Goal: Communication & Community: Ask a question

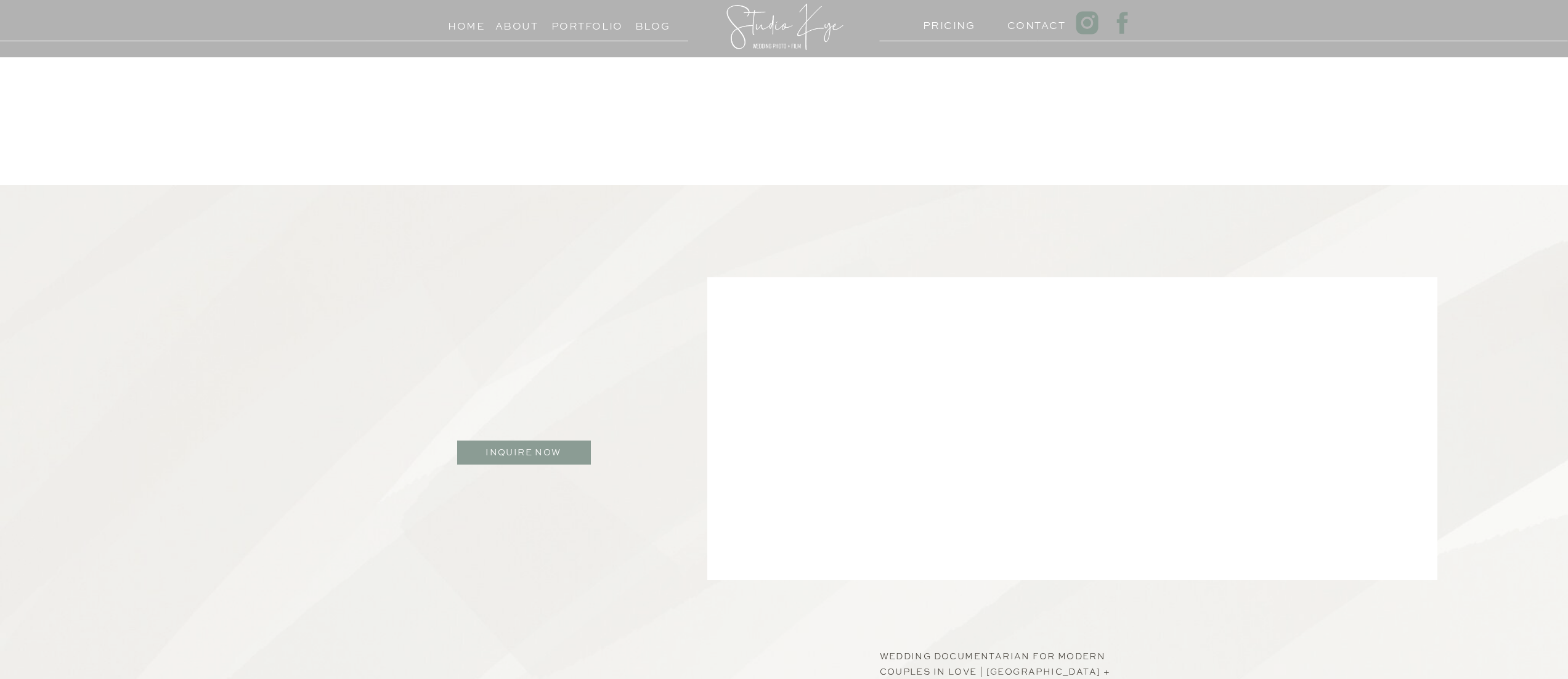
scroll to position [827, 0]
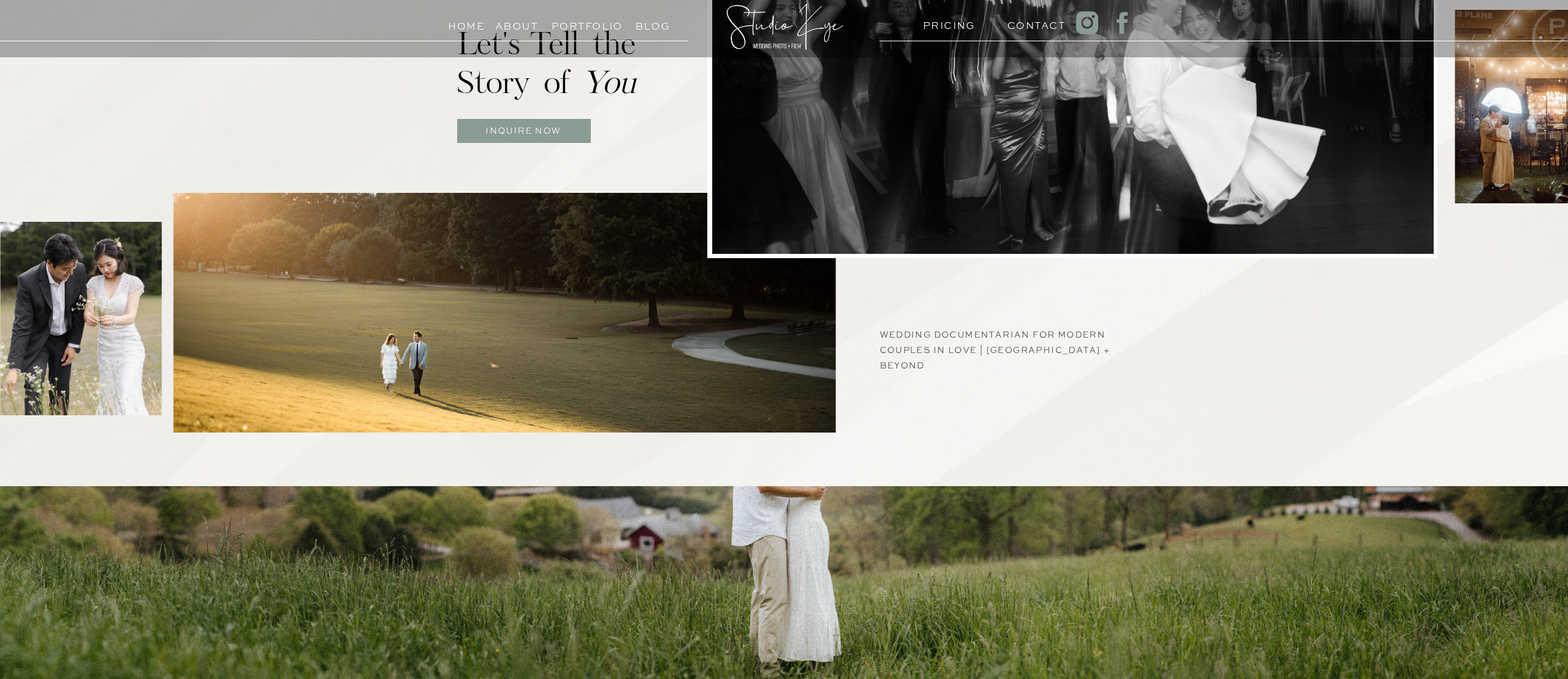
click at [554, 139] on h3 "Inquire now" at bounding box center [523, 132] width 134 height 20
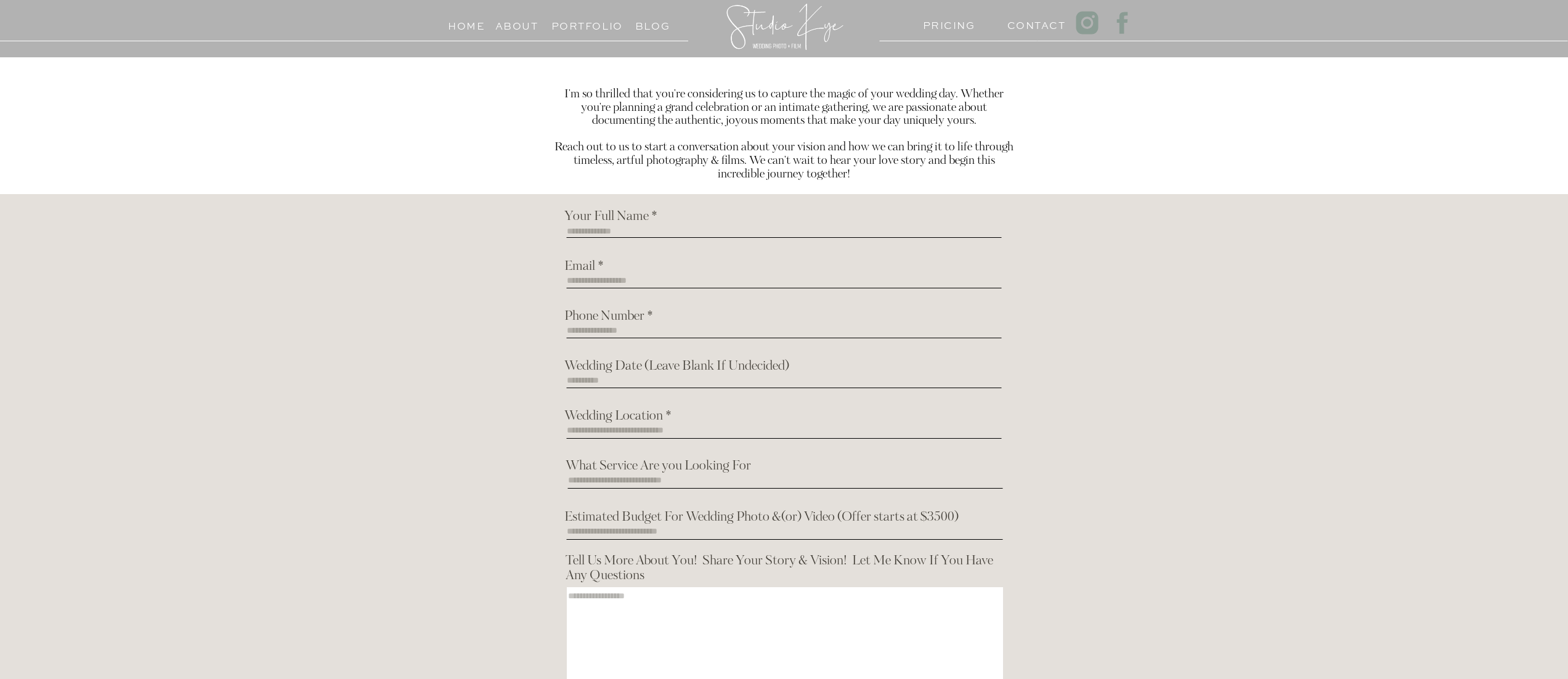
click at [617, 233] on textarea at bounding box center [784, 235] width 435 height 18
type textarea "**********"
type textarea "*********"
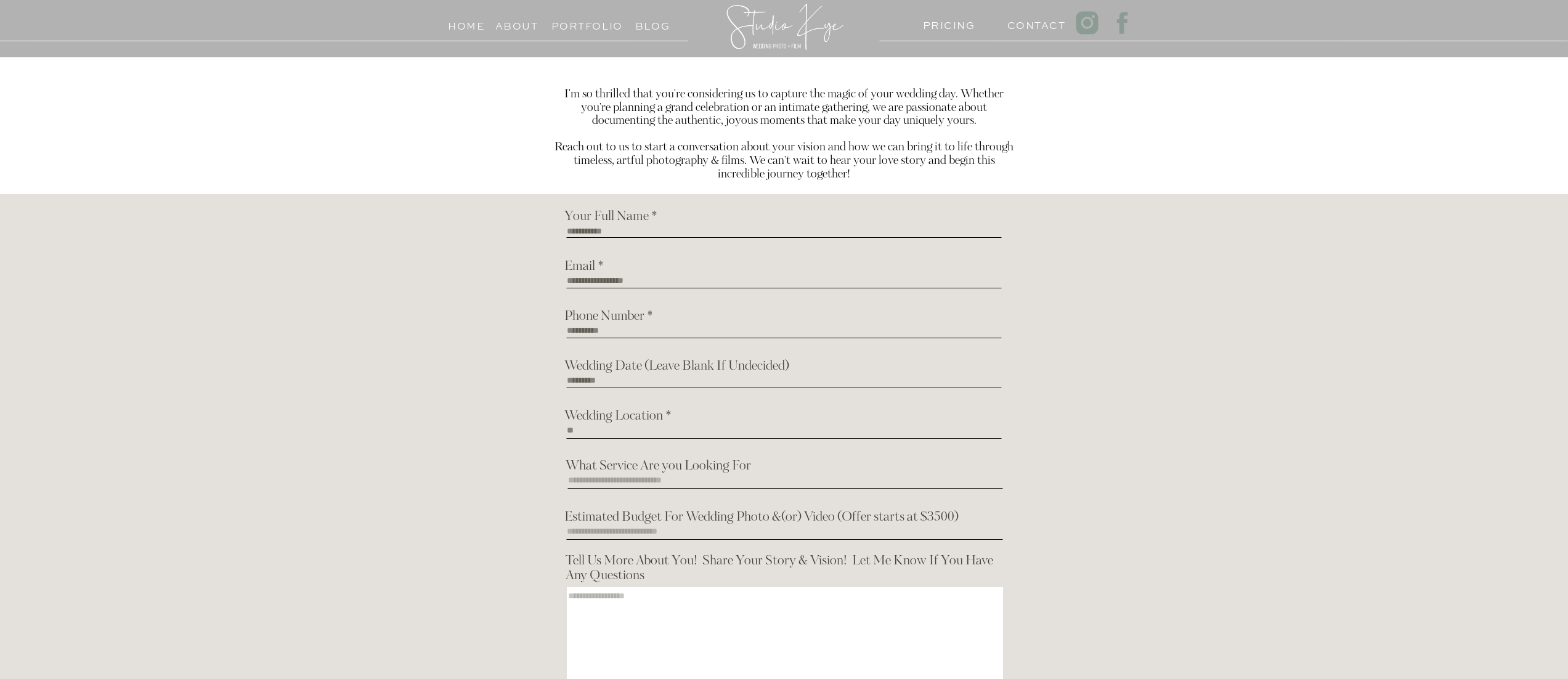
type textarea "*"
type textarea "**********"
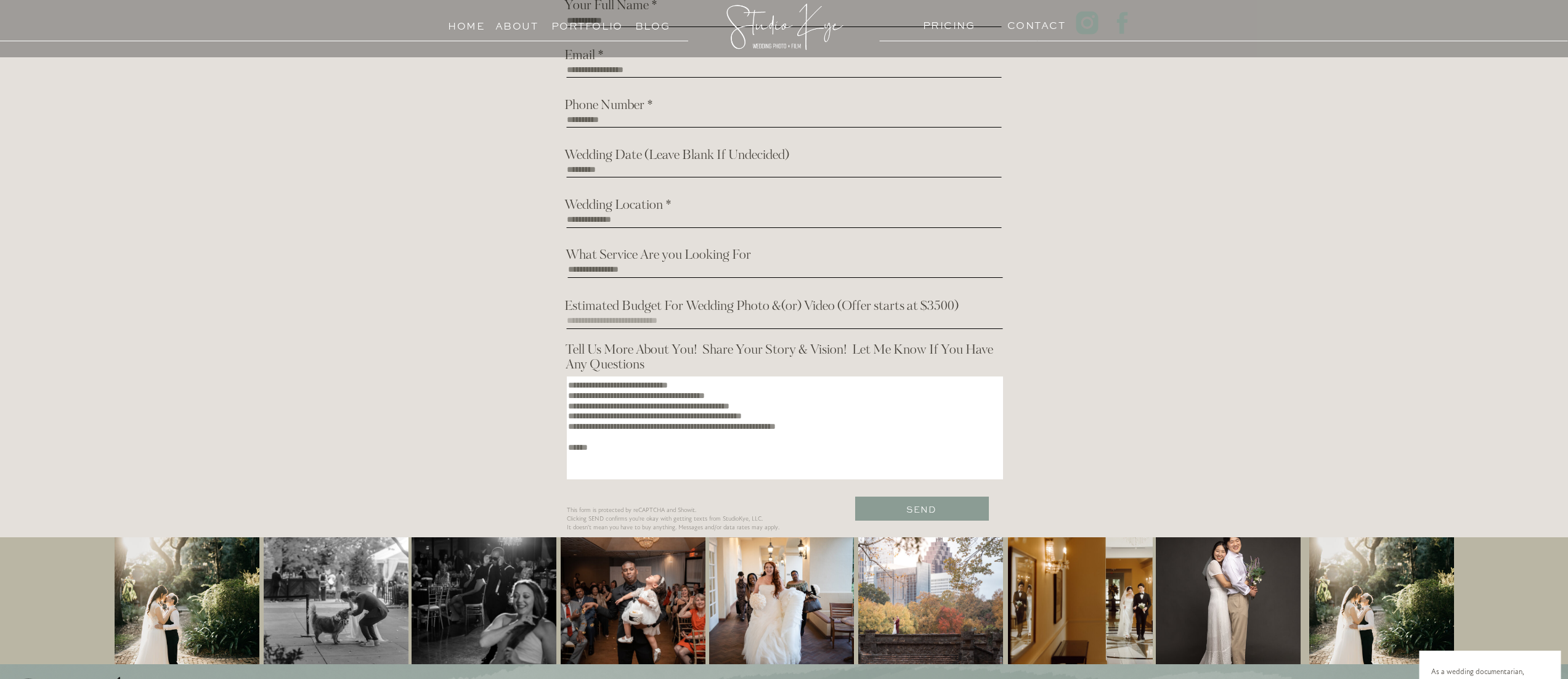
type textarea "**********"
click at [979, 511] on h3 "Send" at bounding box center [922, 507] width 134 height 12
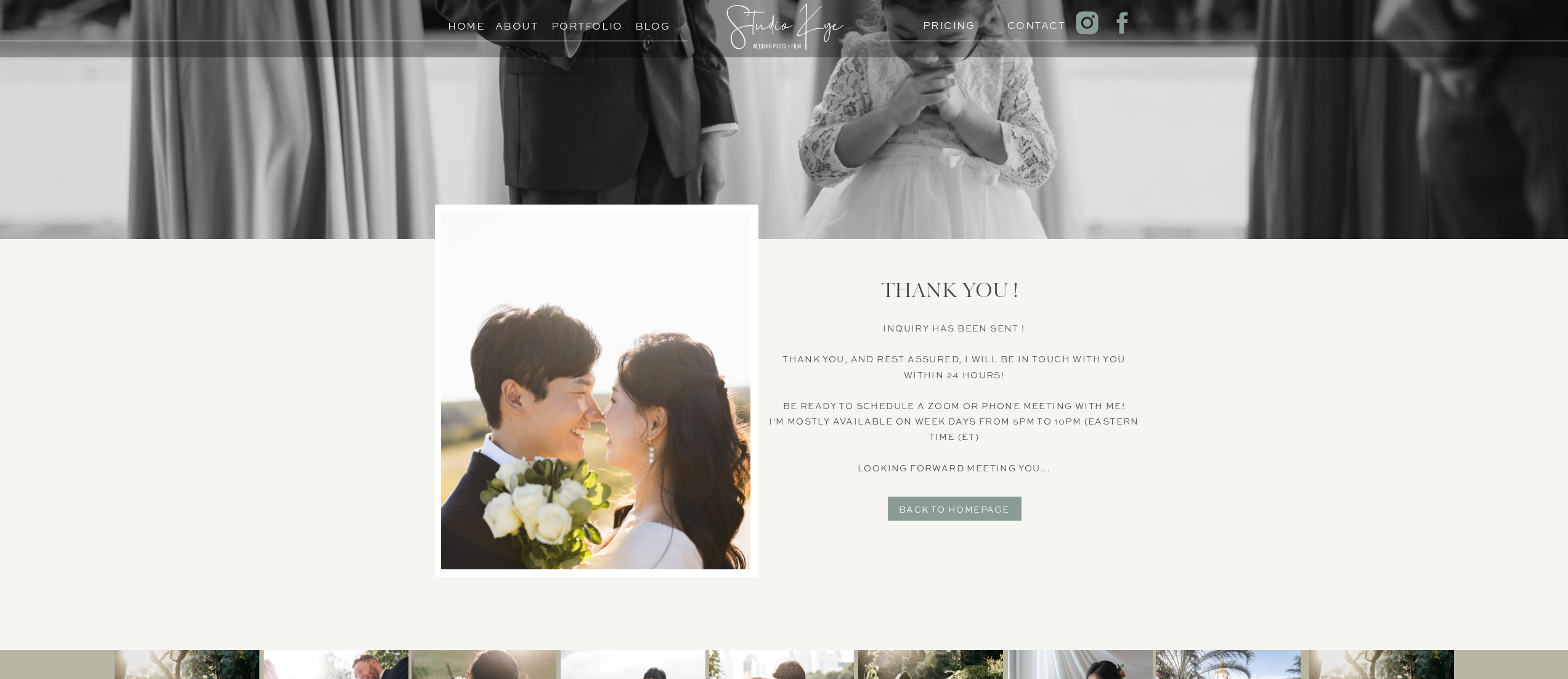
click at [990, 505] on h3 "back to homepage" at bounding box center [954, 507] width 134 height 12
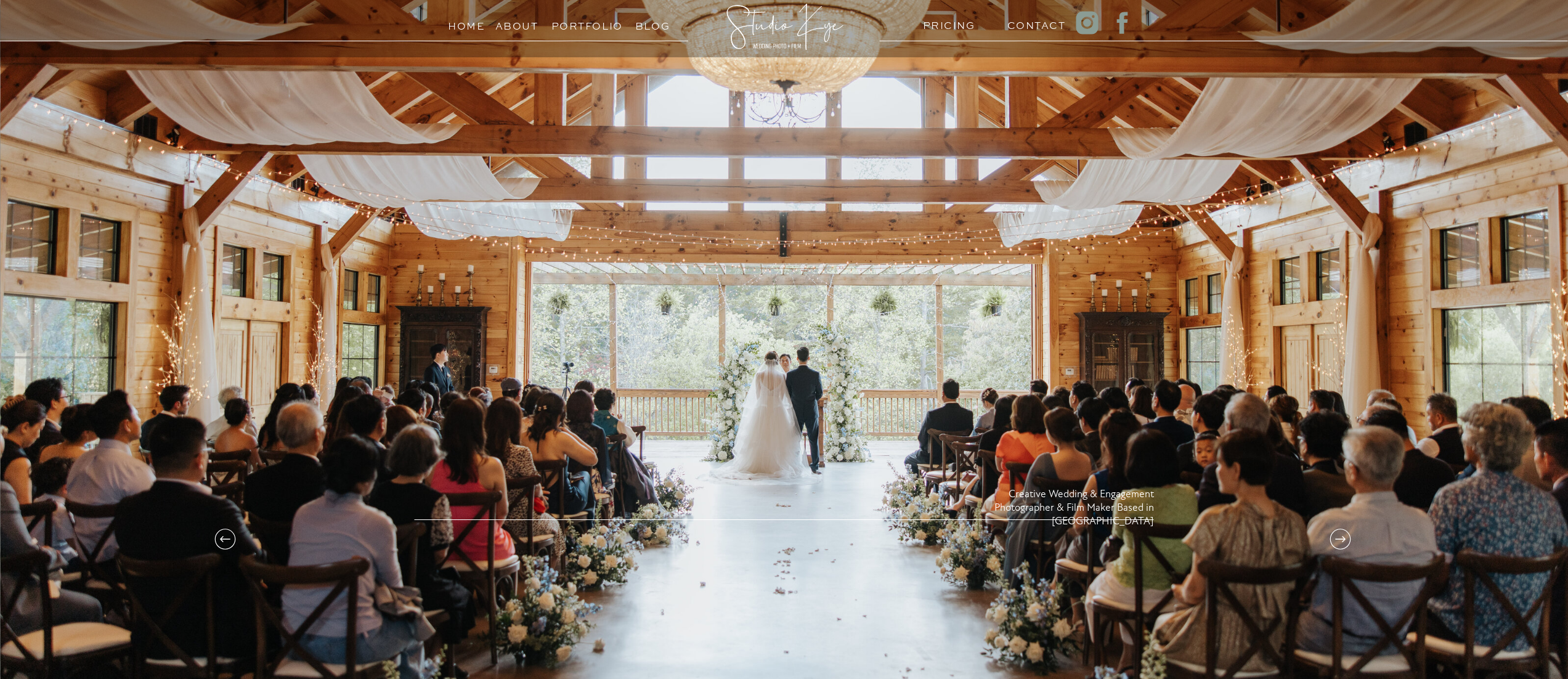
scroll to position [15, 0]
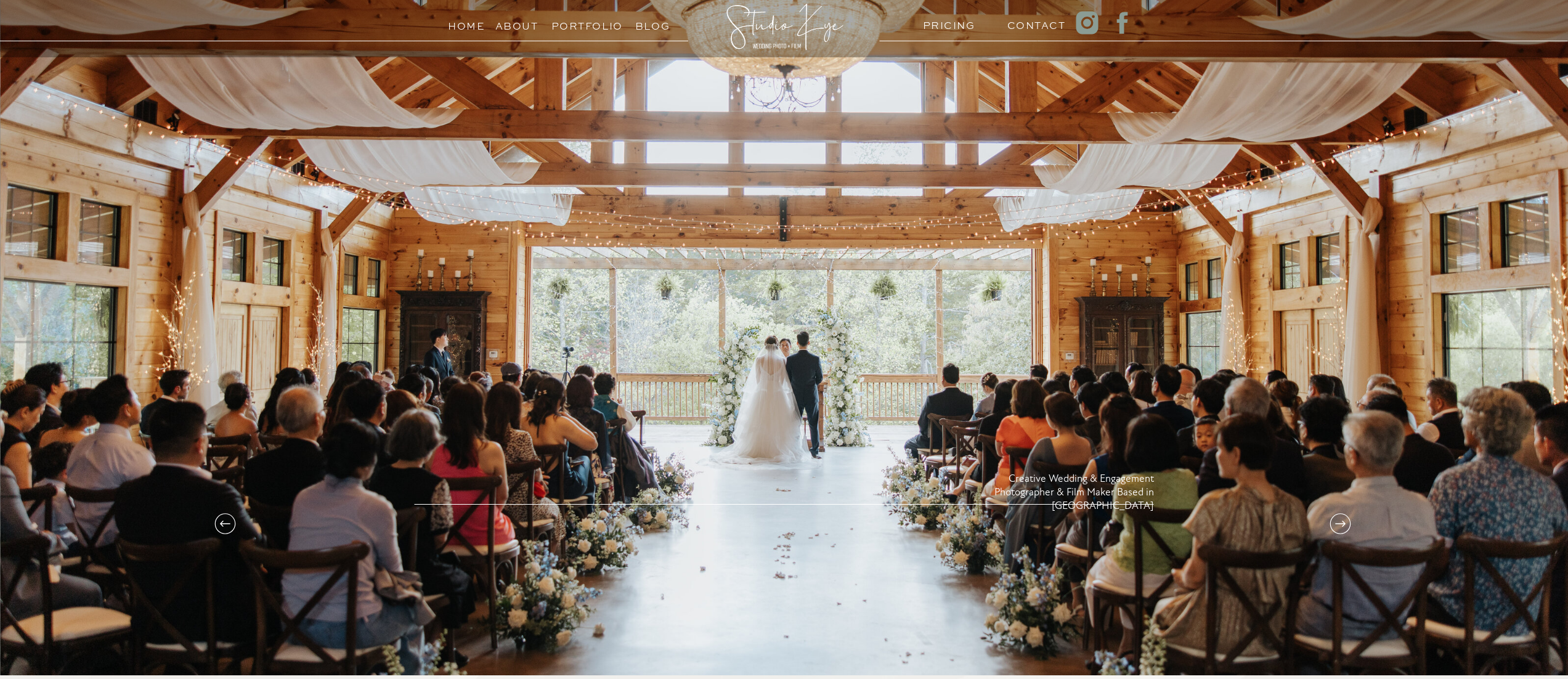
click at [591, 28] on h3 "Portfolio" at bounding box center [579, 23] width 56 height 12
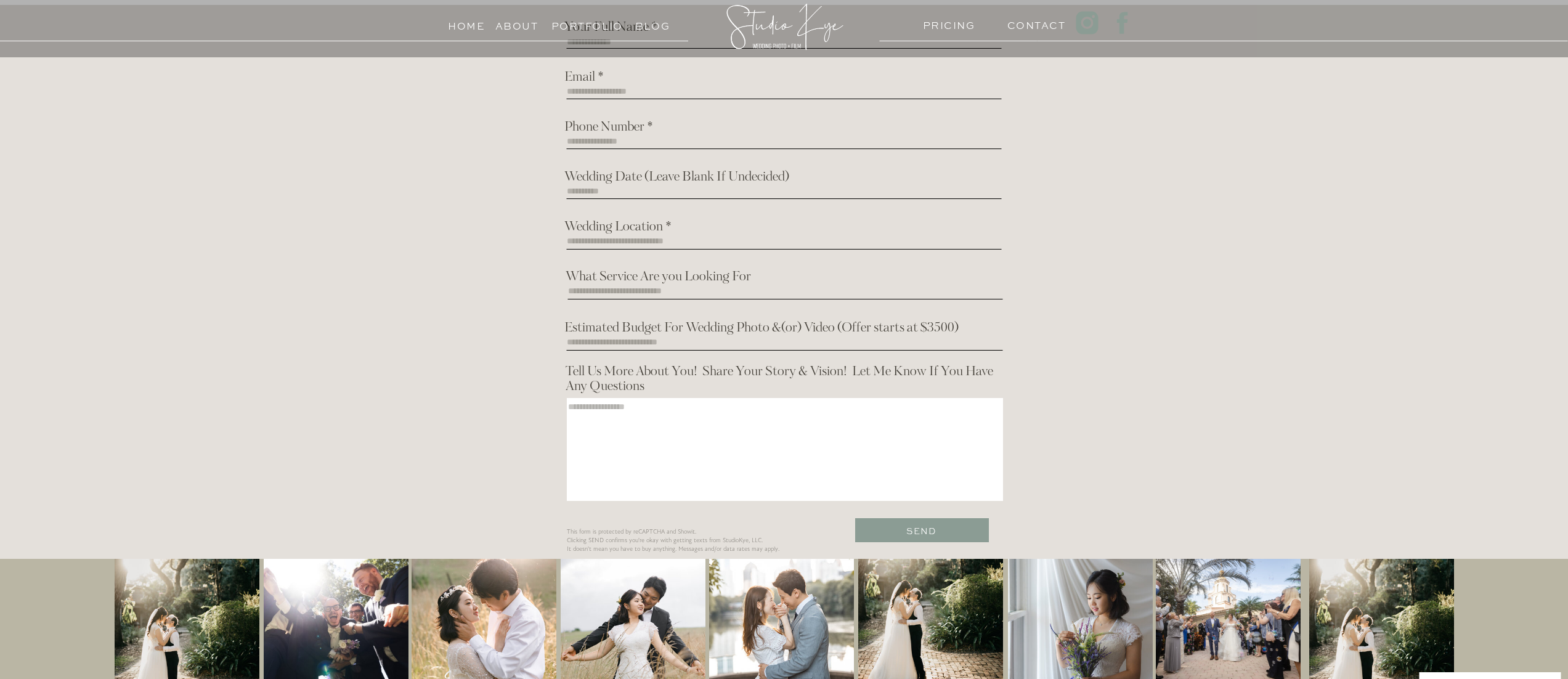
scroll to position [1707, 0]
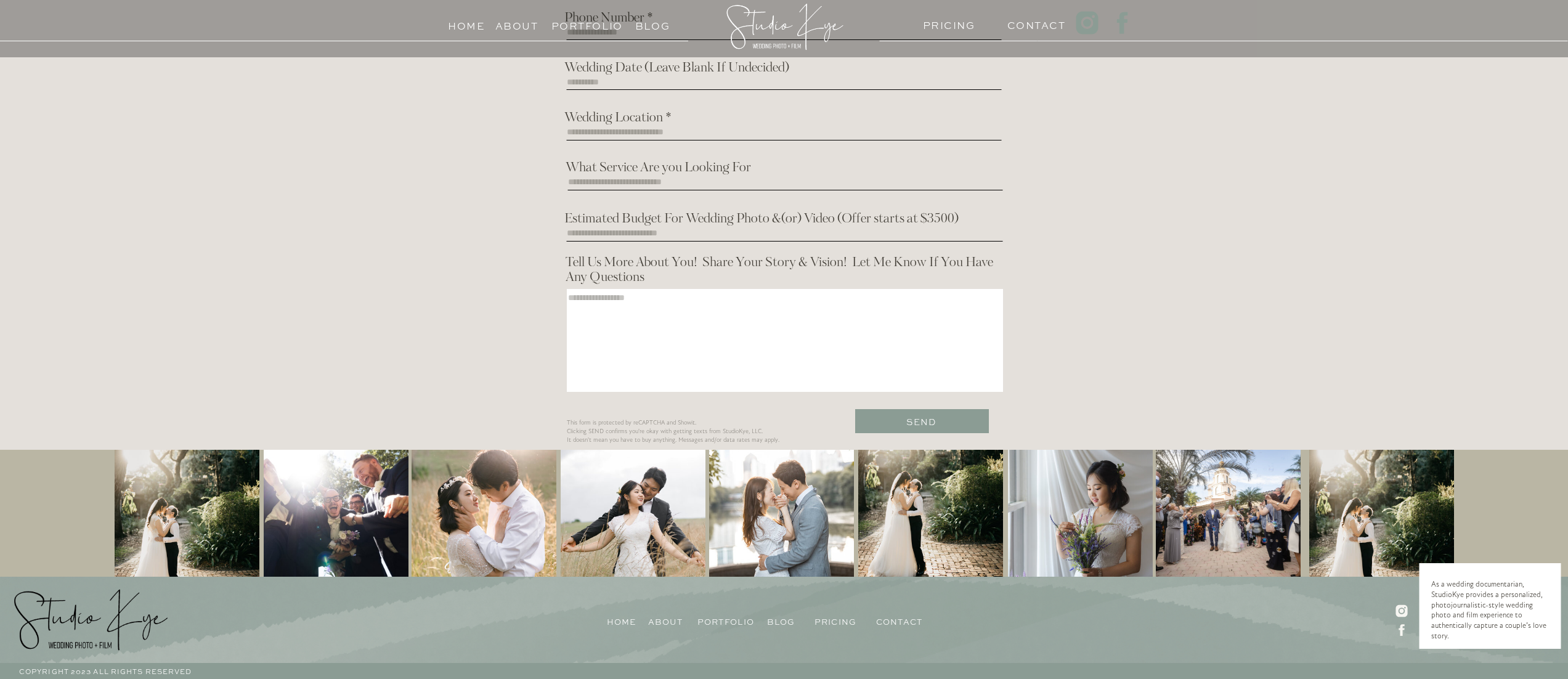
click at [664, 517] on div at bounding box center [633, 514] width 145 height 129
click at [500, 521] on div at bounding box center [484, 514] width 145 height 129
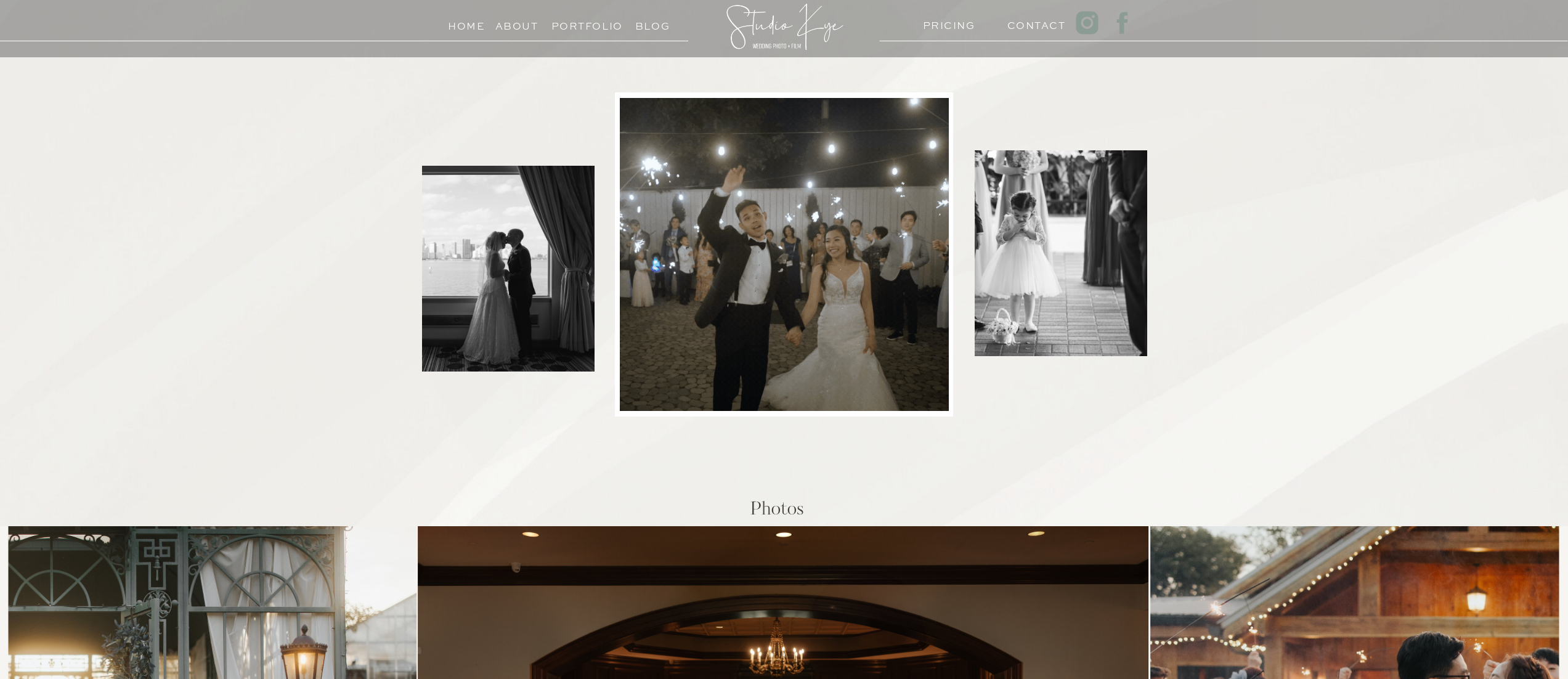
scroll to position [397, 0]
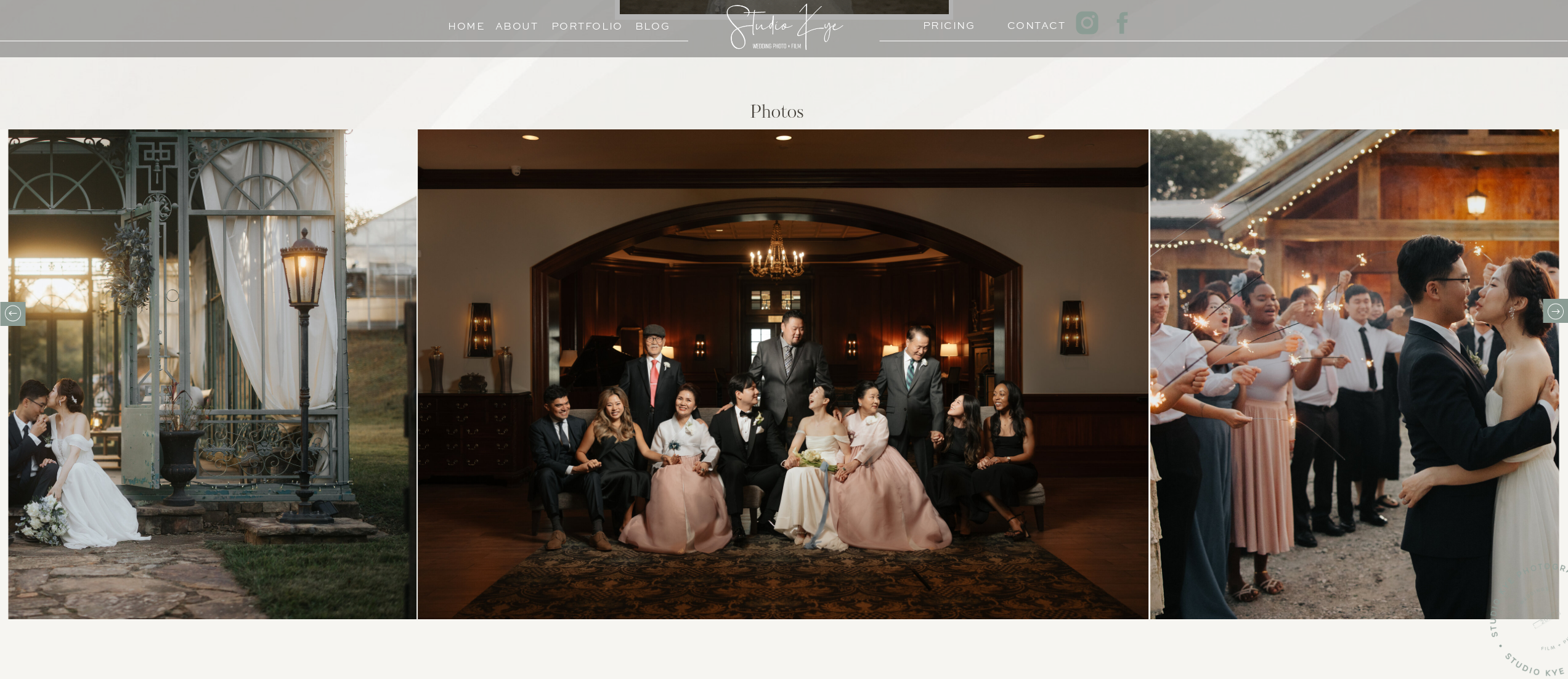
click at [779, 471] on img at bounding box center [783, 374] width 731 height 490
click at [1233, 365] on img at bounding box center [1517, 374] width 735 height 490
click at [930, 395] on img at bounding box center [783, 374] width 731 height 490
click at [1556, 309] on icon at bounding box center [1554, 311] width 19 height 19
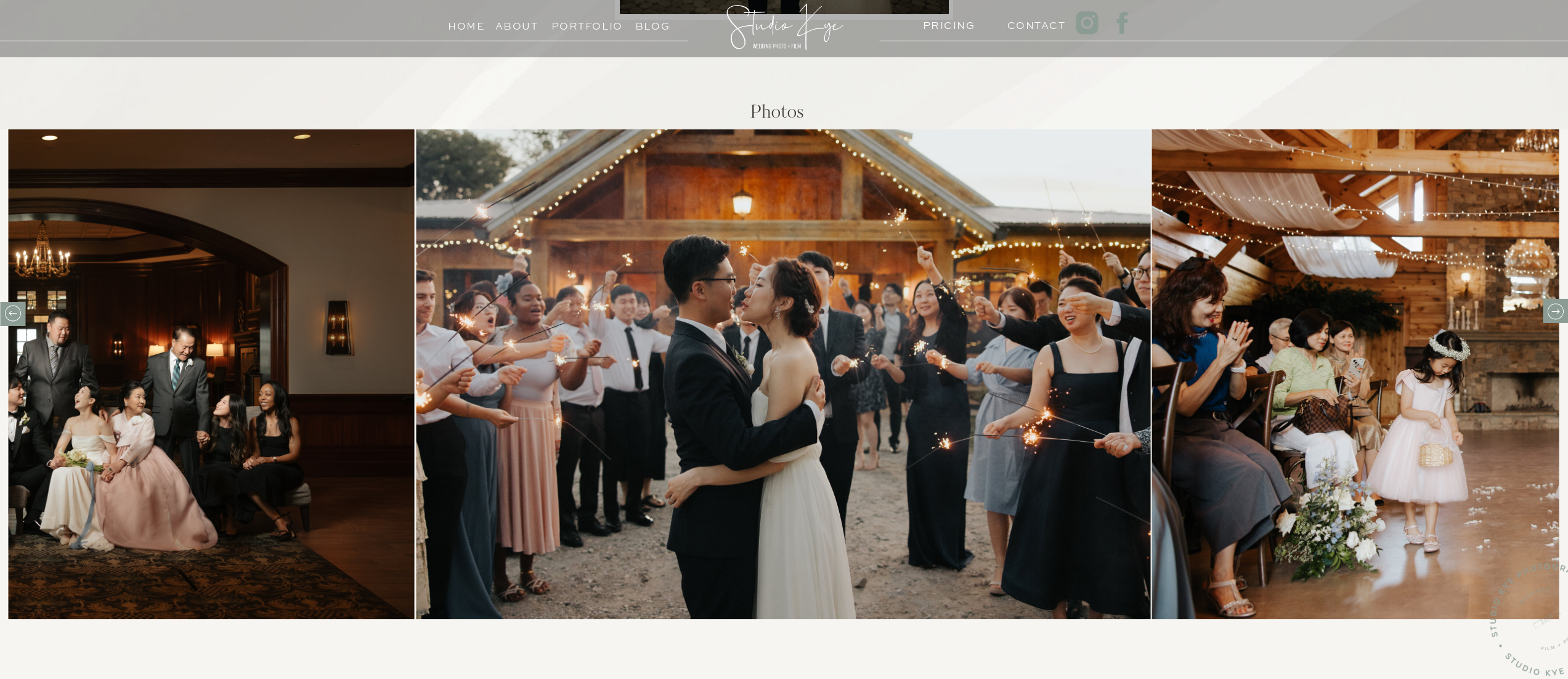
click at [1556, 309] on icon at bounding box center [1554, 311] width 19 height 19
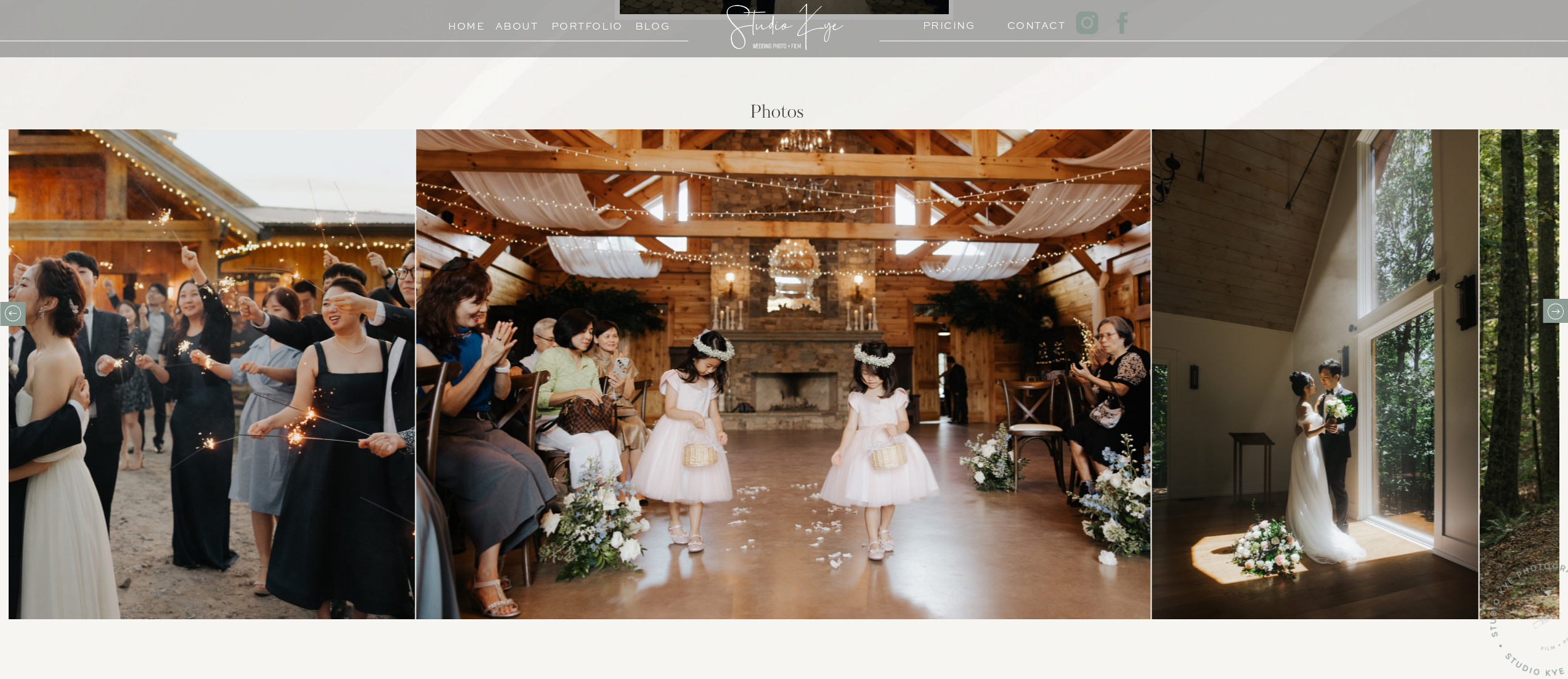
click at [1556, 309] on icon at bounding box center [1554, 311] width 19 height 19
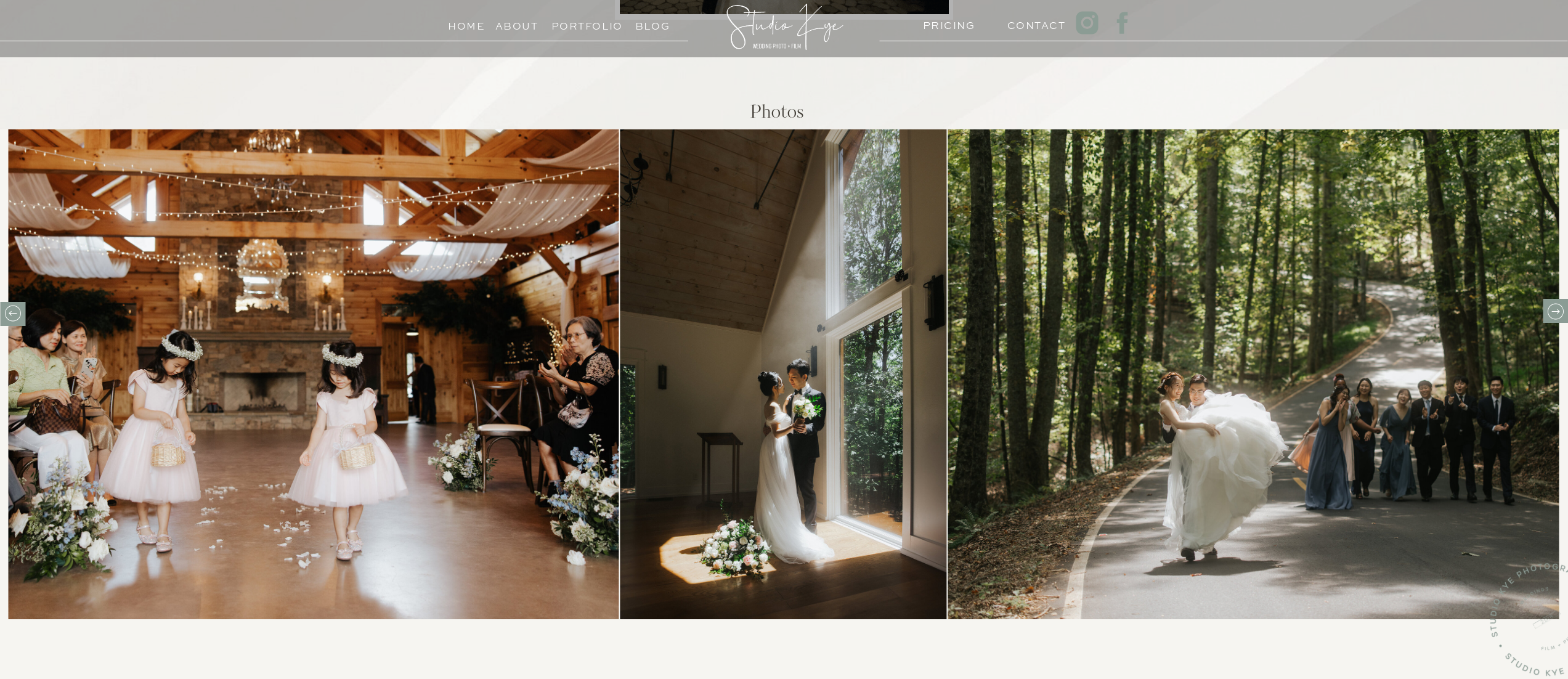
click at [1556, 309] on icon at bounding box center [1554, 311] width 19 height 19
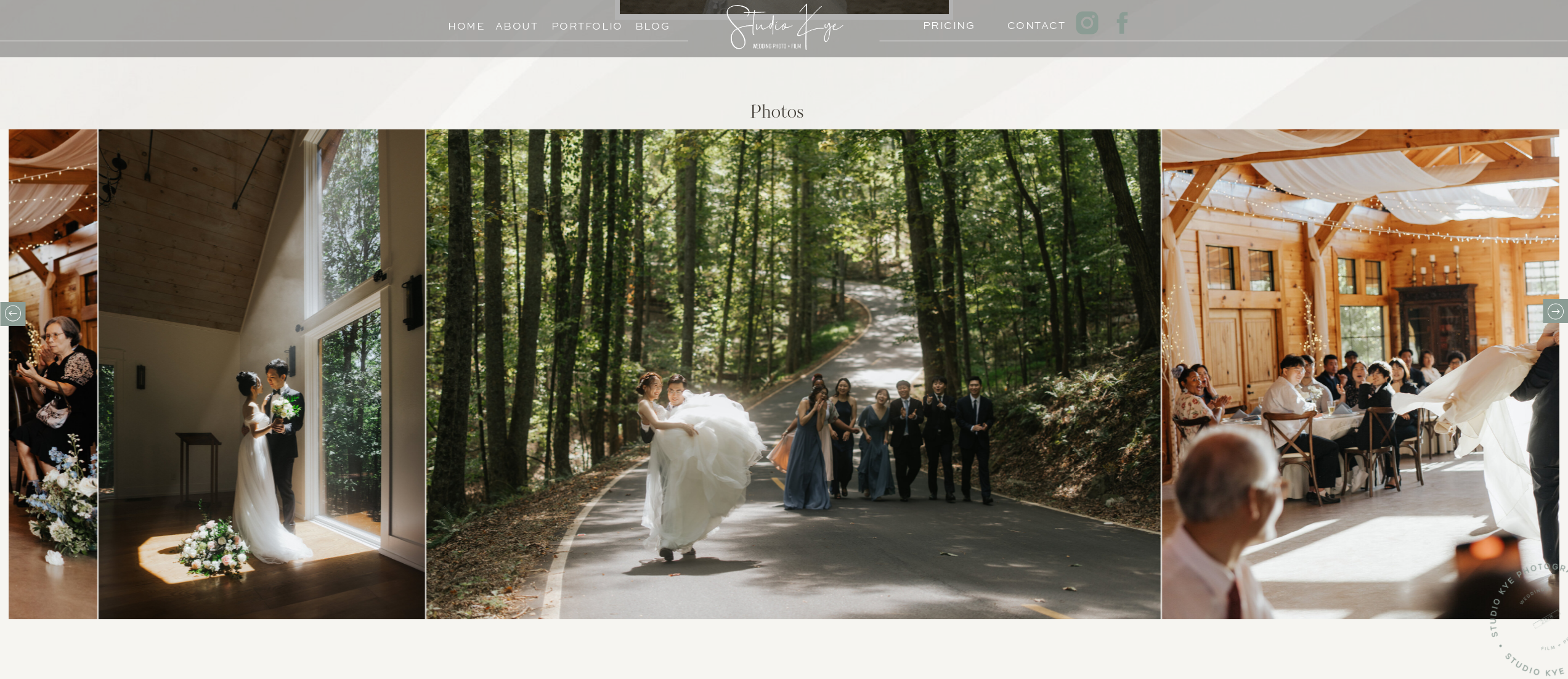
click at [1556, 309] on icon at bounding box center [1554, 311] width 19 height 19
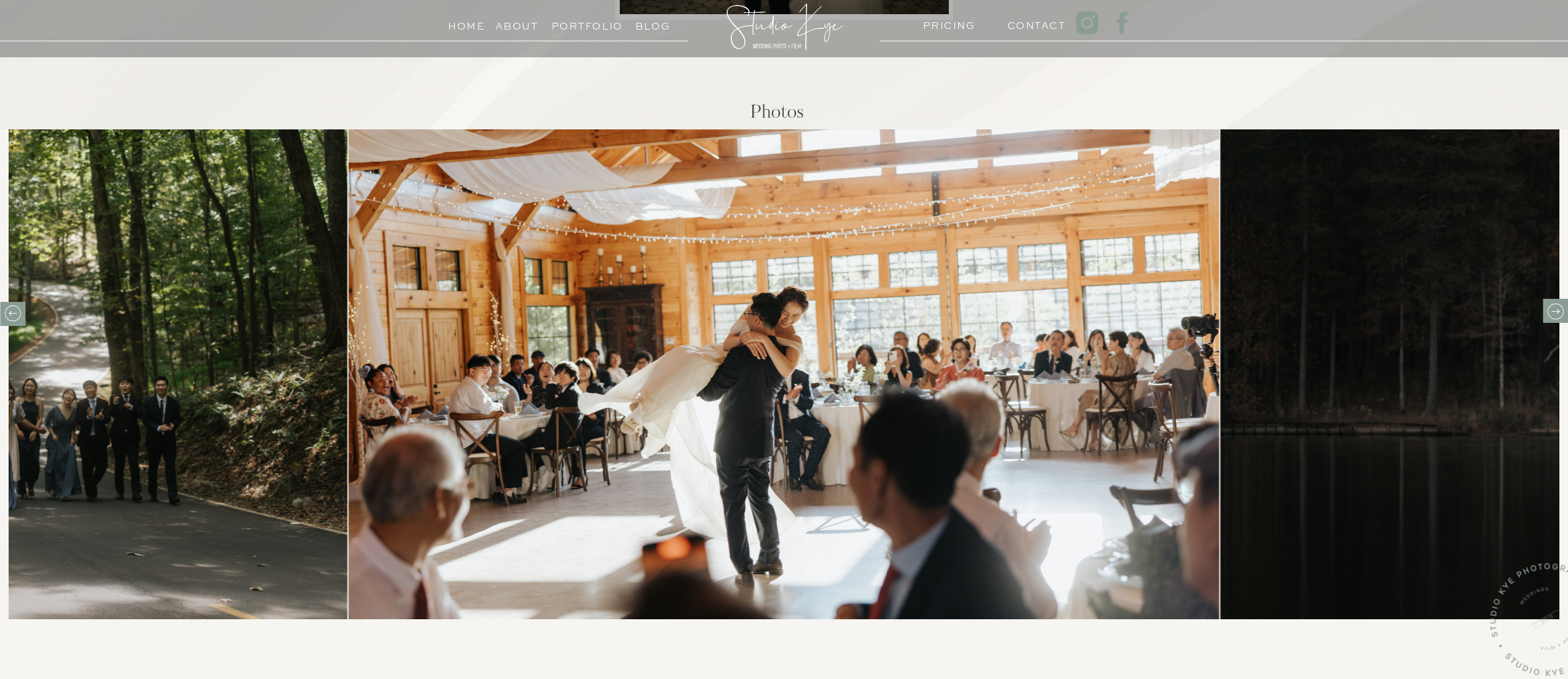
click at [1556, 309] on icon at bounding box center [1554, 311] width 19 height 19
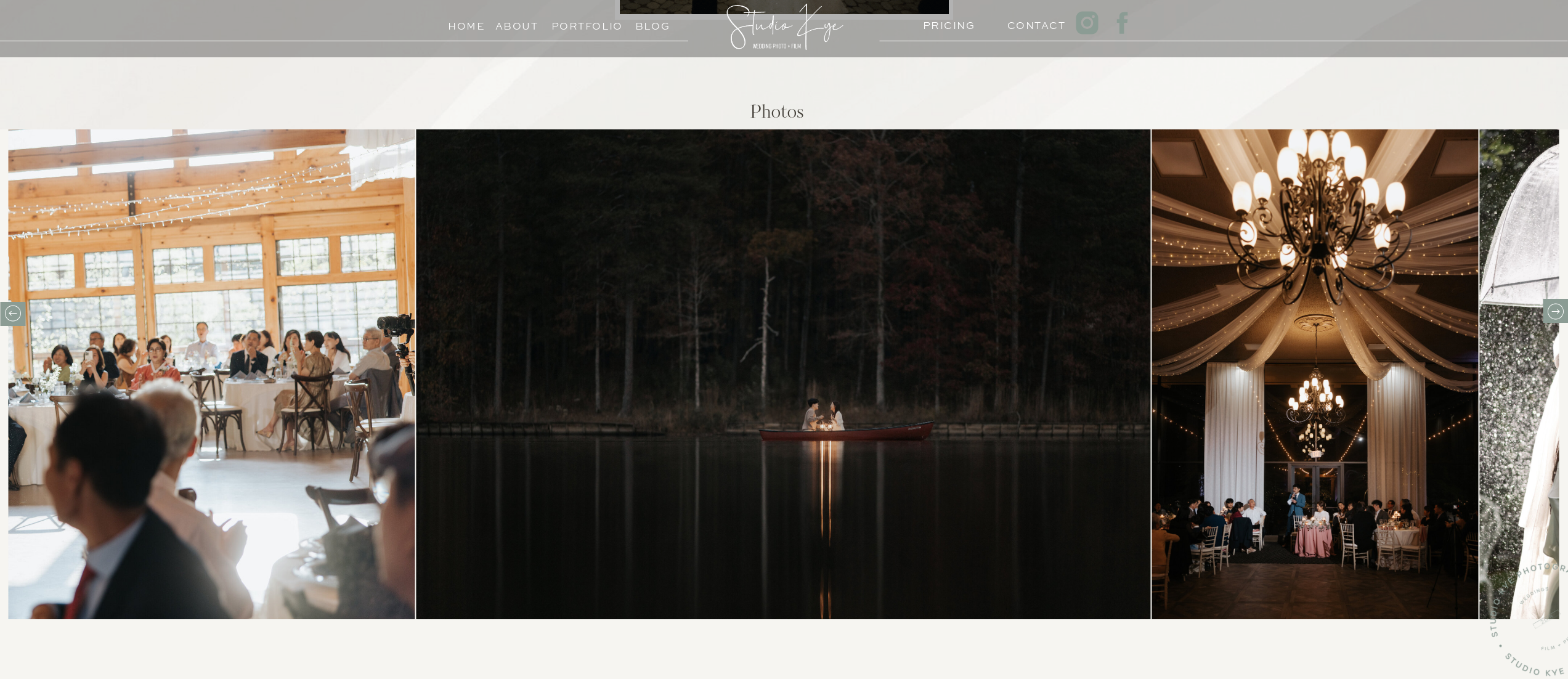
click at [1556, 309] on icon at bounding box center [1554, 311] width 19 height 19
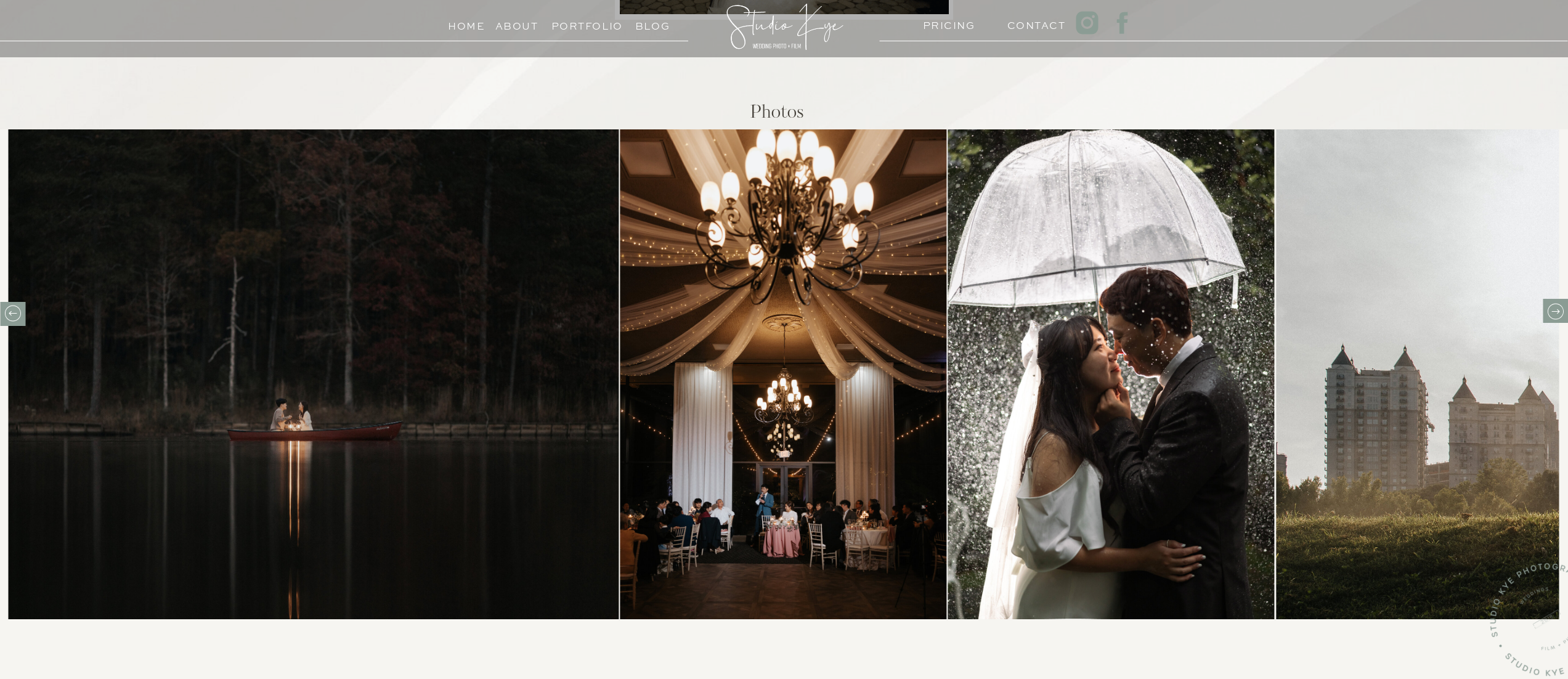
click at [1556, 309] on icon at bounding box center [1554, 311] width 19 height 19
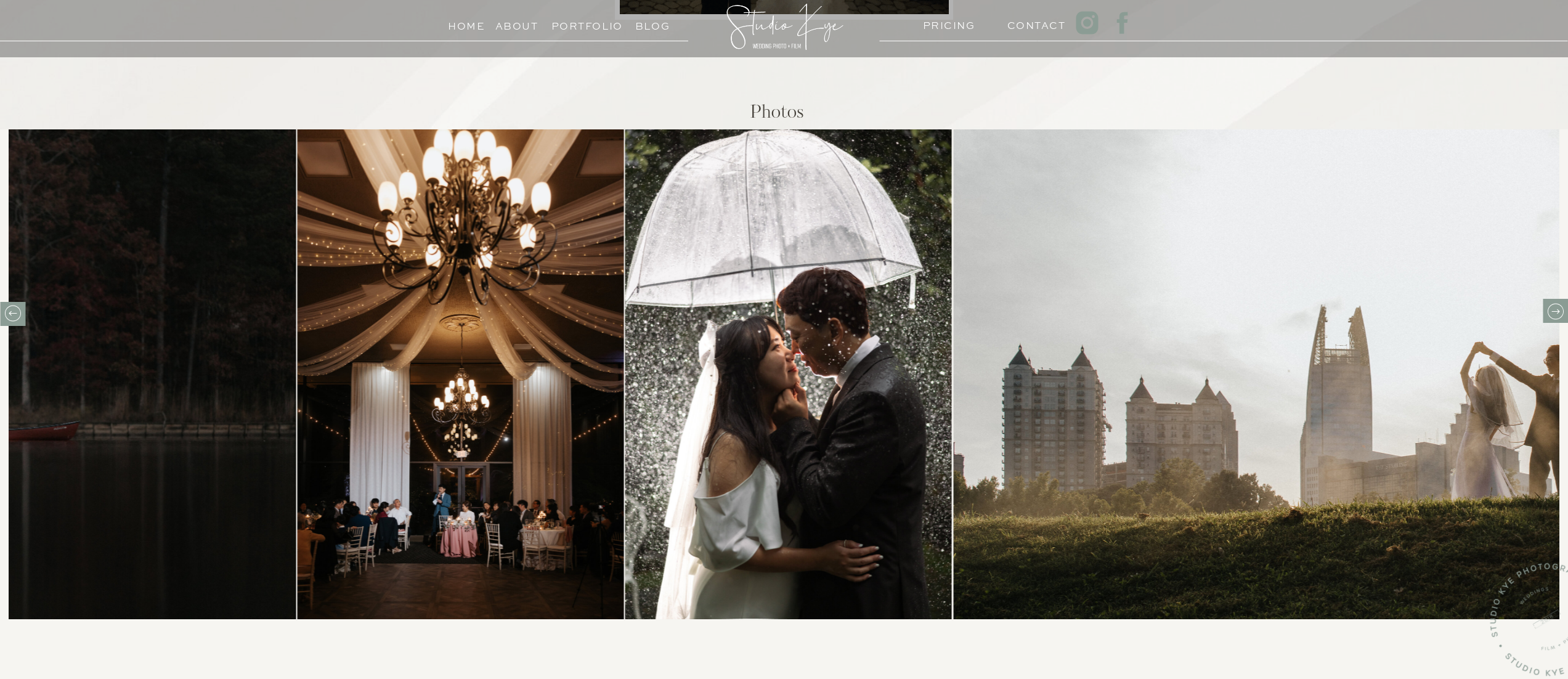
click at [1556, 309] on icon at bounding box center [1554, 311] width 19 height 19
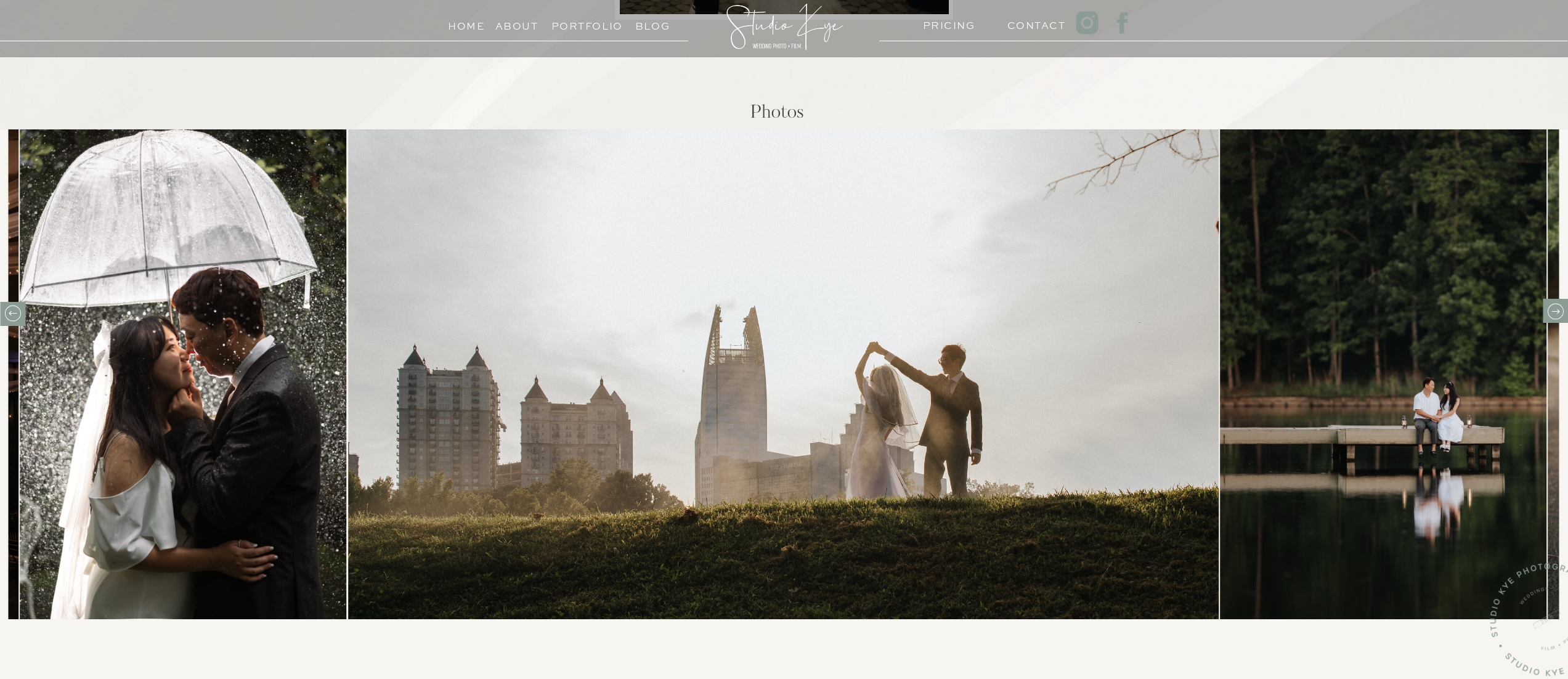
click at [1556, 309] on icon at bounding box center [1554, 311] width 19 height 19
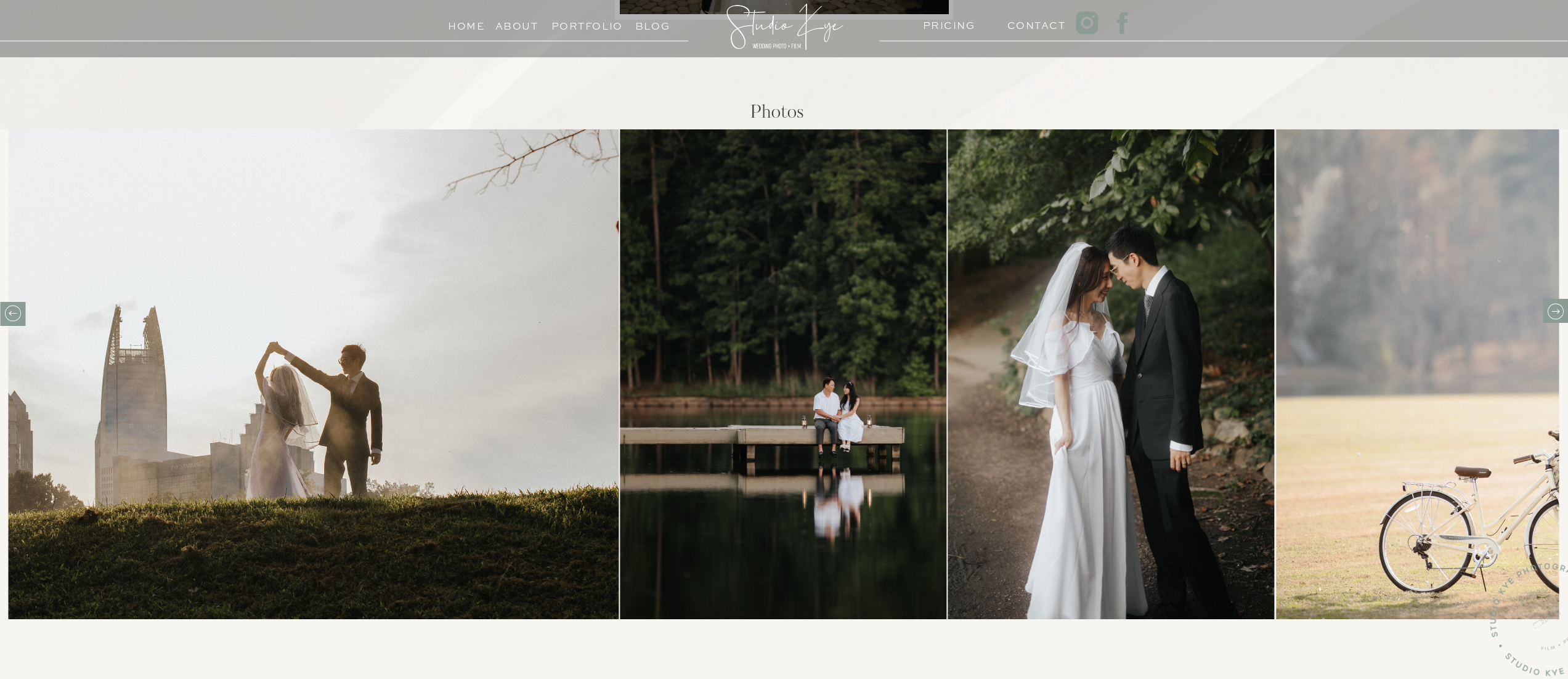
click at [1556, 309] on icon at bounding box center [1554, 311] width 19 height 19
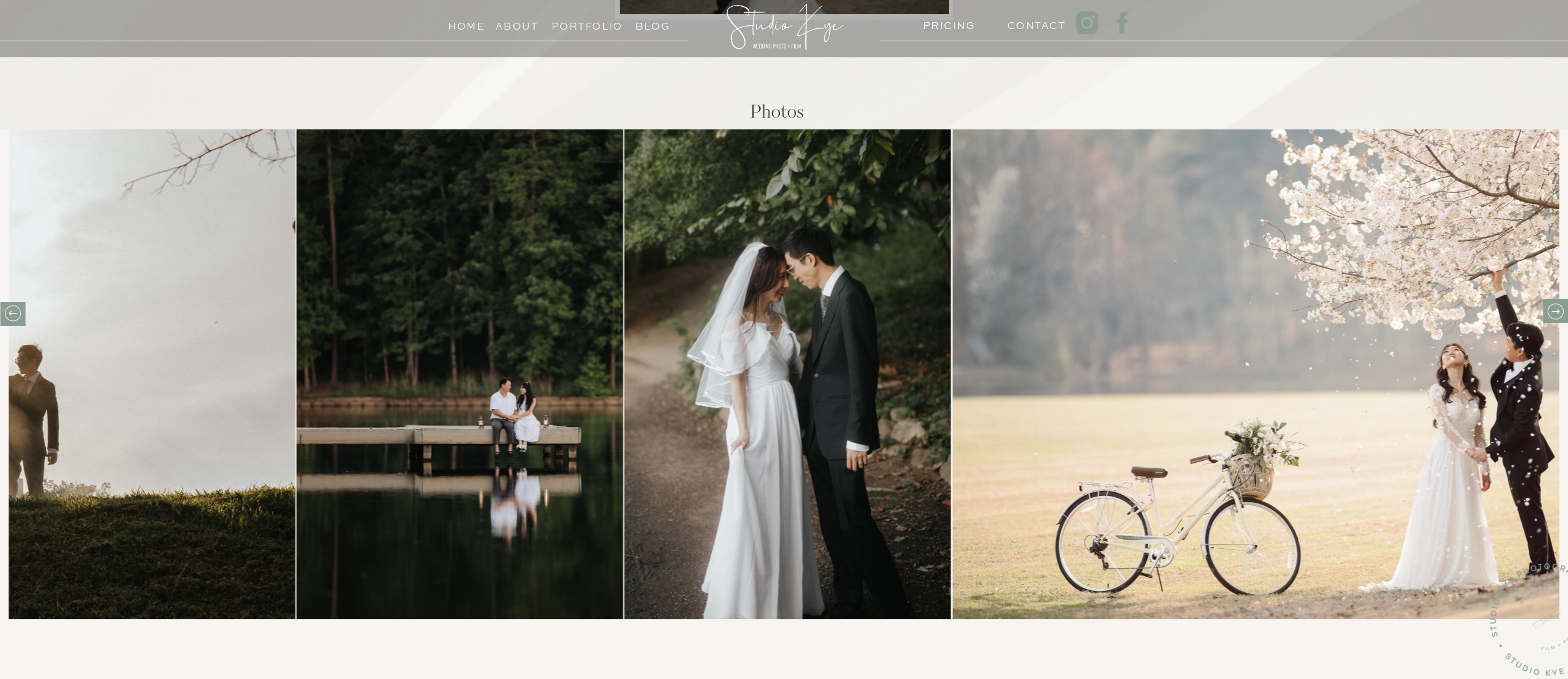
click at [1556, 309] on icon at bounding box center [1554, 311] width 19 height 19
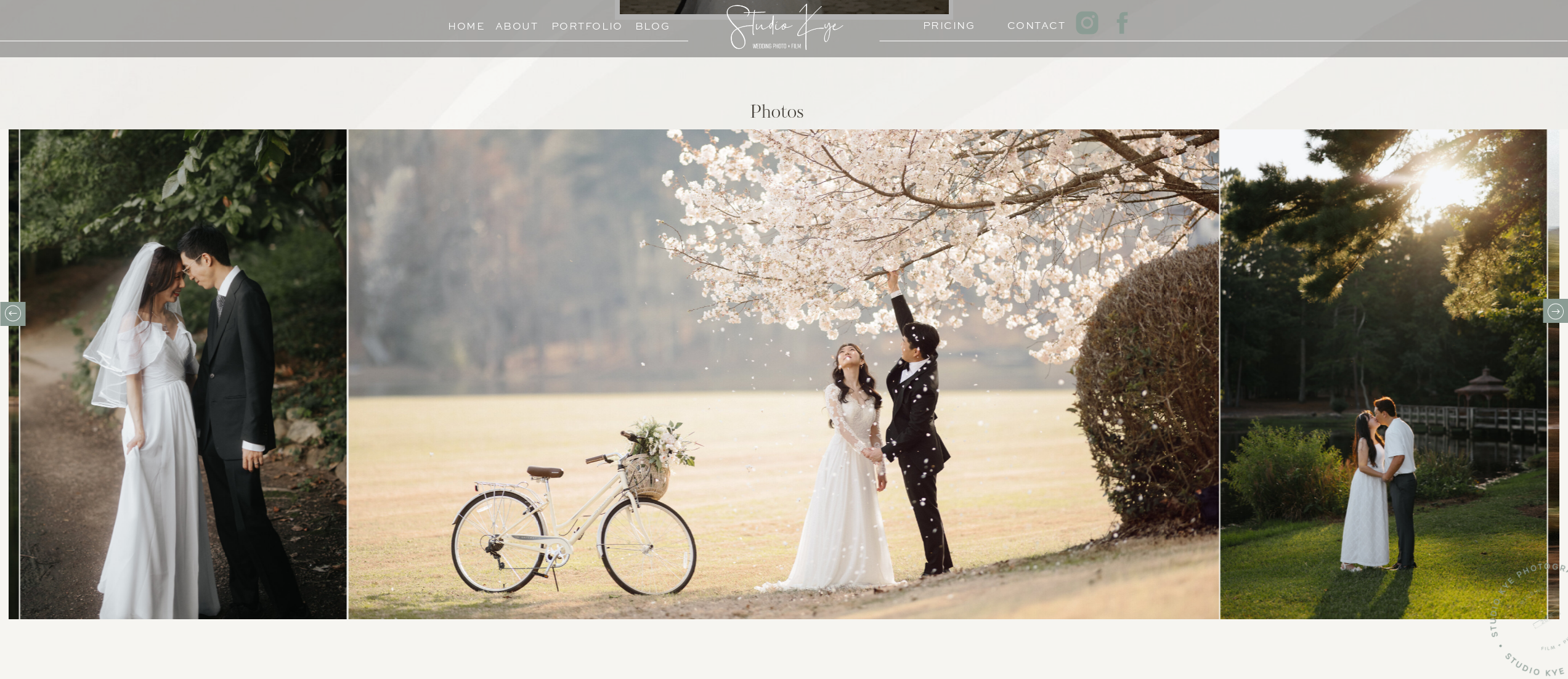
click at [1556, 309] on icon at bounding box center [1554, 311] width 19 height 19
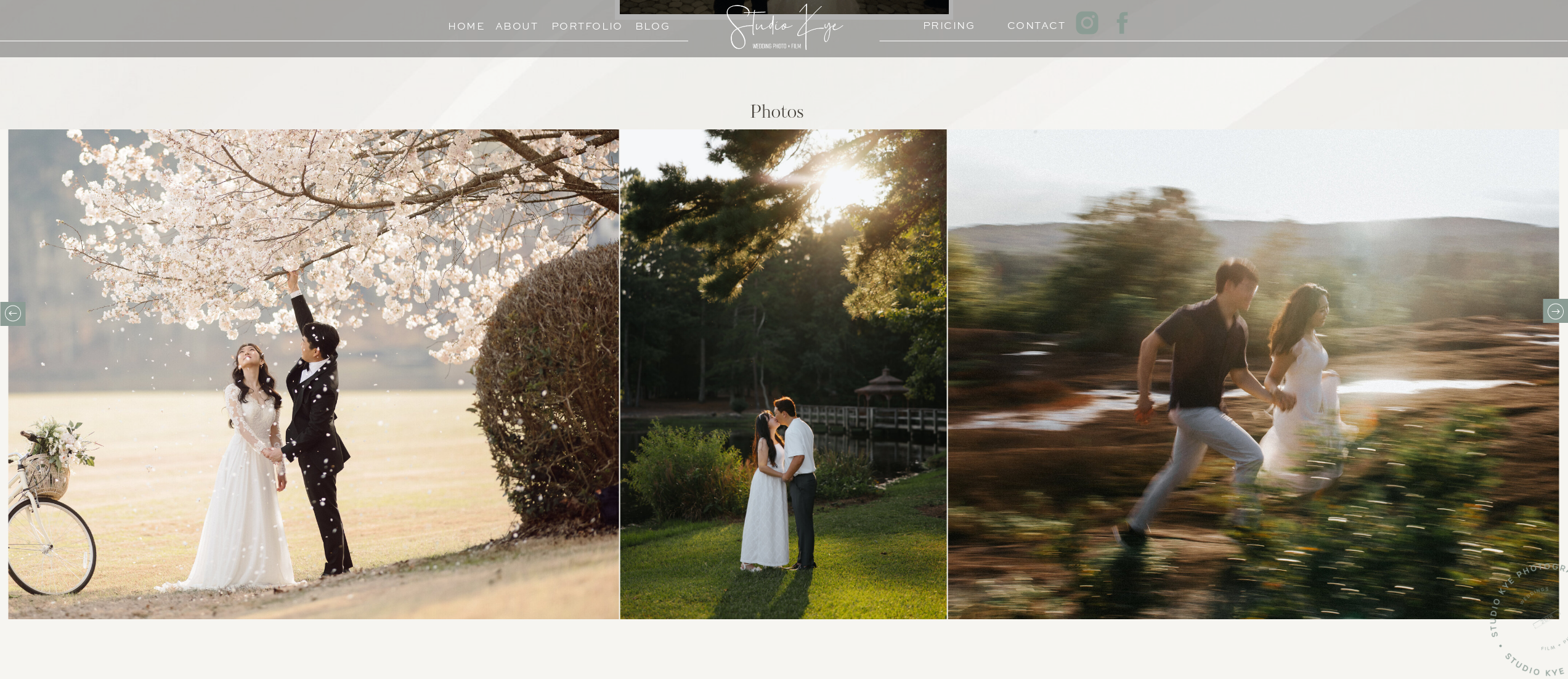
click at [1556, 309] on icon at bounding box center [1554, 311] width 19 height 19
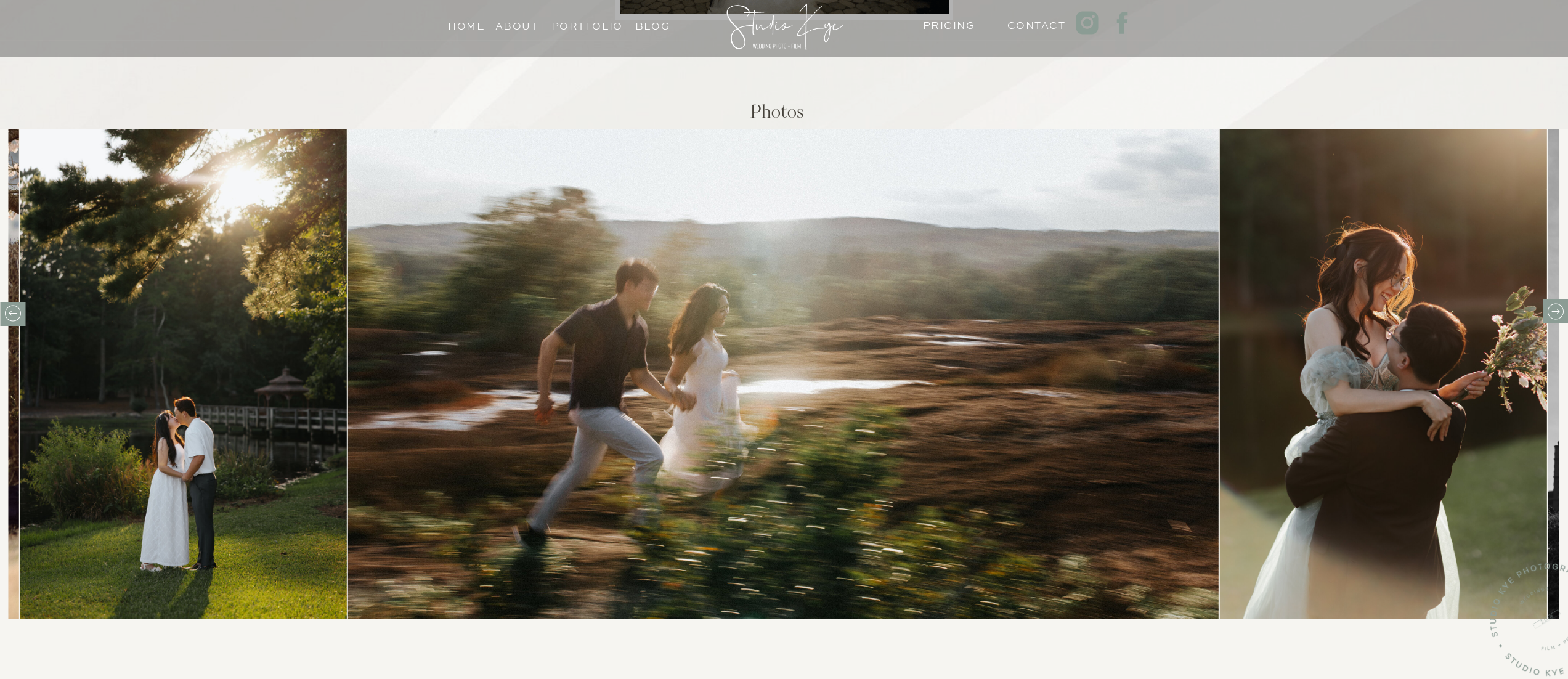
click at [1556, 309] on icon at bounding box center [1554, 311] width 19 height 19
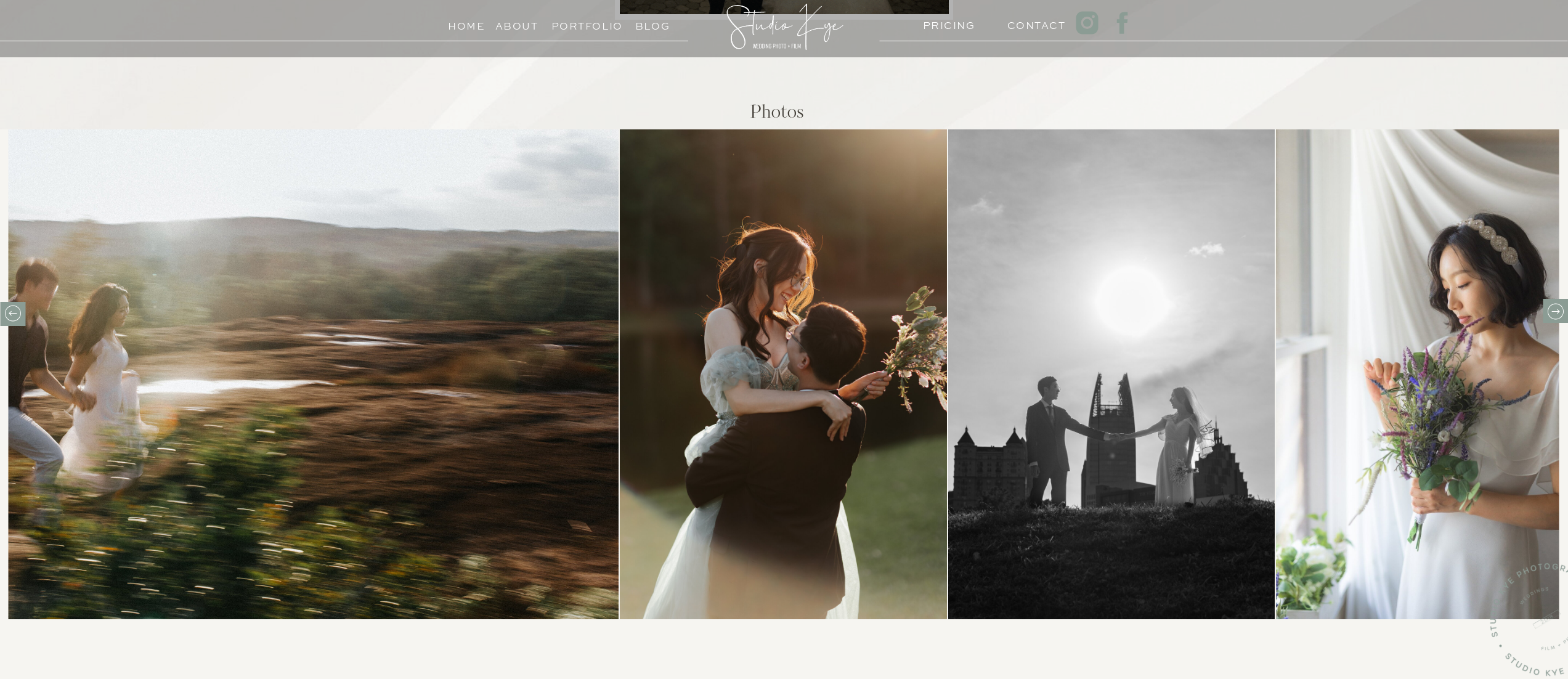
click at [1556, 309] on icon at bounding box center [1554, 311] width 19 height 19
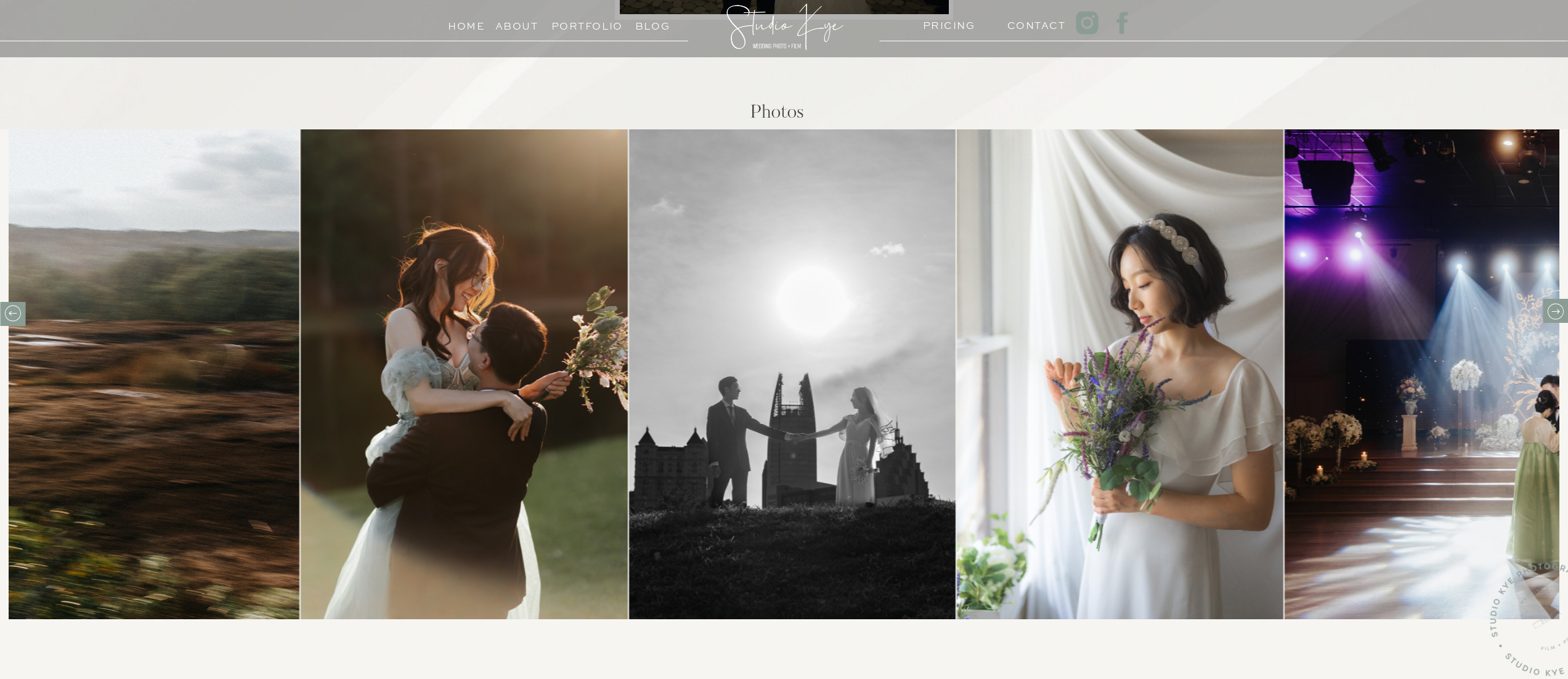
click at [1556, 309] on icon at bounding box center [1554, 311] width 19 height 19
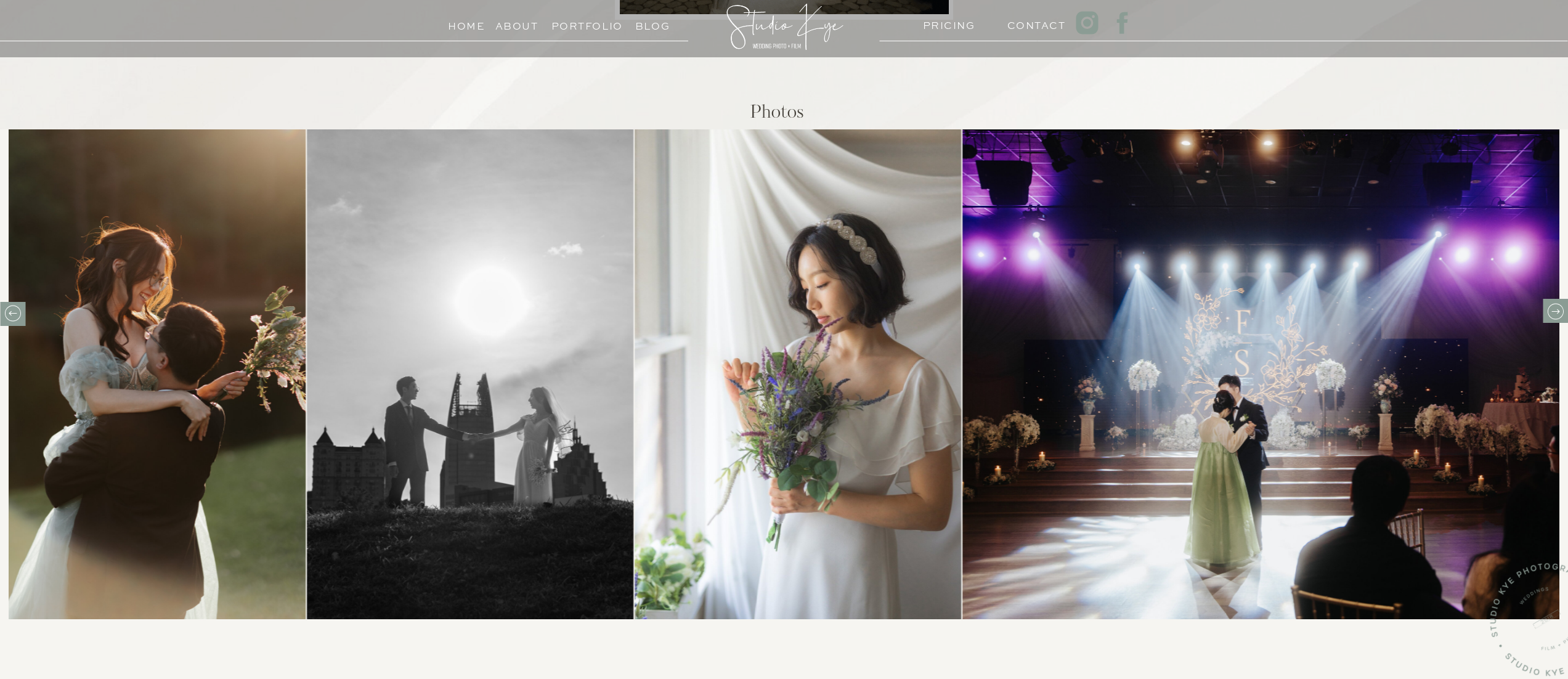
click at [1556, 309] on icon at bounding box center [1554, 311] width 19 height 19
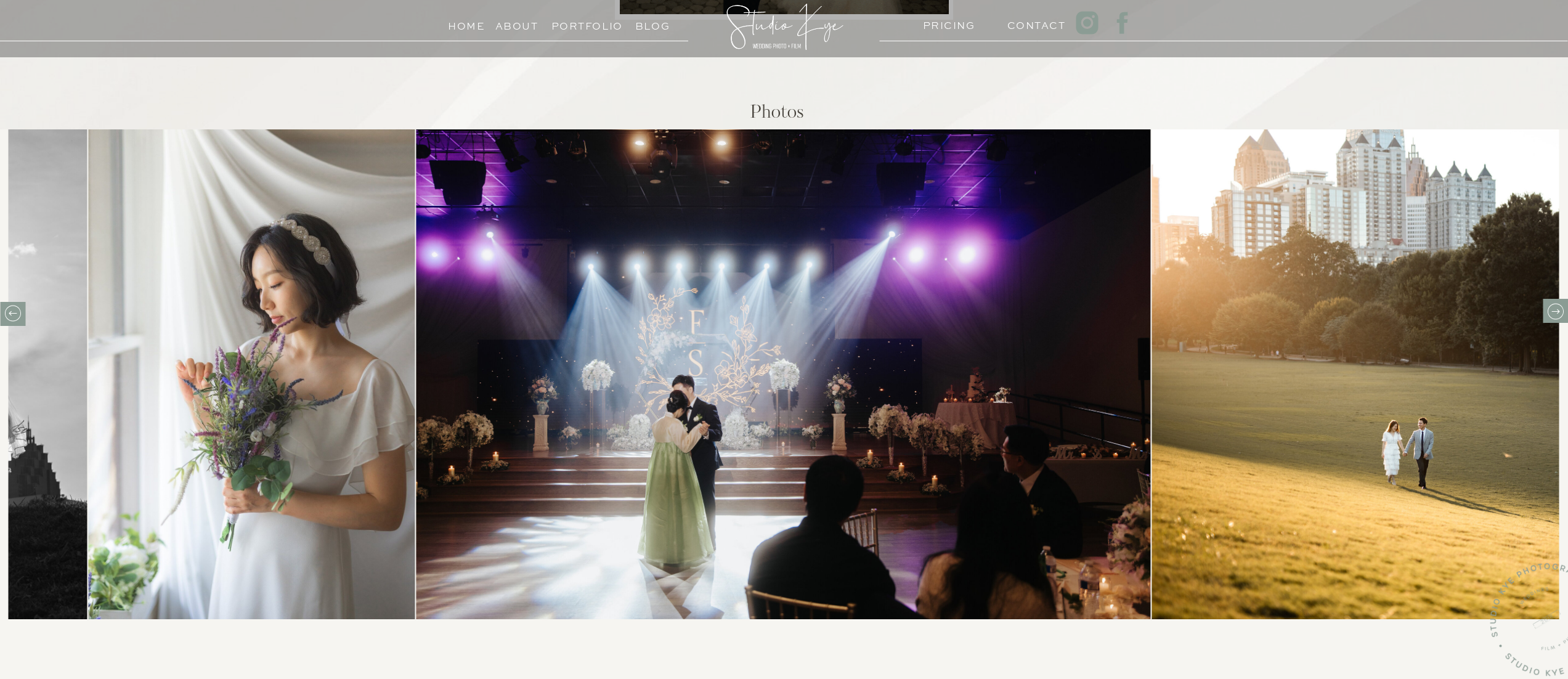
click at [1556, 309] on icon at bounding box center [1554, 311] width 19 height 19
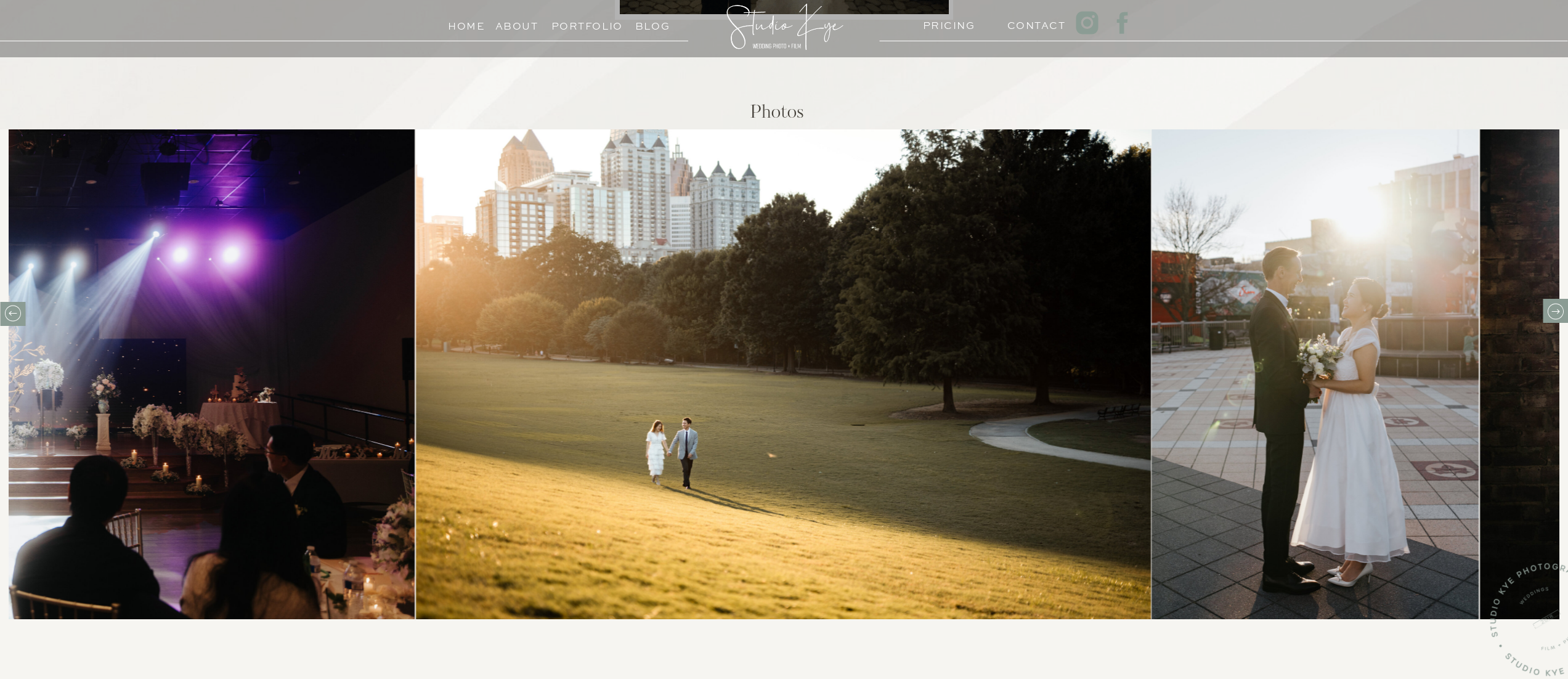
click at [1556, 309] on icon at bounding box center [1554, 311] width 19 height 19
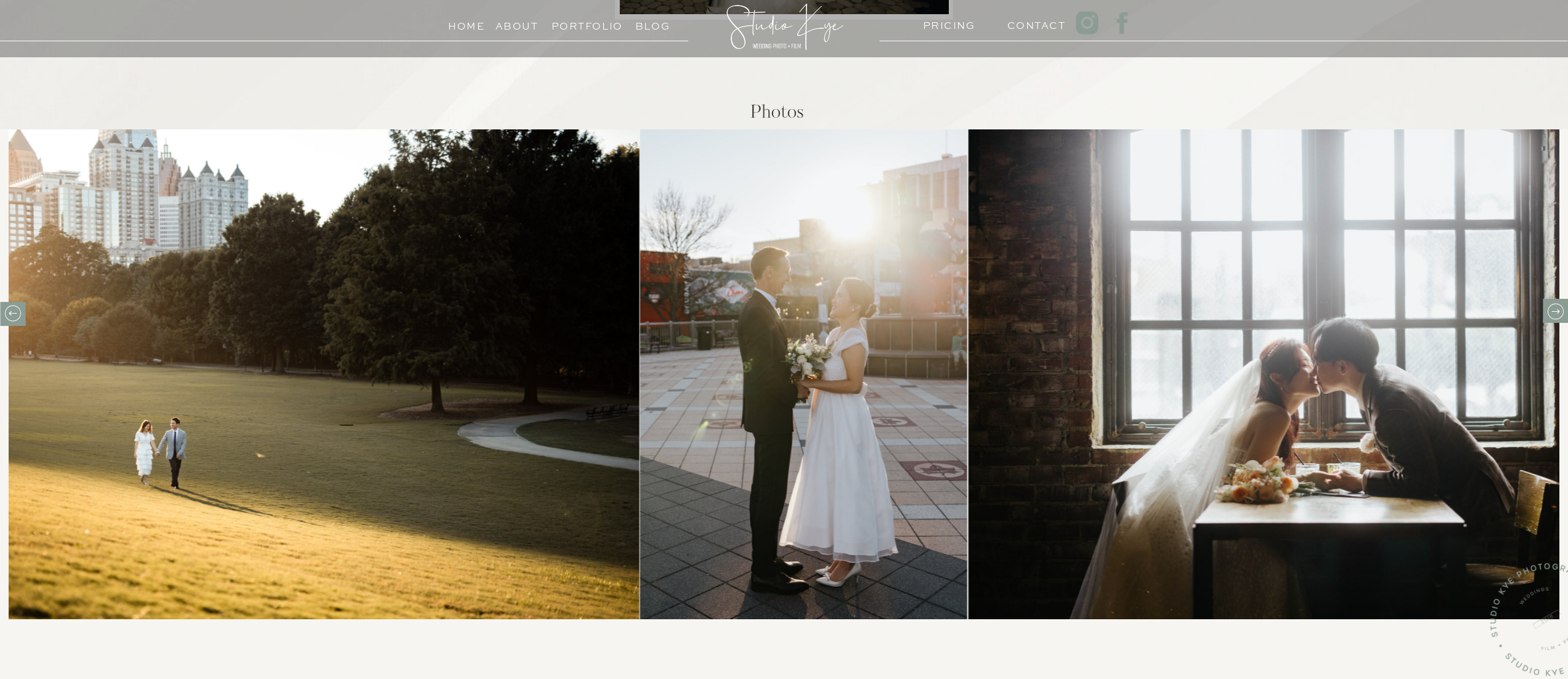
click at [1556, 309] on icon at bounding box center [1554, 311] width 19 height 19
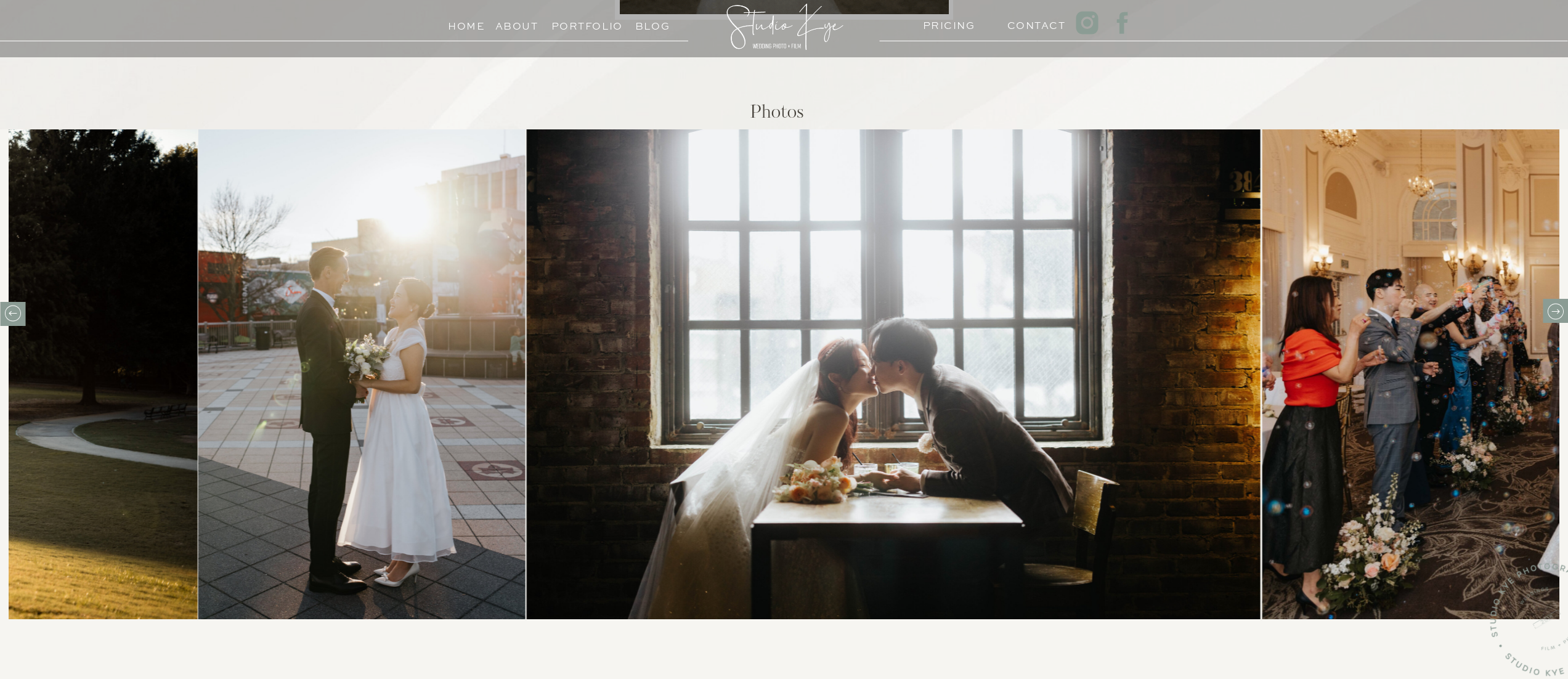
click at [1556, 309] on icon at bounding box center [1554, 311] width 19 height 19
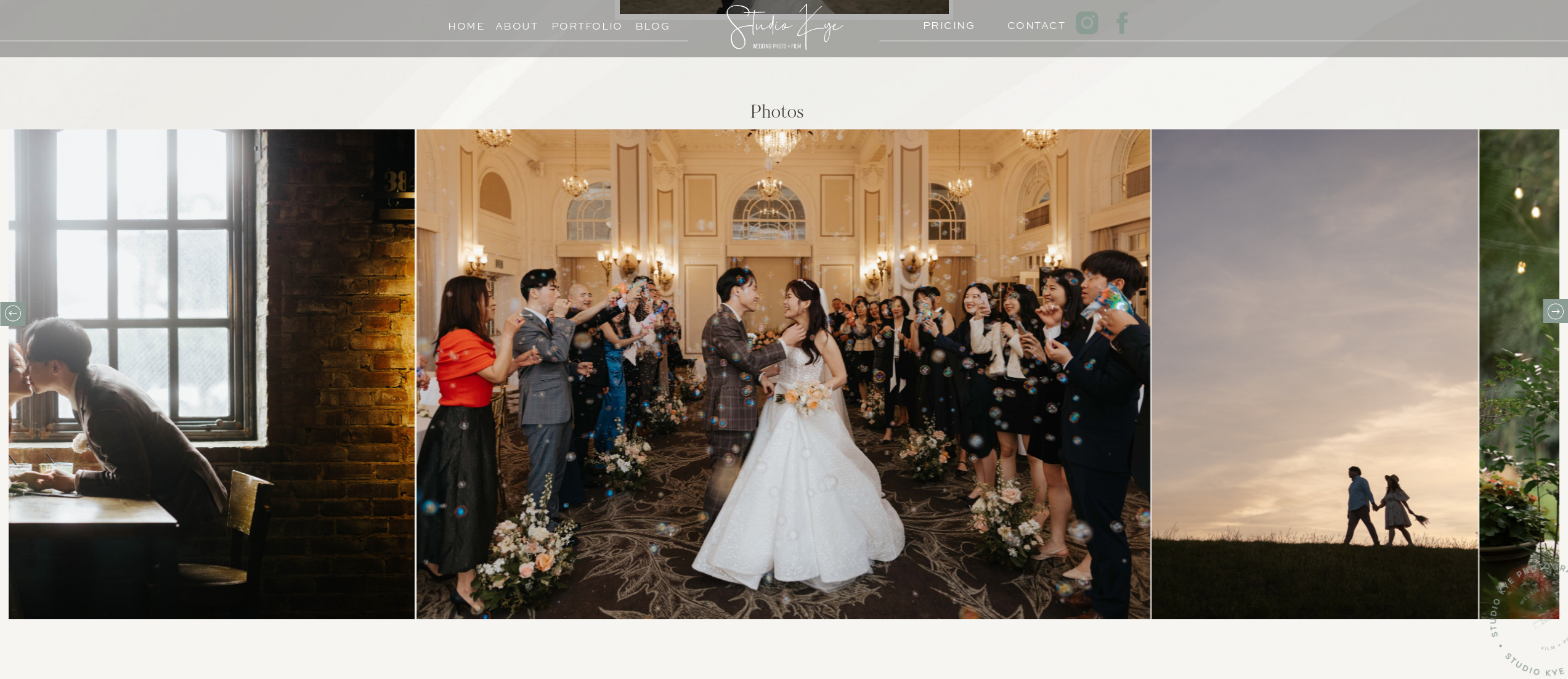
click at [1556, 309] on icon at bounding box center [1554, 311] width 19 height 19
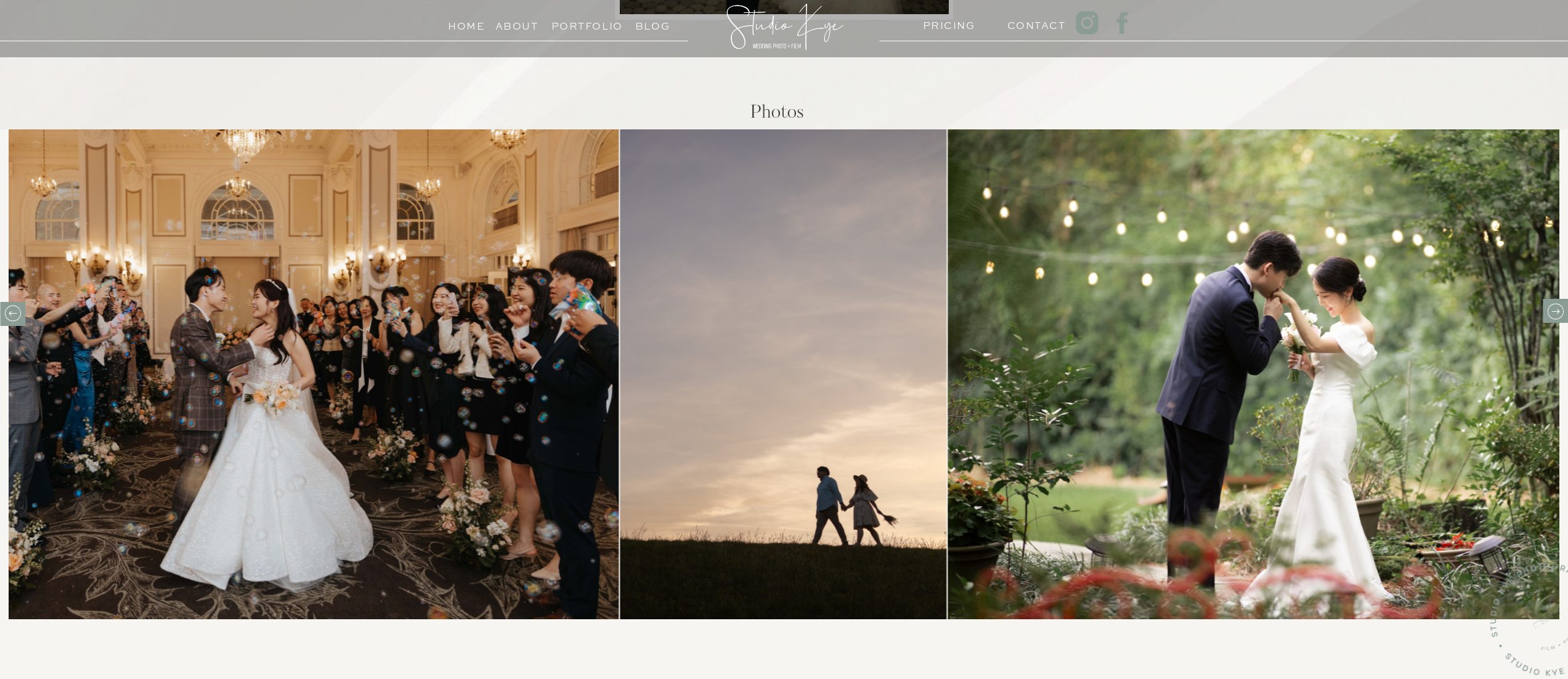
click at [1556, 309] on icon at bounding box center [1554, 311] width 19 height 19
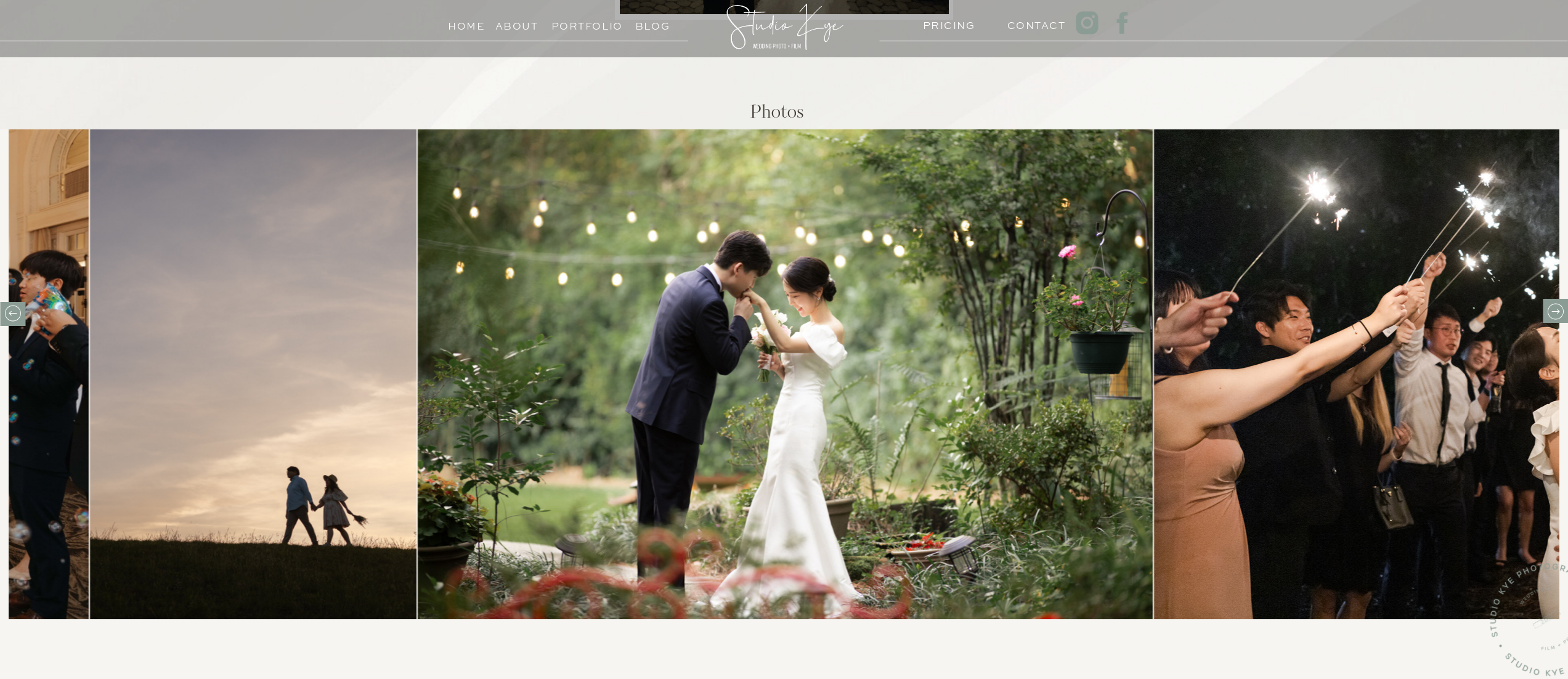
click at [1556, 309] on icon at bounding box center [1554, 311] width 19 height 19
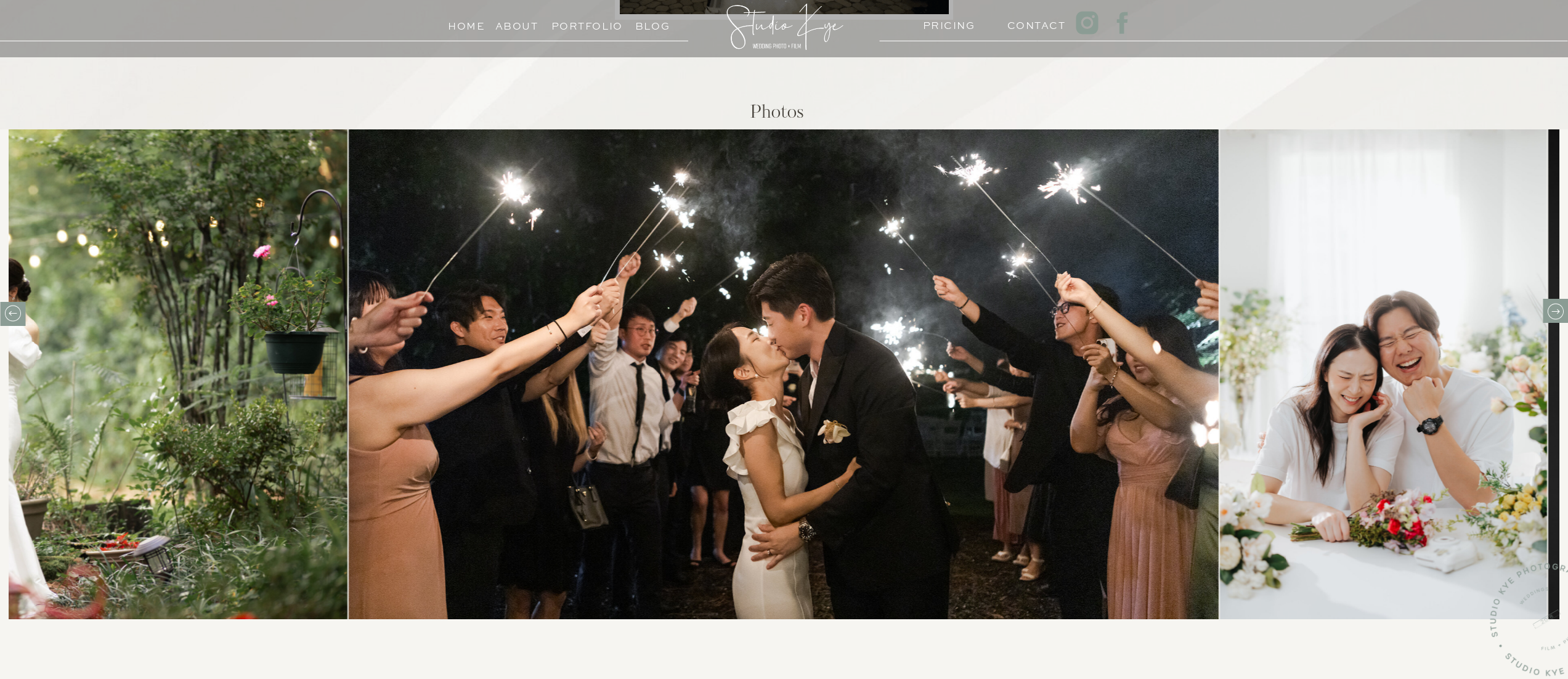
click at [1556, 309] on icon at bounding box center [1554, 311] width 19 height 19
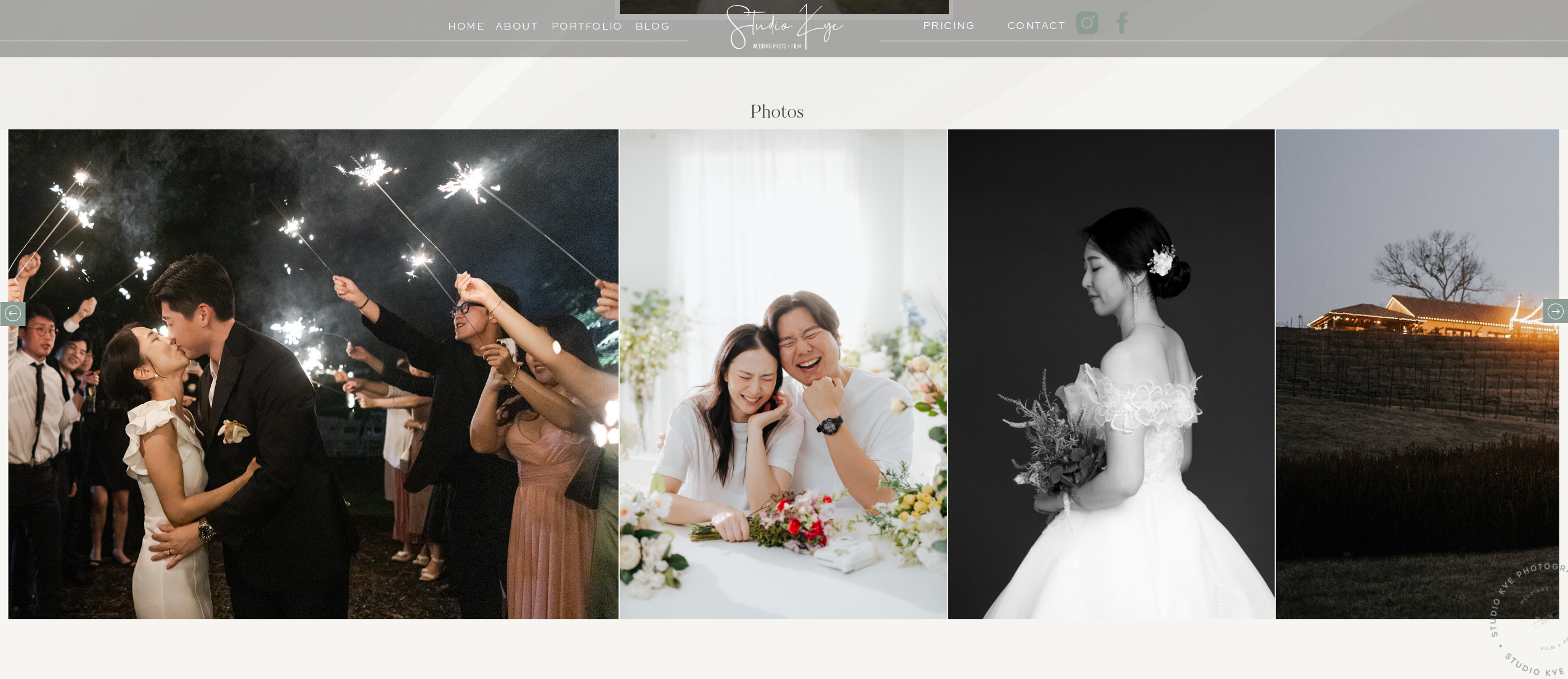
click at [1556, 309] on icon at bounding box center [1554, 311] width 19 height 19
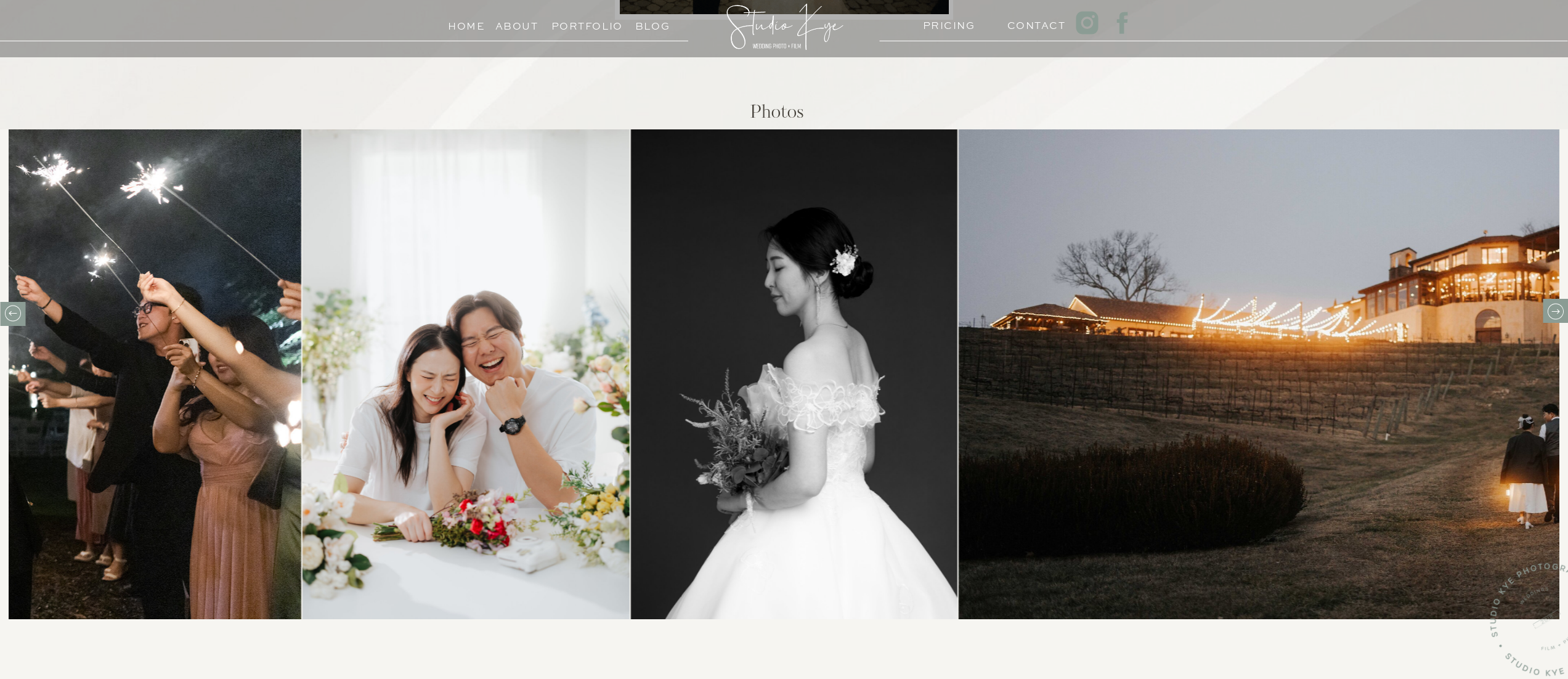
click at [1556, 309] on icon at bounding box center [1554, 311] width 19 height 19
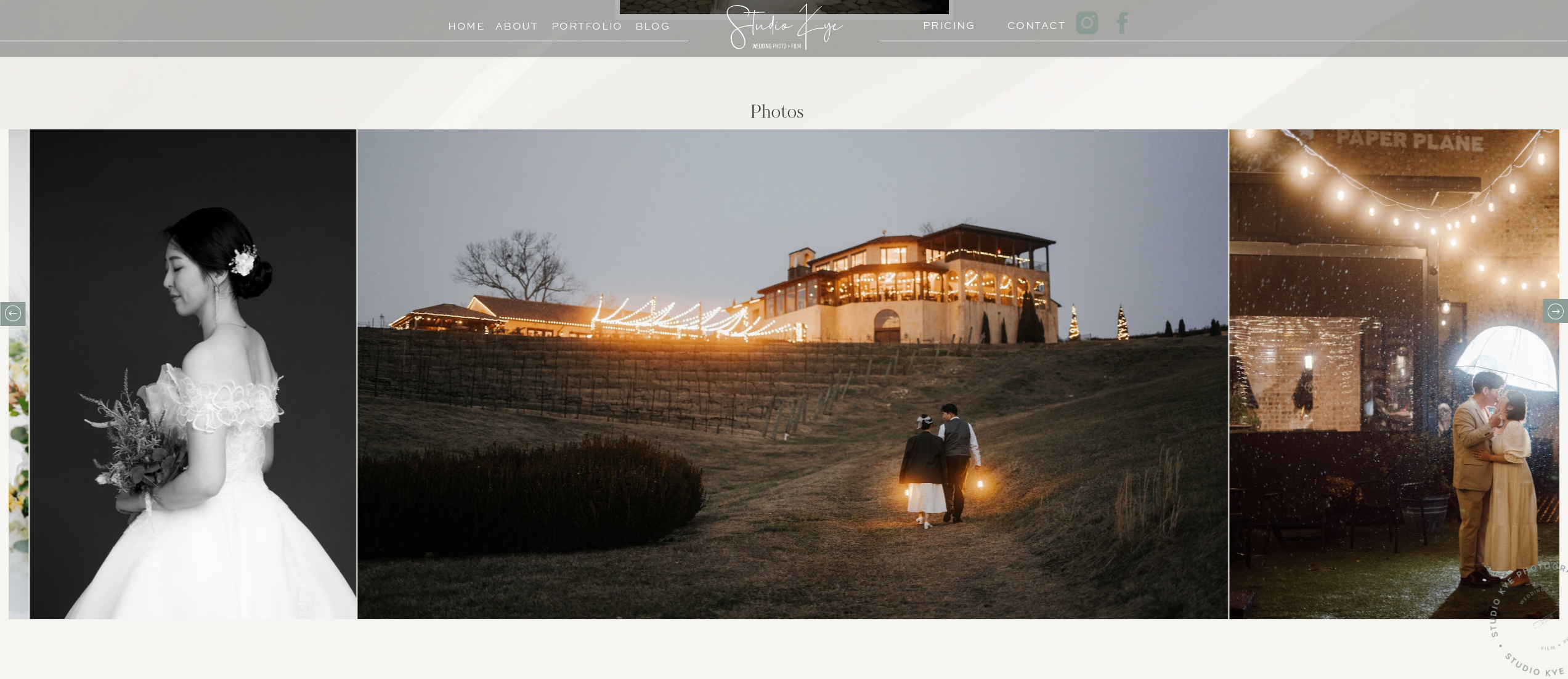
click at [1556, 309] on icon at bounding box center [1554, 311] width 19 height 19
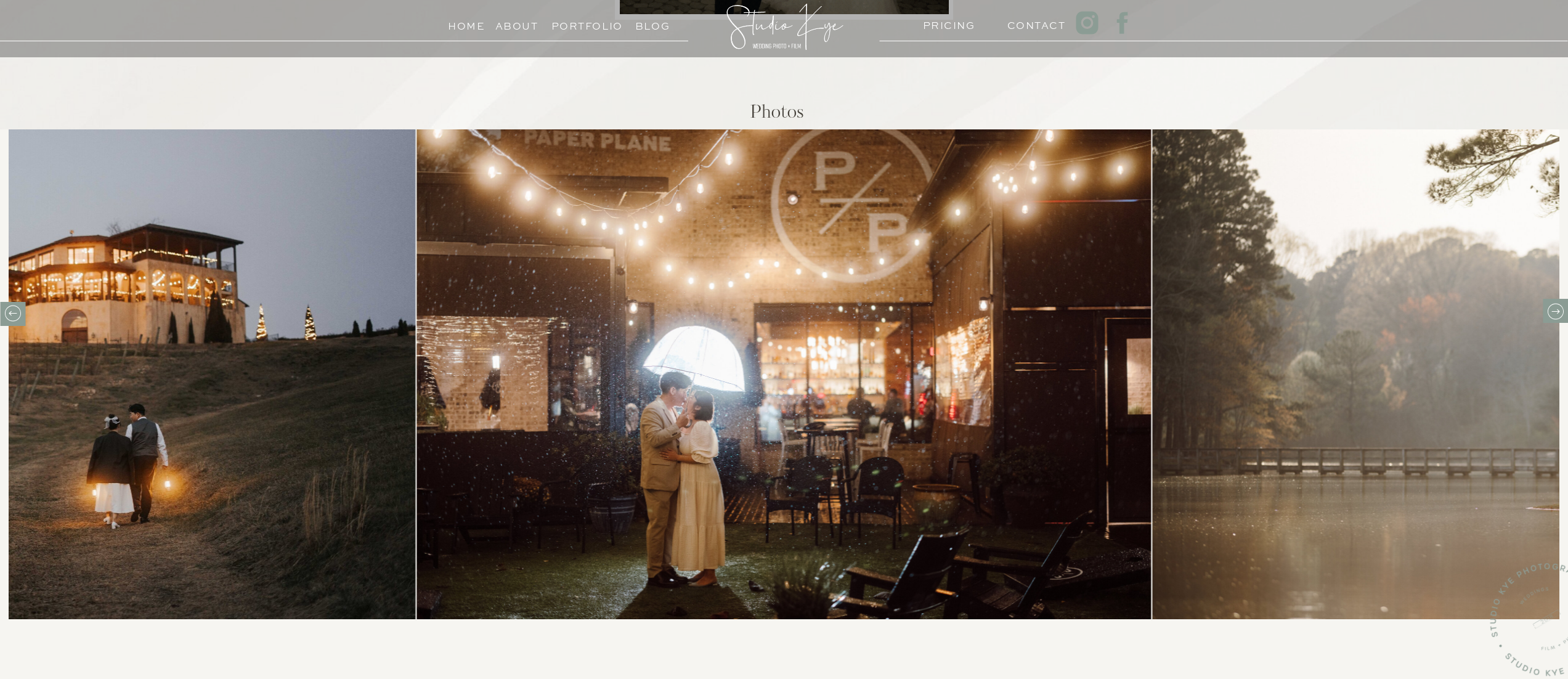
click at [1556, 309] on icon at bounding box center [1554, 311] width 19 height 19
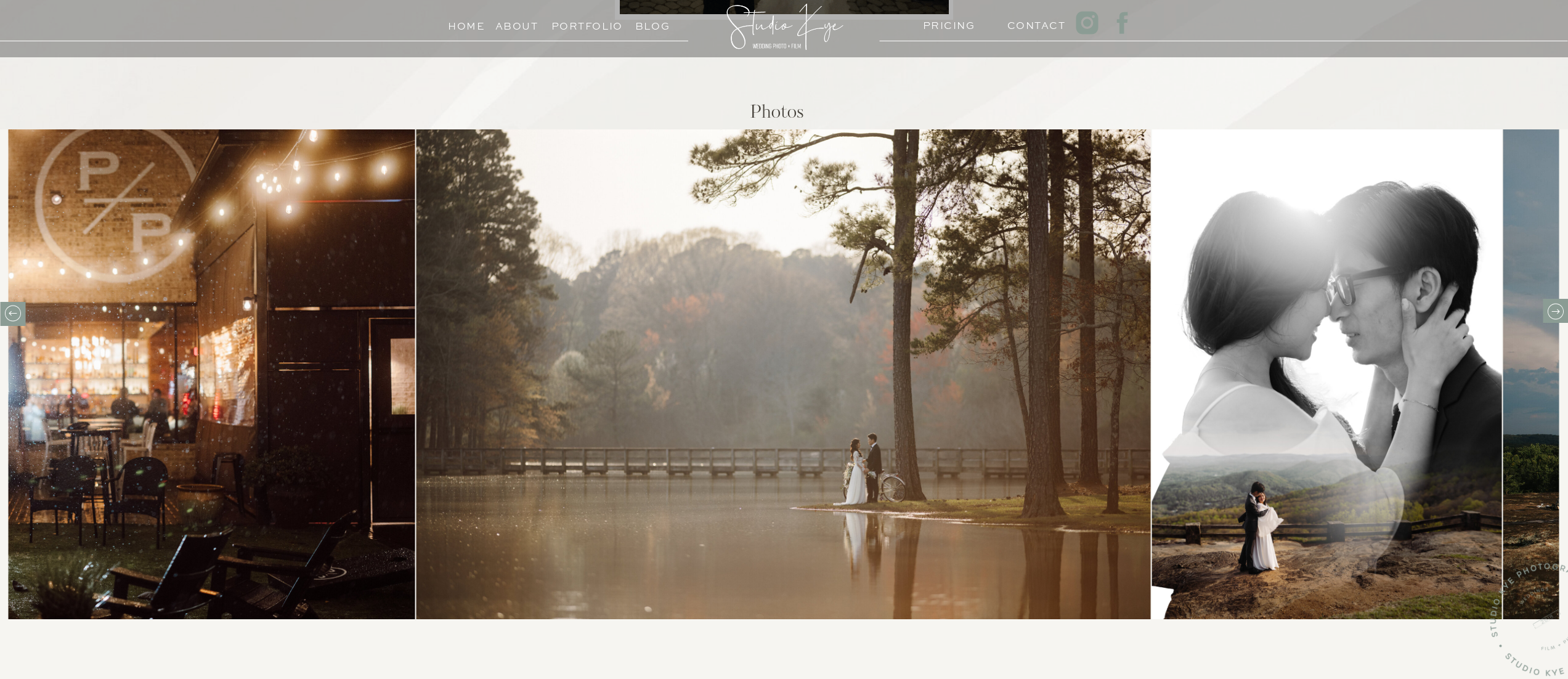
click at [1556, 309] on icon at bounding box center [1554, 311] width 19 height 19
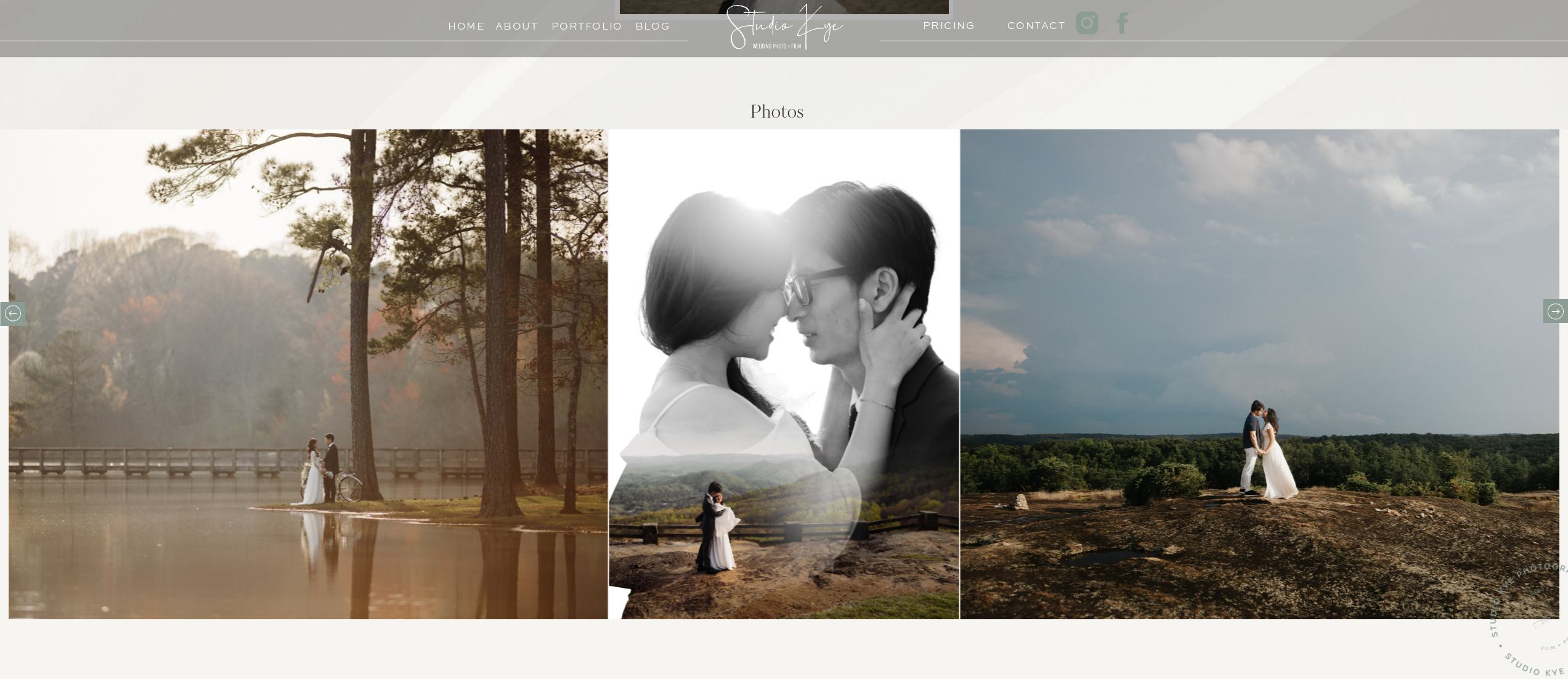
click at [1556, 309] on icon at bounding box center [1554, 311] width 19 height 19
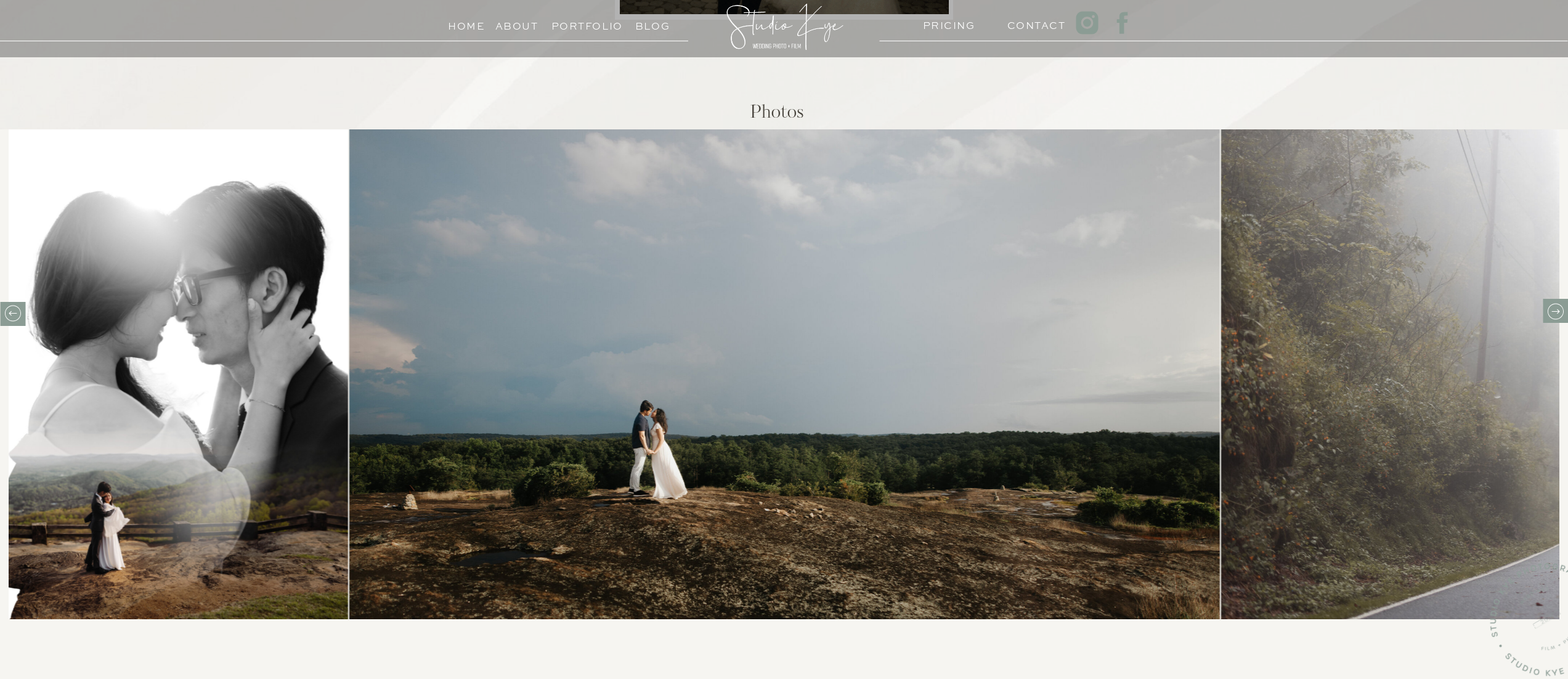
click at [1556, 309] on icon at bounding box center [1554, 311] width 19 height 19
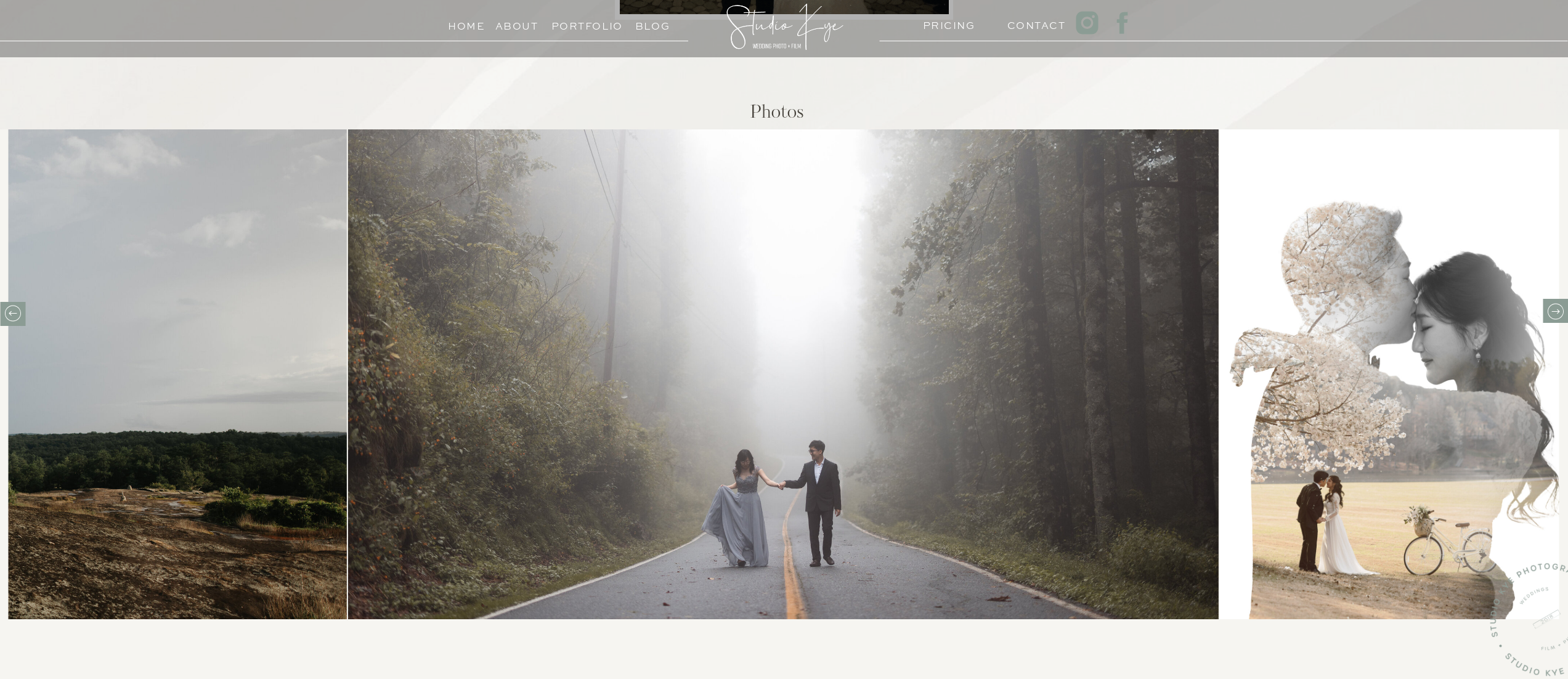
click at [1556, 309] on icon at bounding box center [1554, 311] width 19 height 19
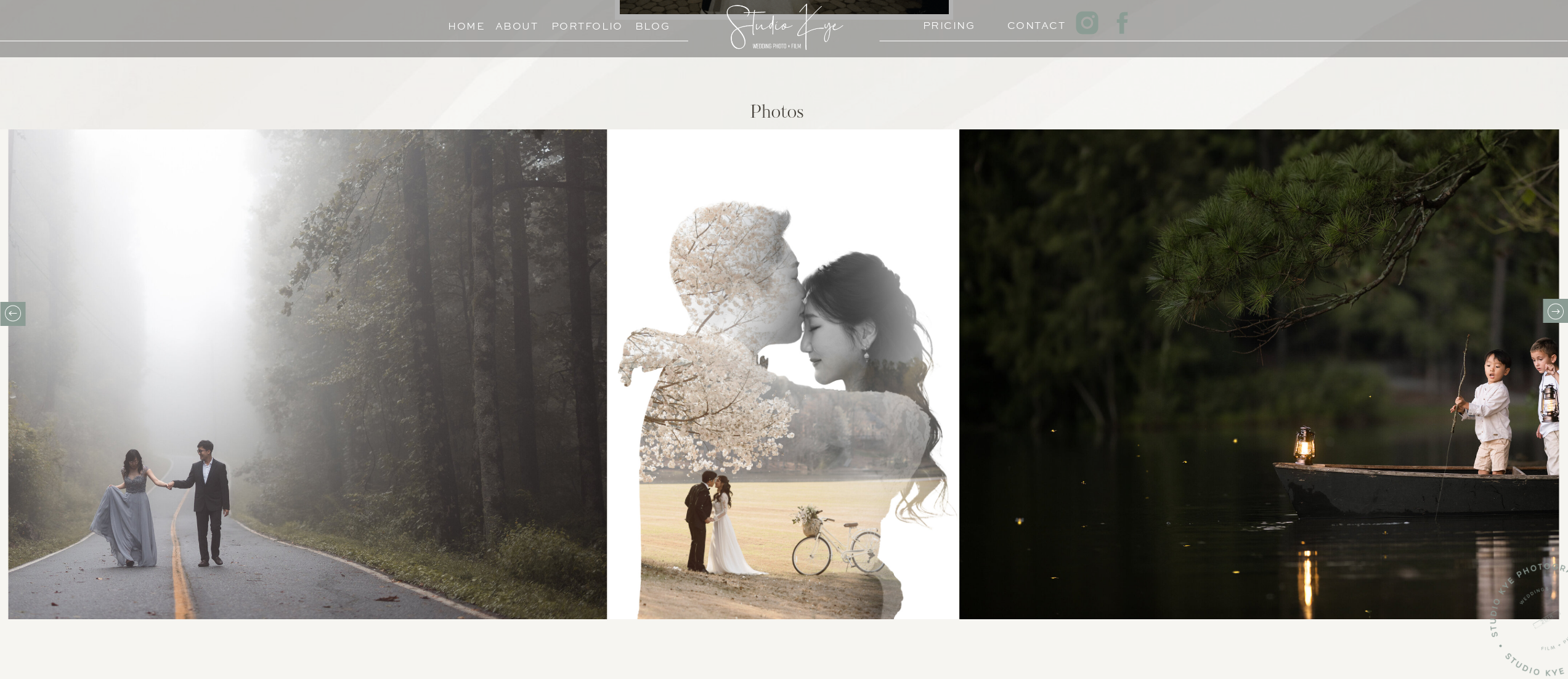
click at [1556, 309] on icon at bounding box center [1554, 311] width 19 height 19
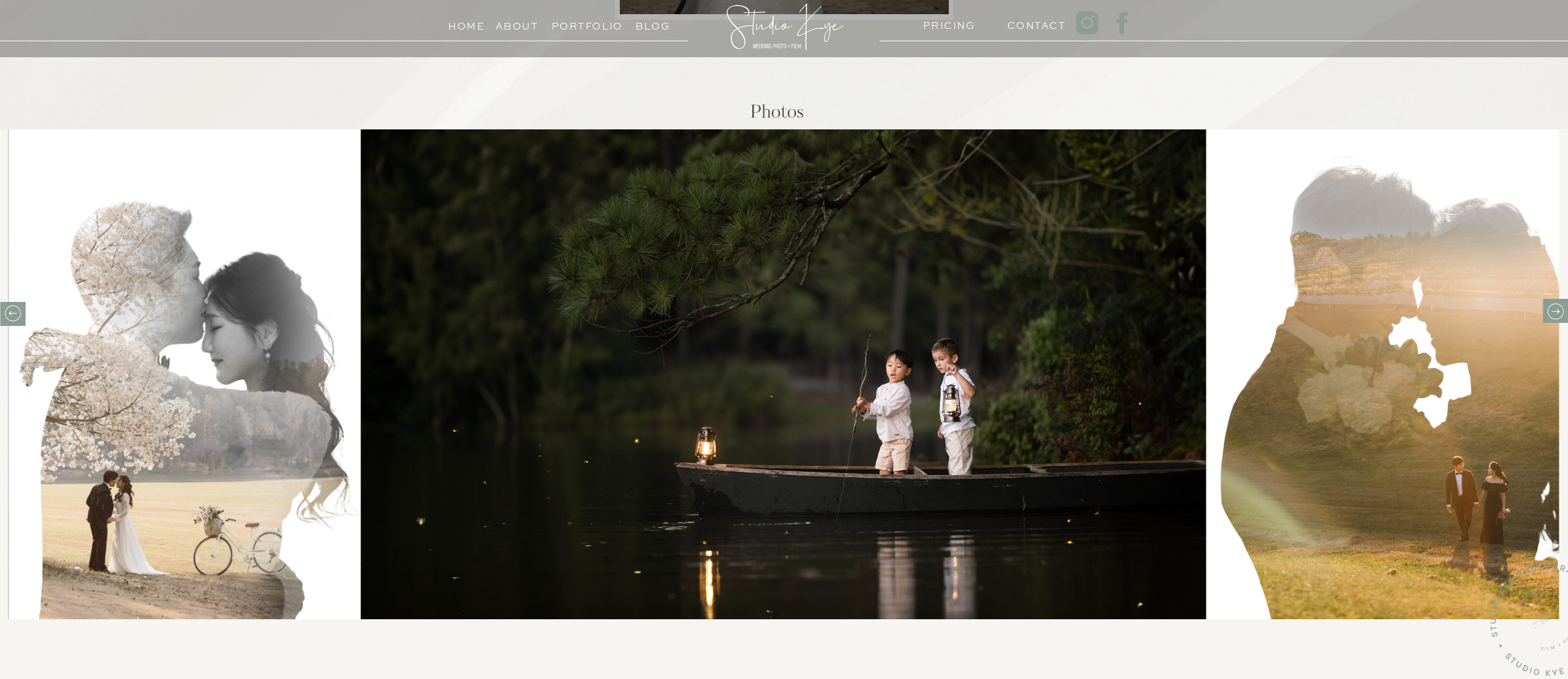
click at [1556, 309] on icon at bounding box center [1554, 311] width 19 height 19
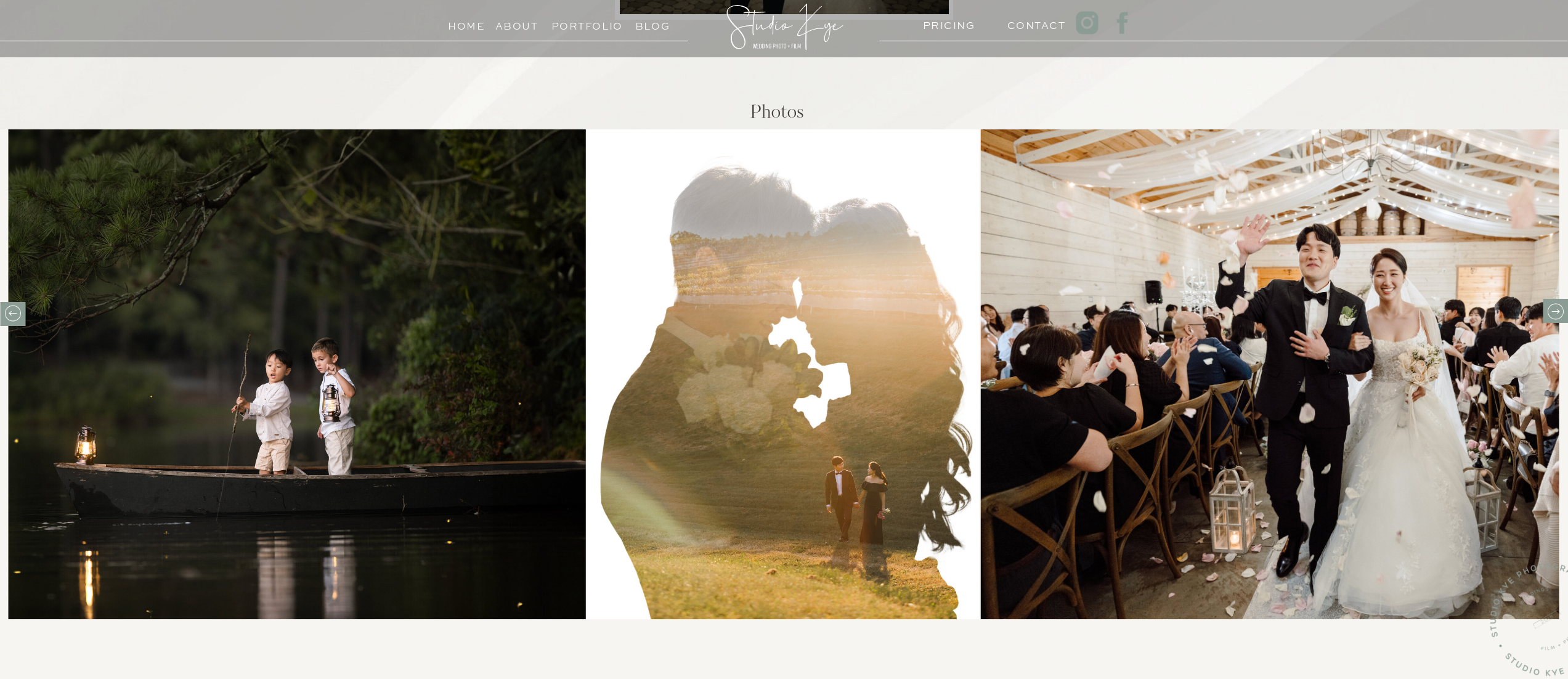
click at [1556, 309] on icon at bounding box center [1554, 311] width 19 height 19
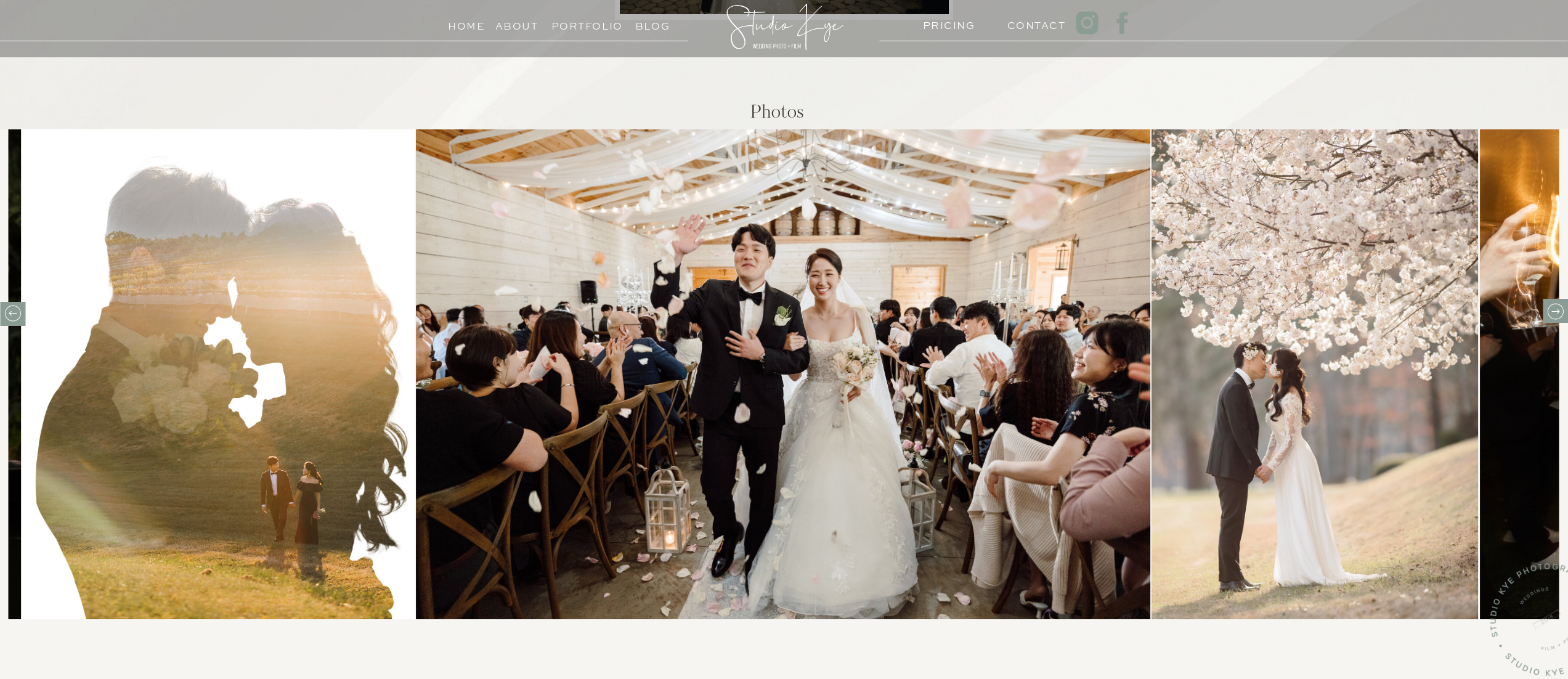
click at [1556, 309] on icon at bounding box center [1554, 311] width 19 height 19
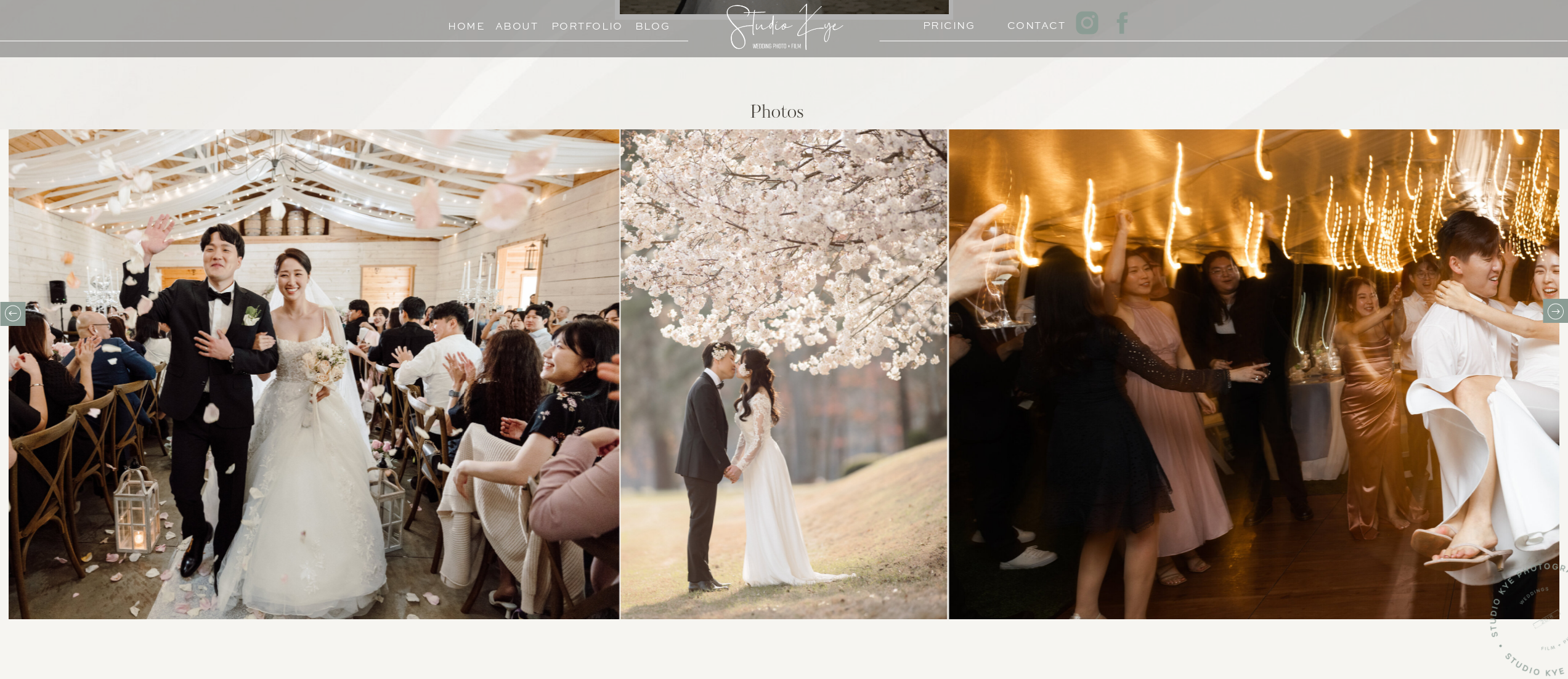
click at [1556, 309] on icon at bounding box center [1554, 311] width 19 height 19
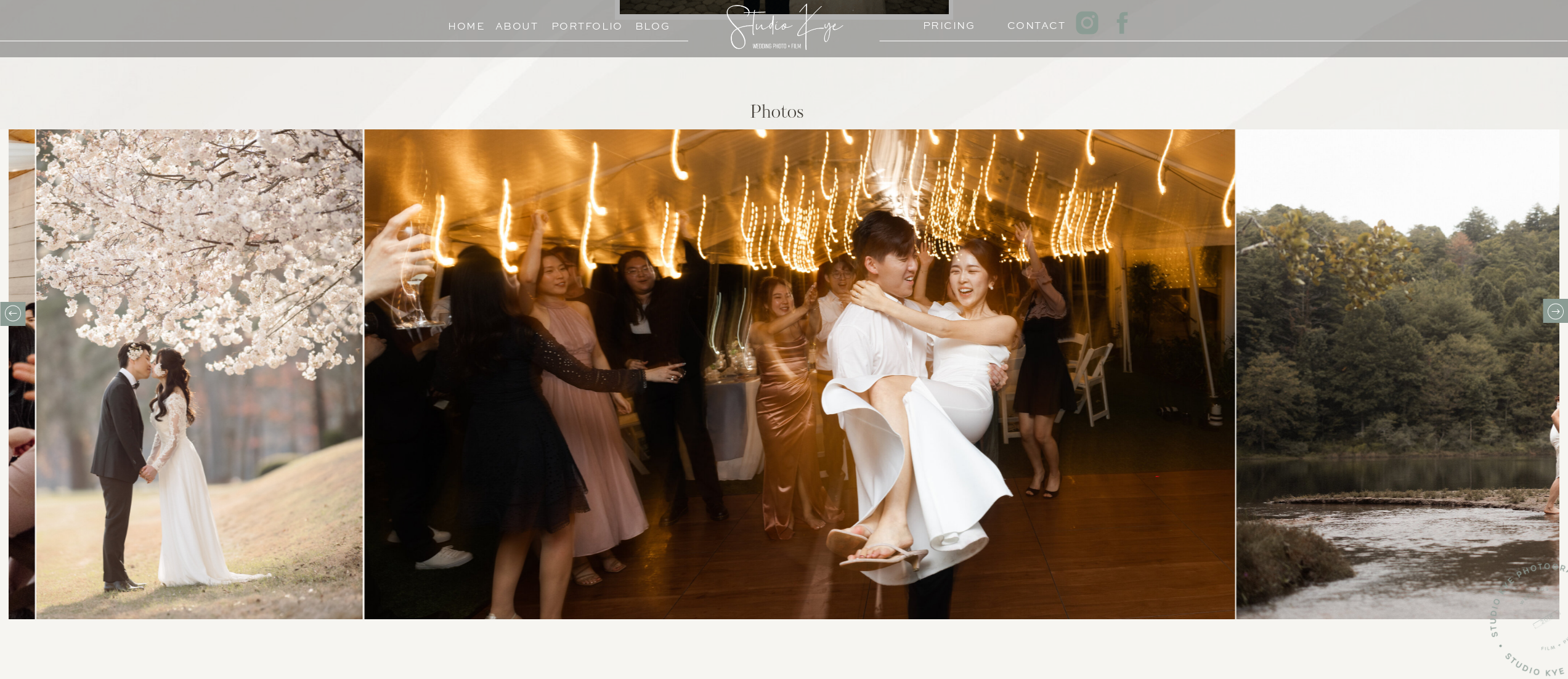
click at [1556, 309] on icon at bounding box center [1554, 311] width 19 height 19
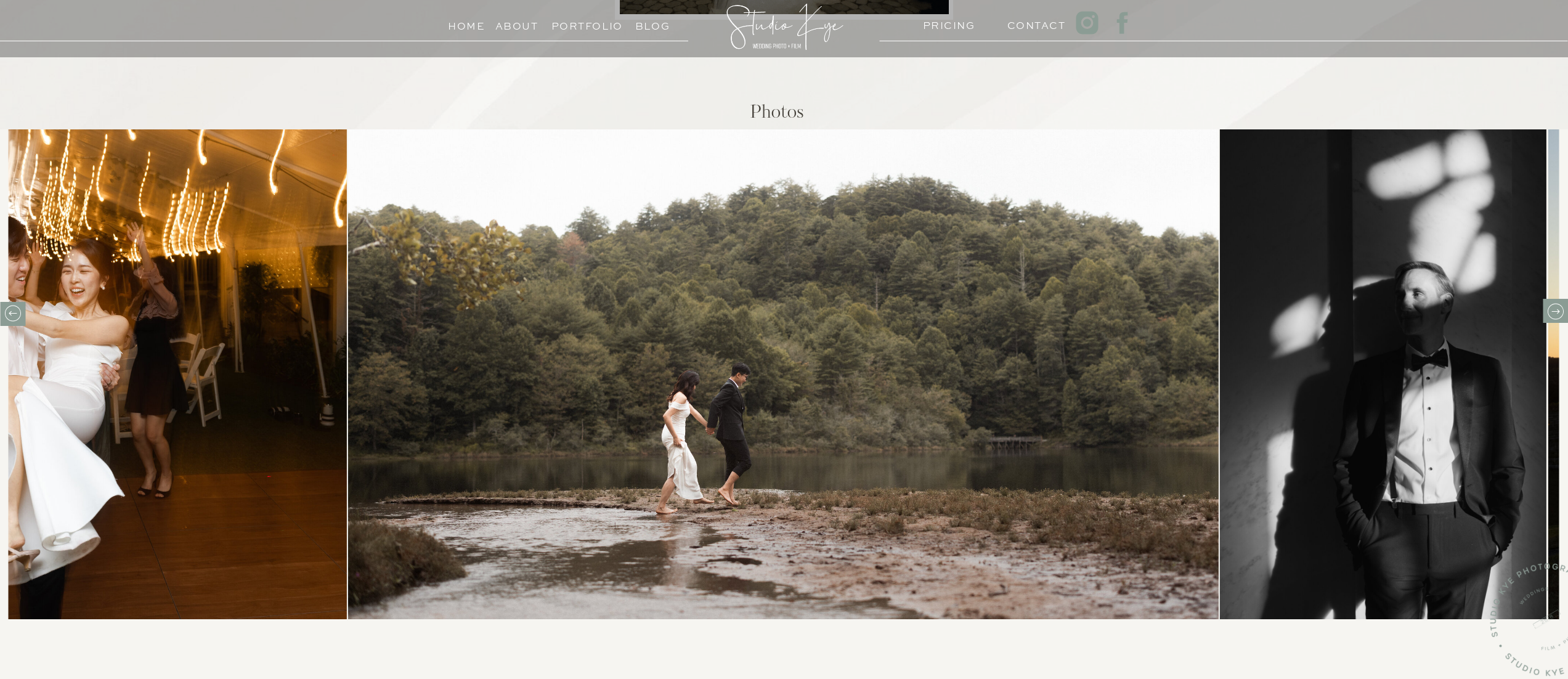
click at [1556, 309] on icon at bounding box center [1554, 311] width 19 height 19
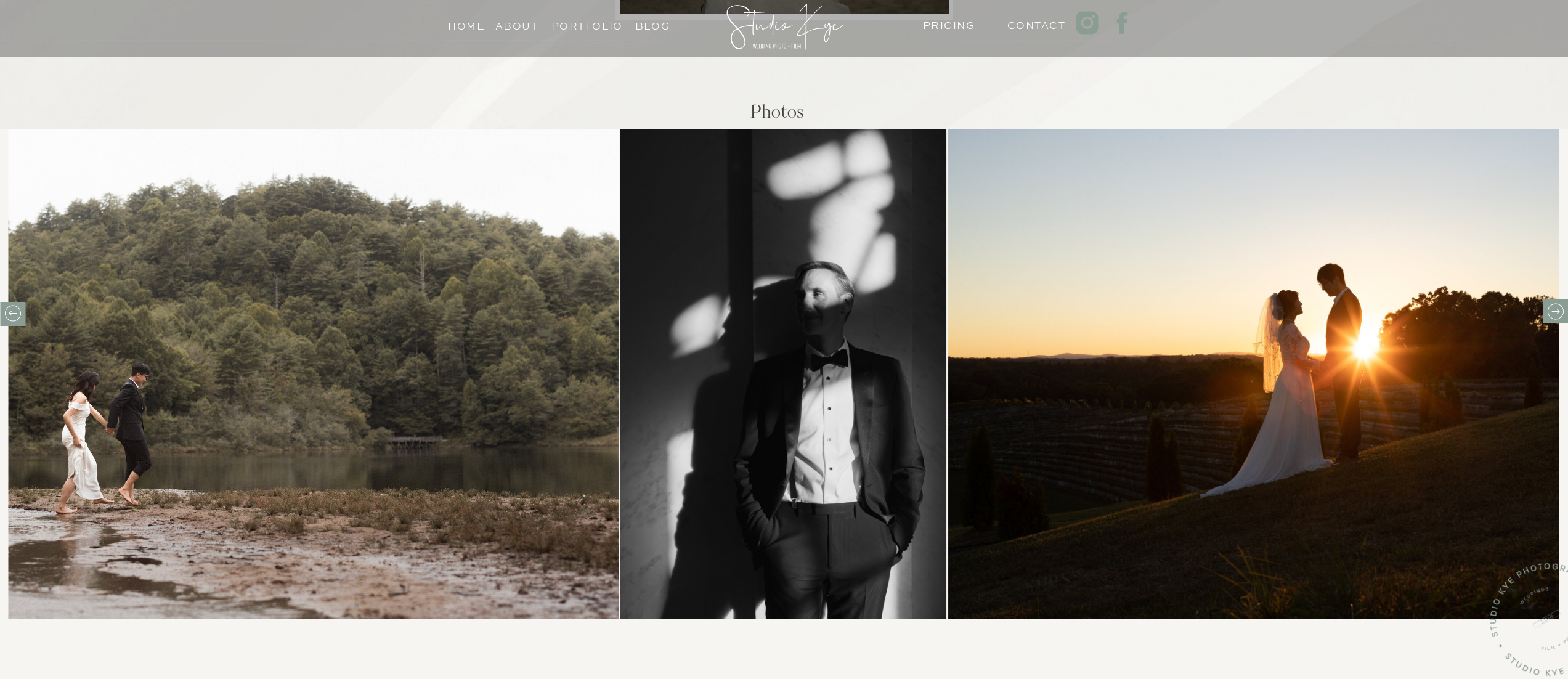
click at [1554, 310] on icon at bounding box center [1554, 311] width 19 height 19
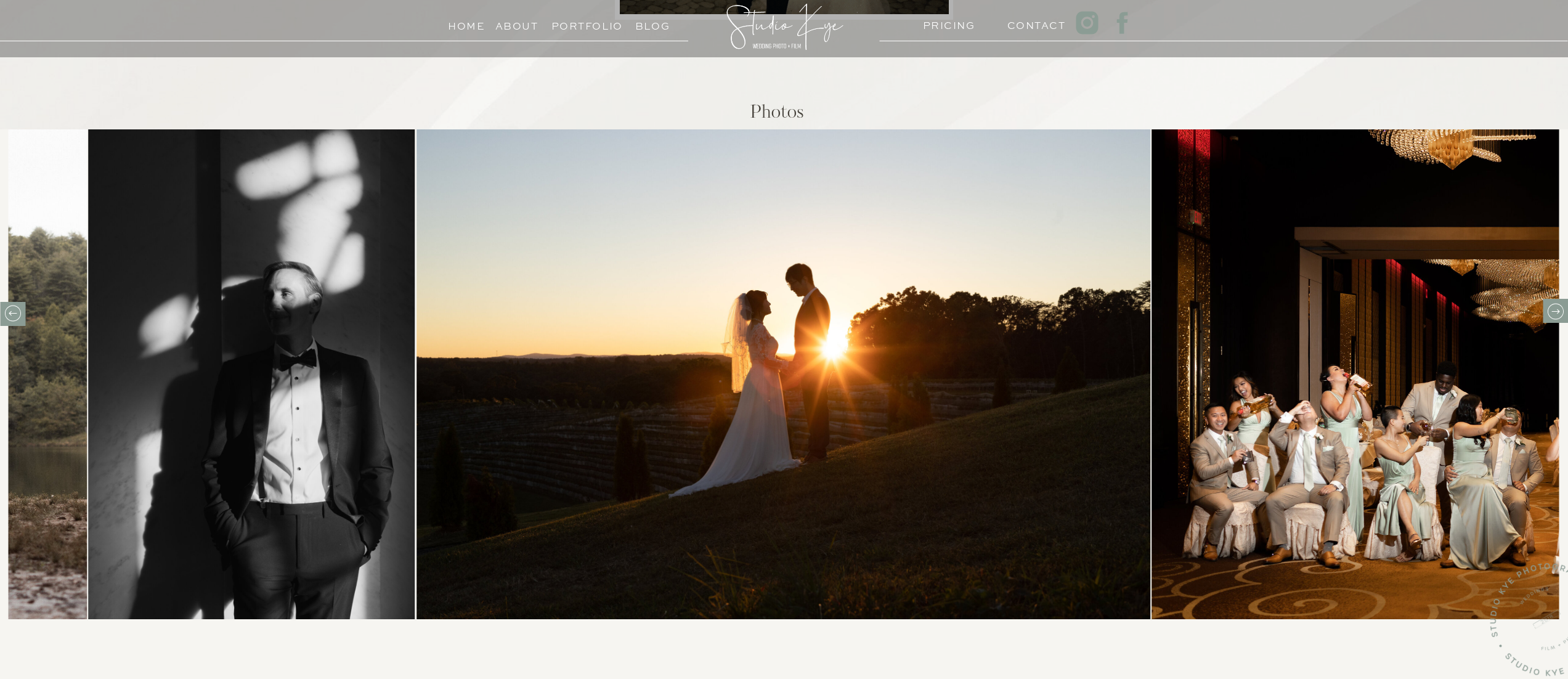
click at [1554, 310] on icon at bounding box center [1554, 311] width 19 height 19
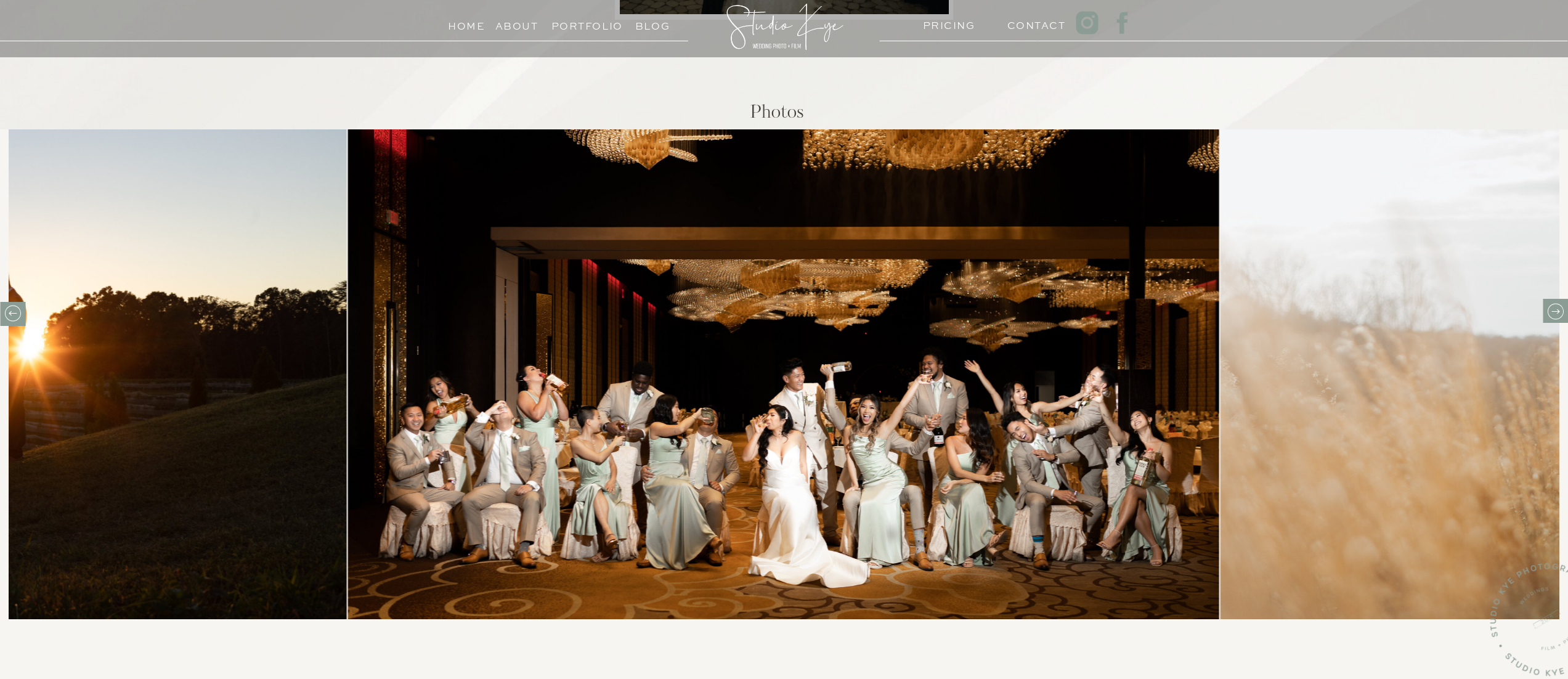
click at [1554, 310] on icon at bounding box center [1554, 311] width 19 height 19
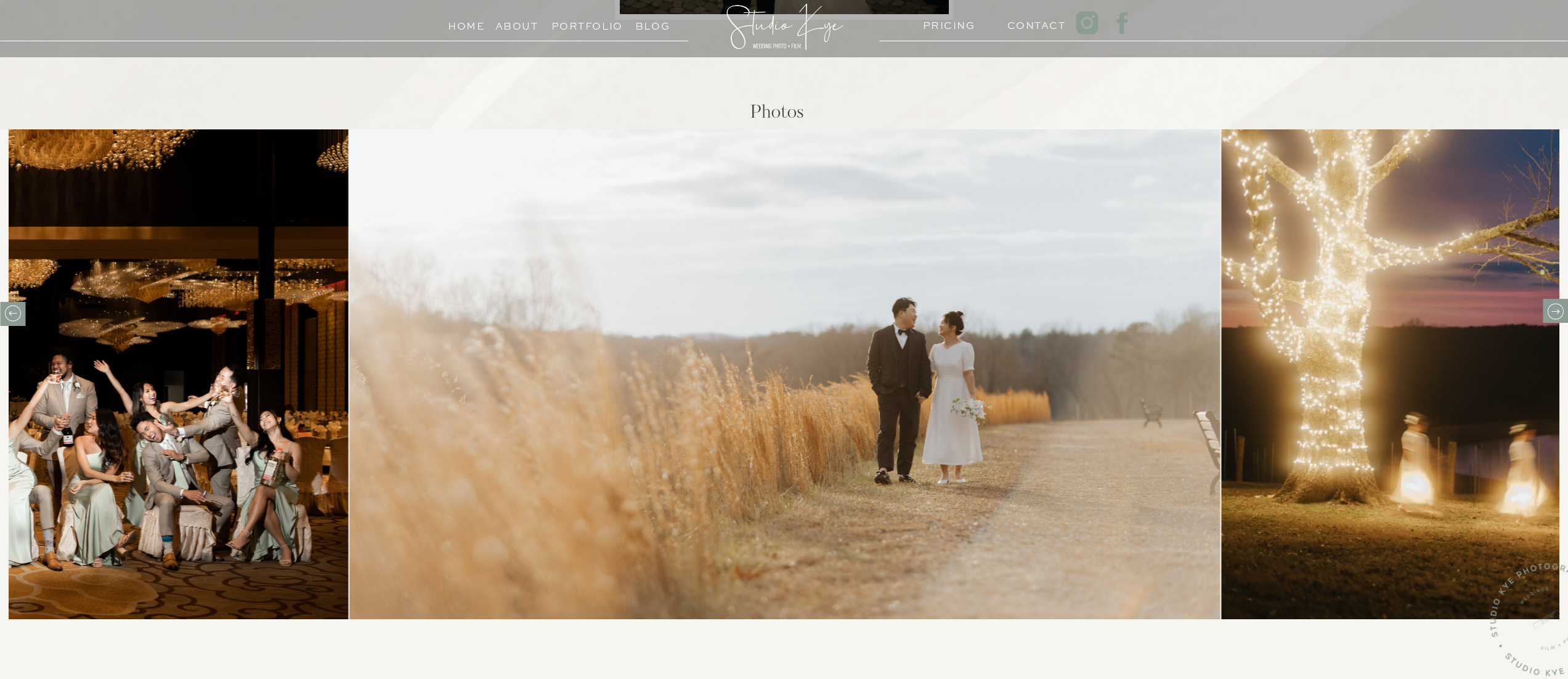
click at [1554, 310] on icon at bounding box center [1554, 311] width 19 height 19
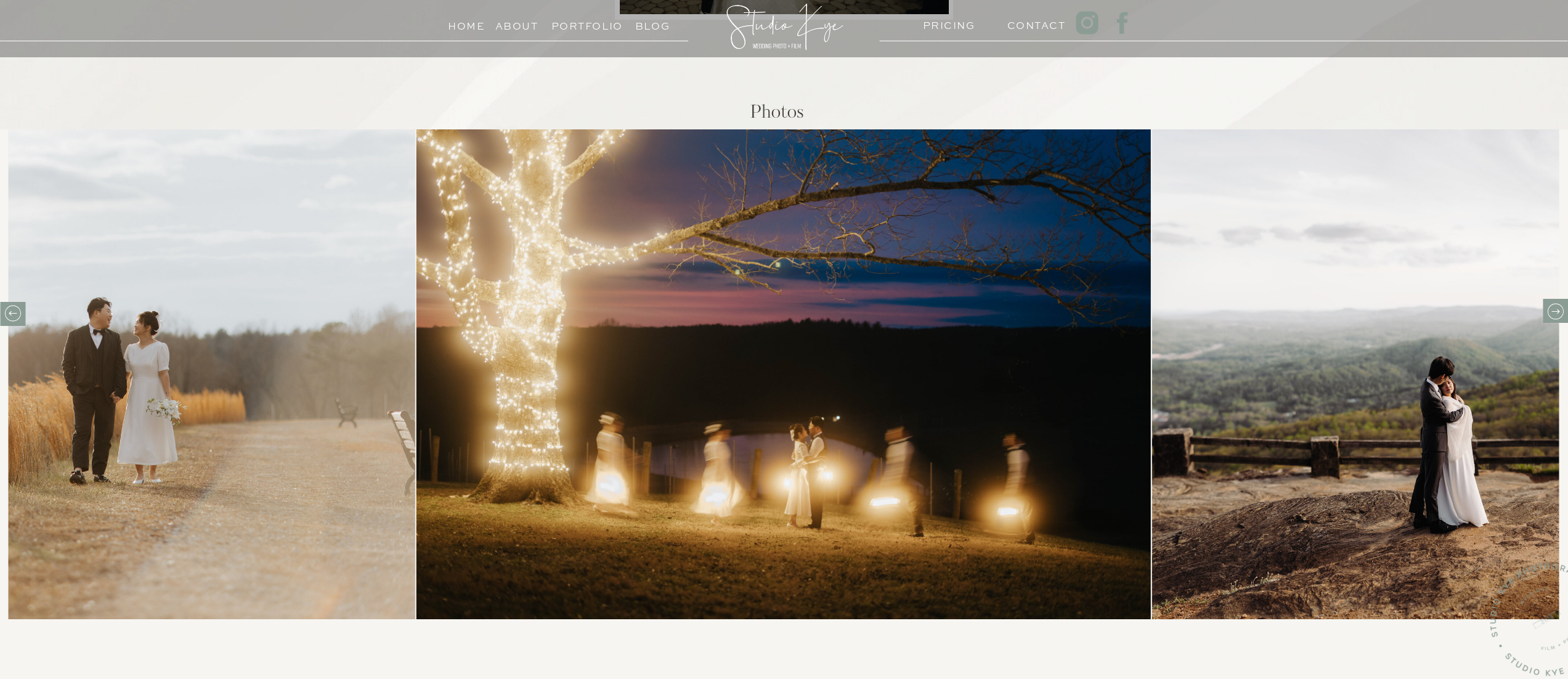
click at [1554, 310] on icon at bounding box center [1554, 311] width 19 height 19
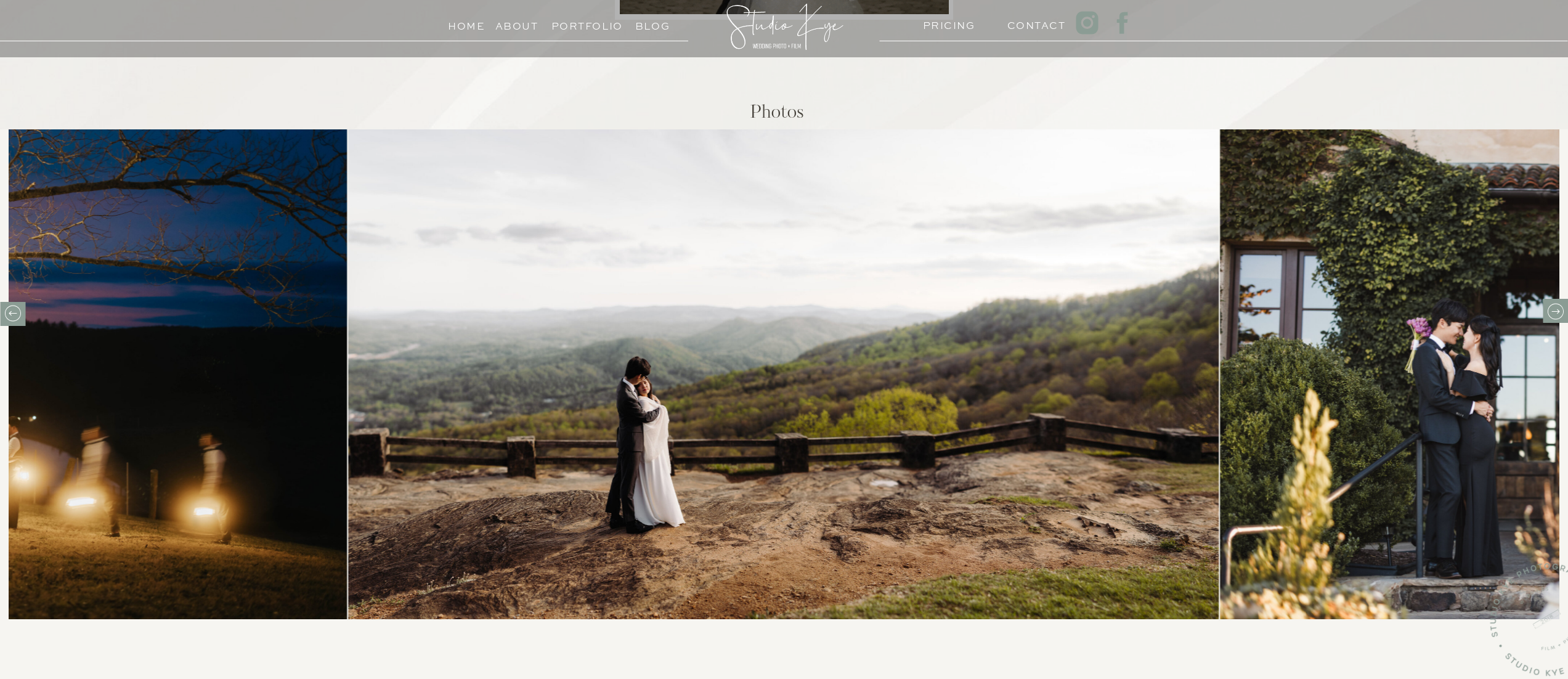
click at [1554, 310] on icon at bounding box center [1554, 311] width 19 height 19
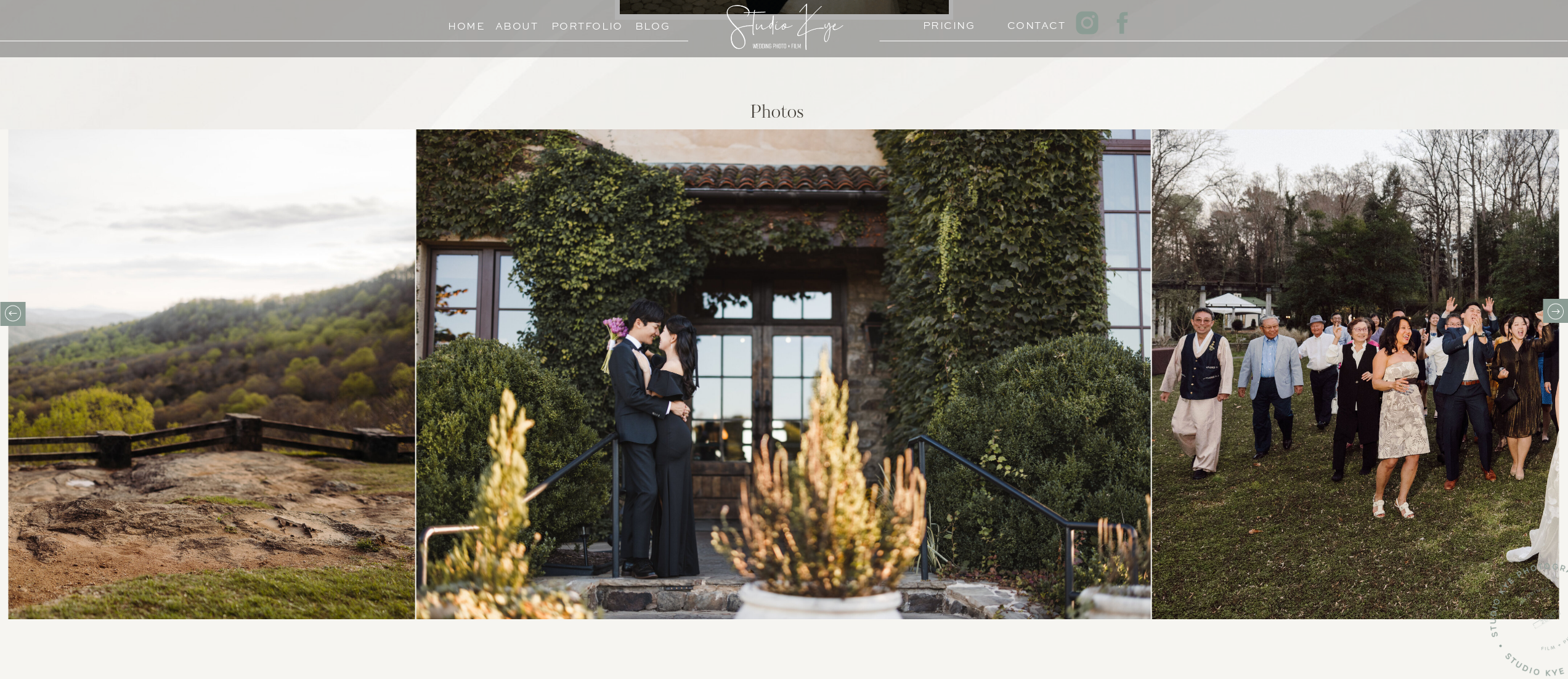
click at [1554, 310] on icon at bounding box center [1554, 311] width 19 height 19
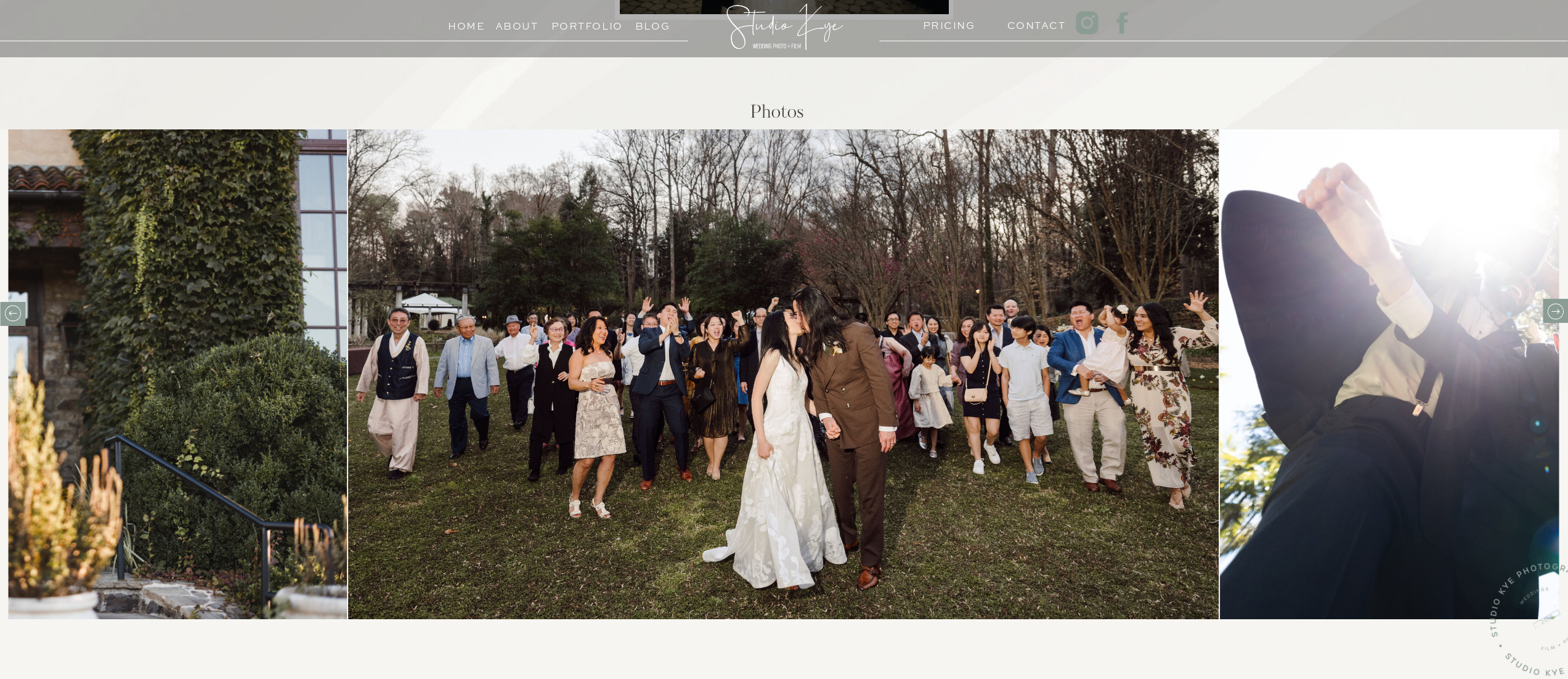
click at [1554, 310] on icon at bounding box center [1554, 311] width 19 height 19
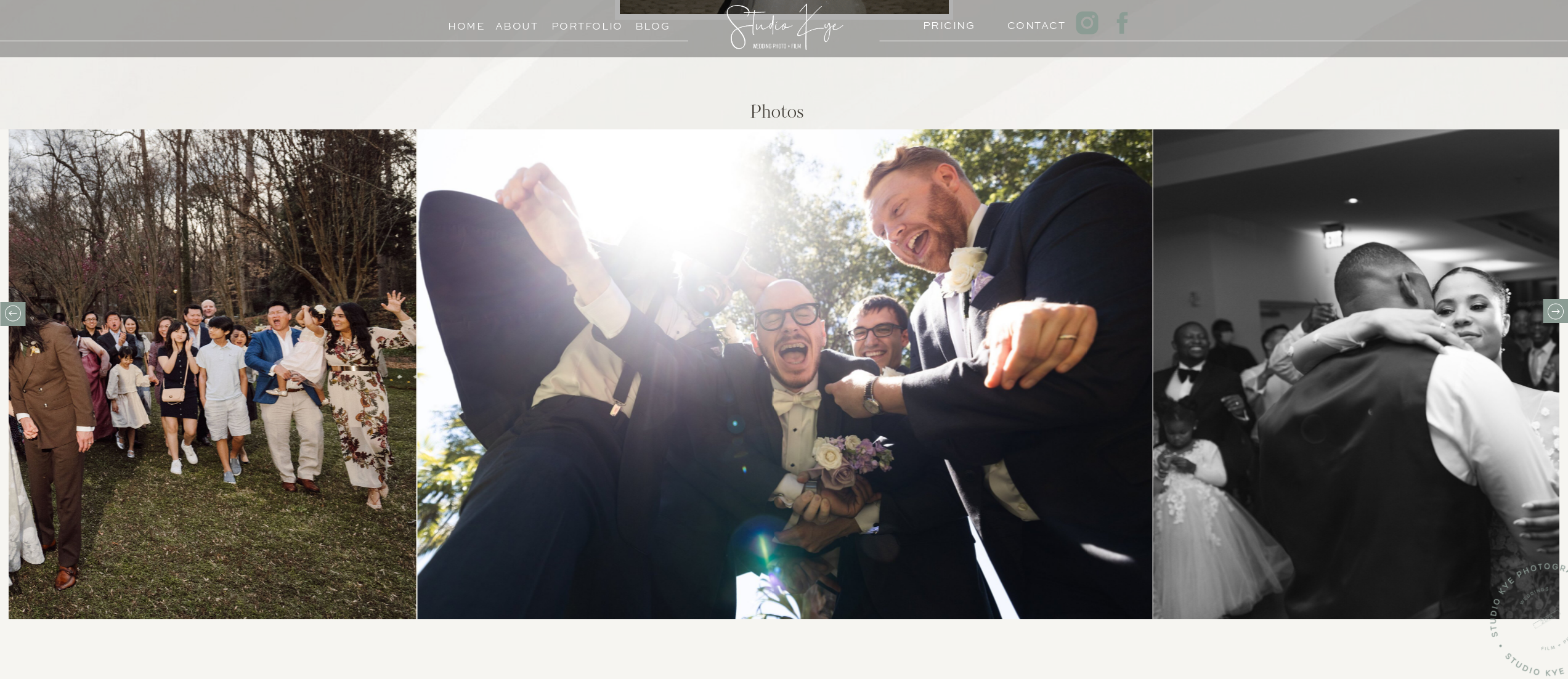
click at [1554, 310] on icon at bounding box center [1554, 311] width 19 height 19
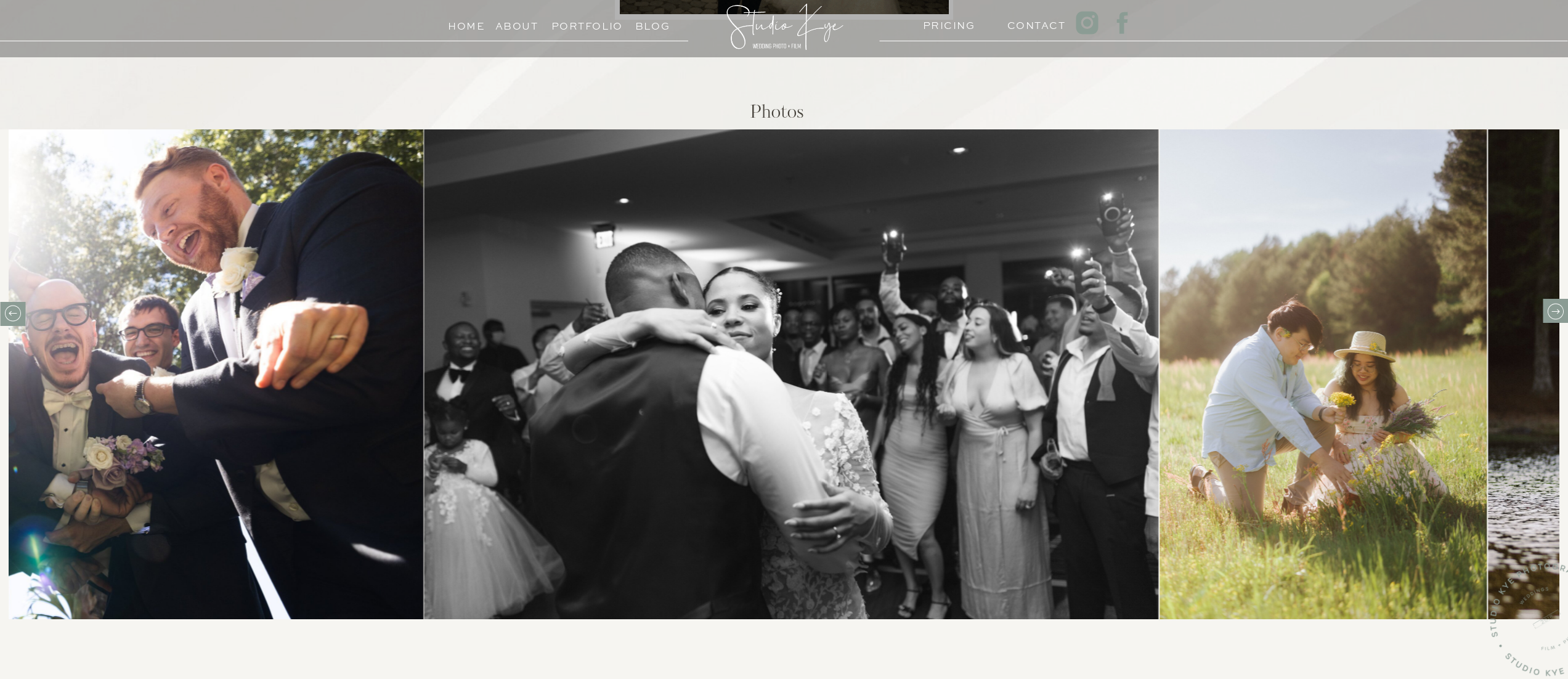
click at [1554, 310] on icon at bounding box center [1554, 311] width 19 height 19
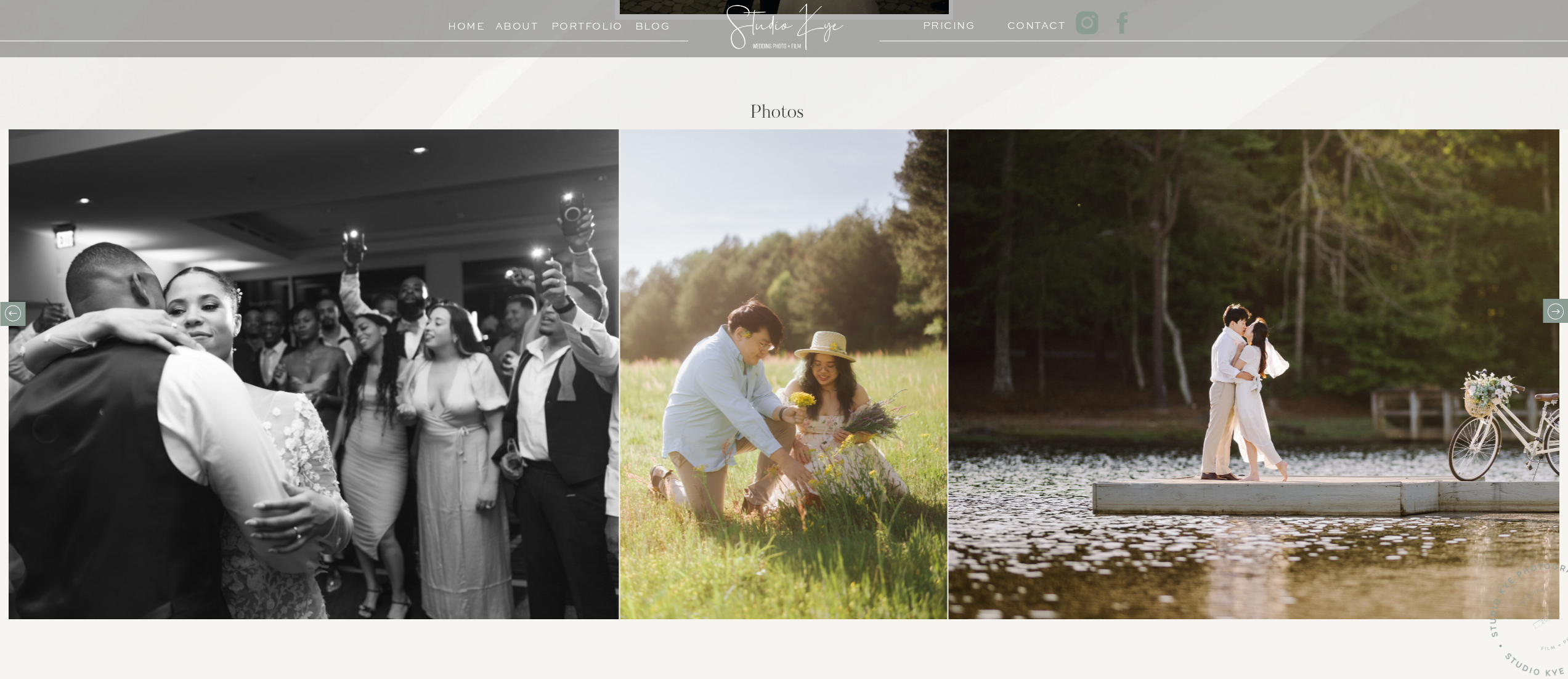
click at [1554, 310] on icon at bounding box center [1554, 311] width 19 height 19
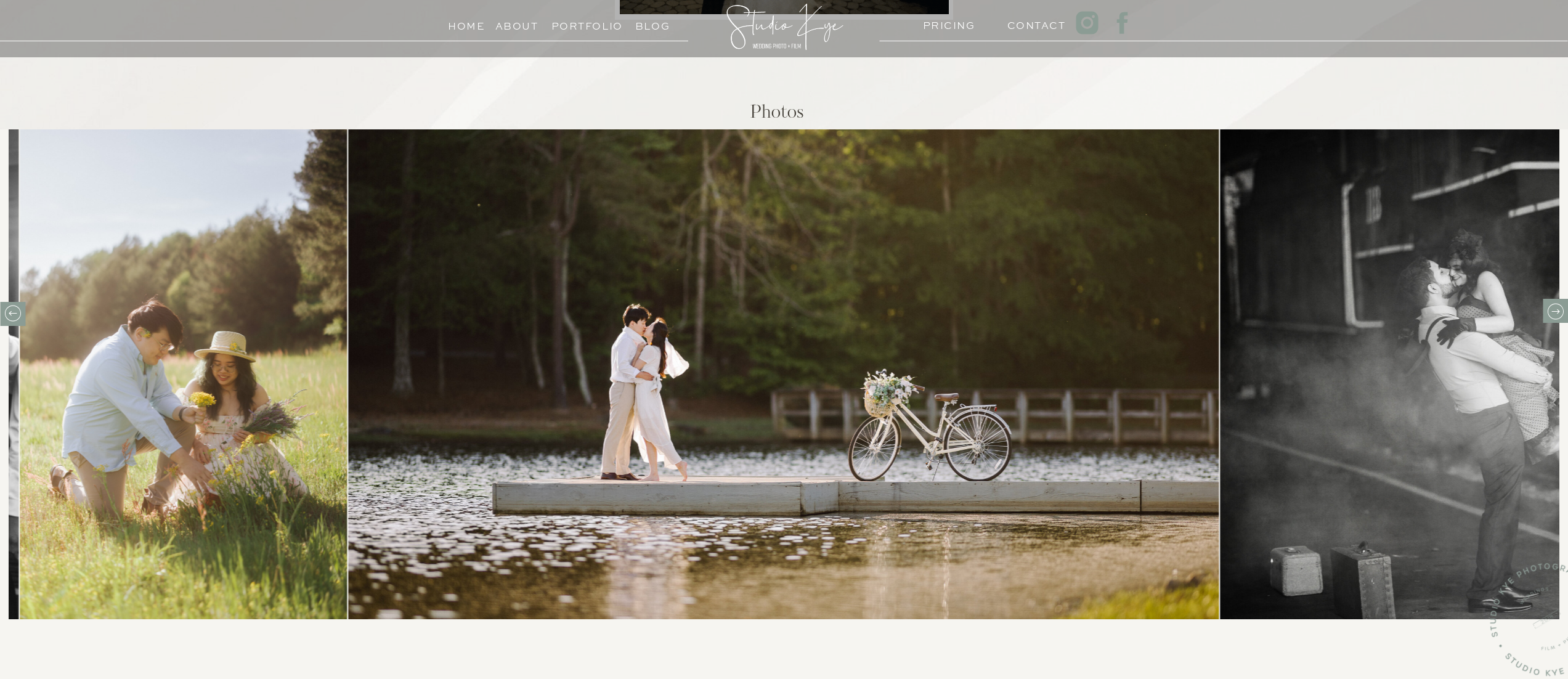
click at [1554, 310] on icon at bounding box center [1554, 311] width 19 height 19
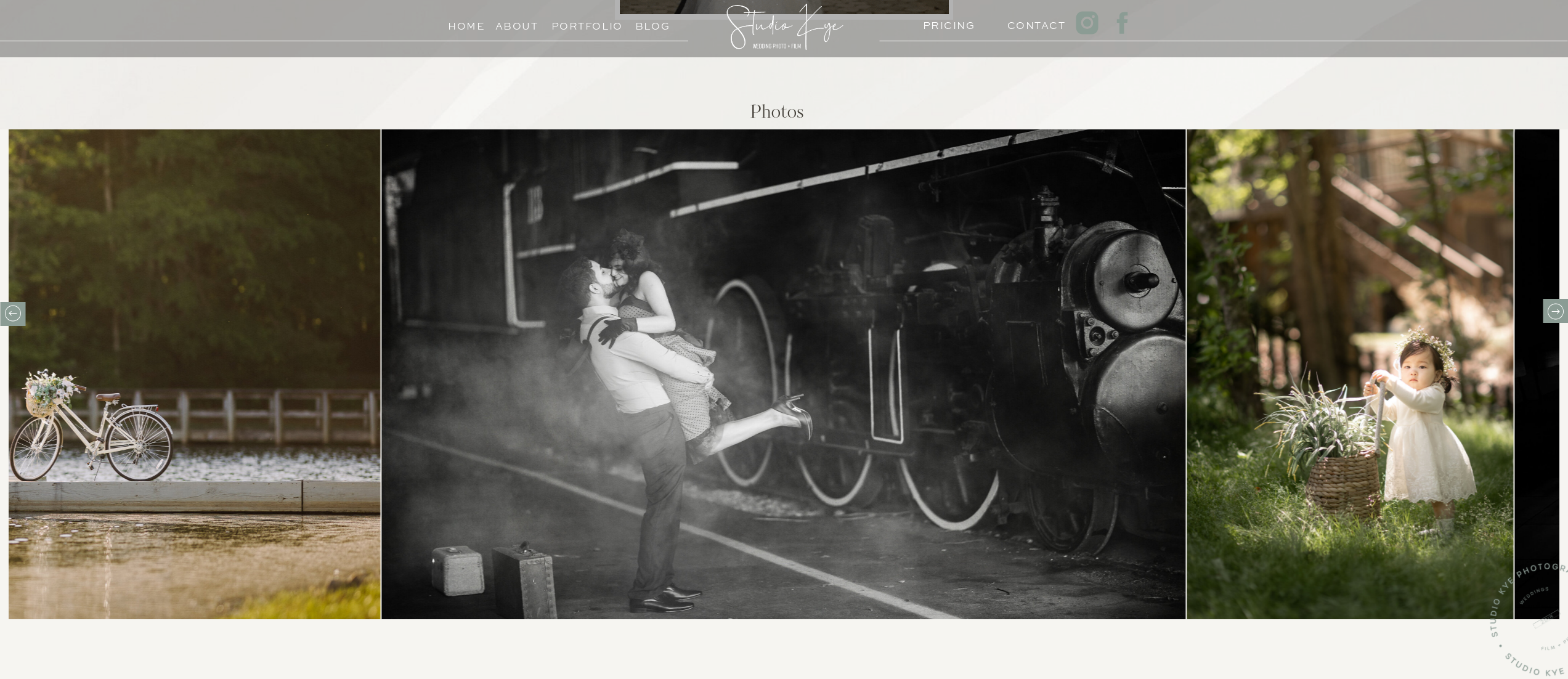
click at [1554, 310] on icon at bounding box center [1554, 311] width 19 height 19
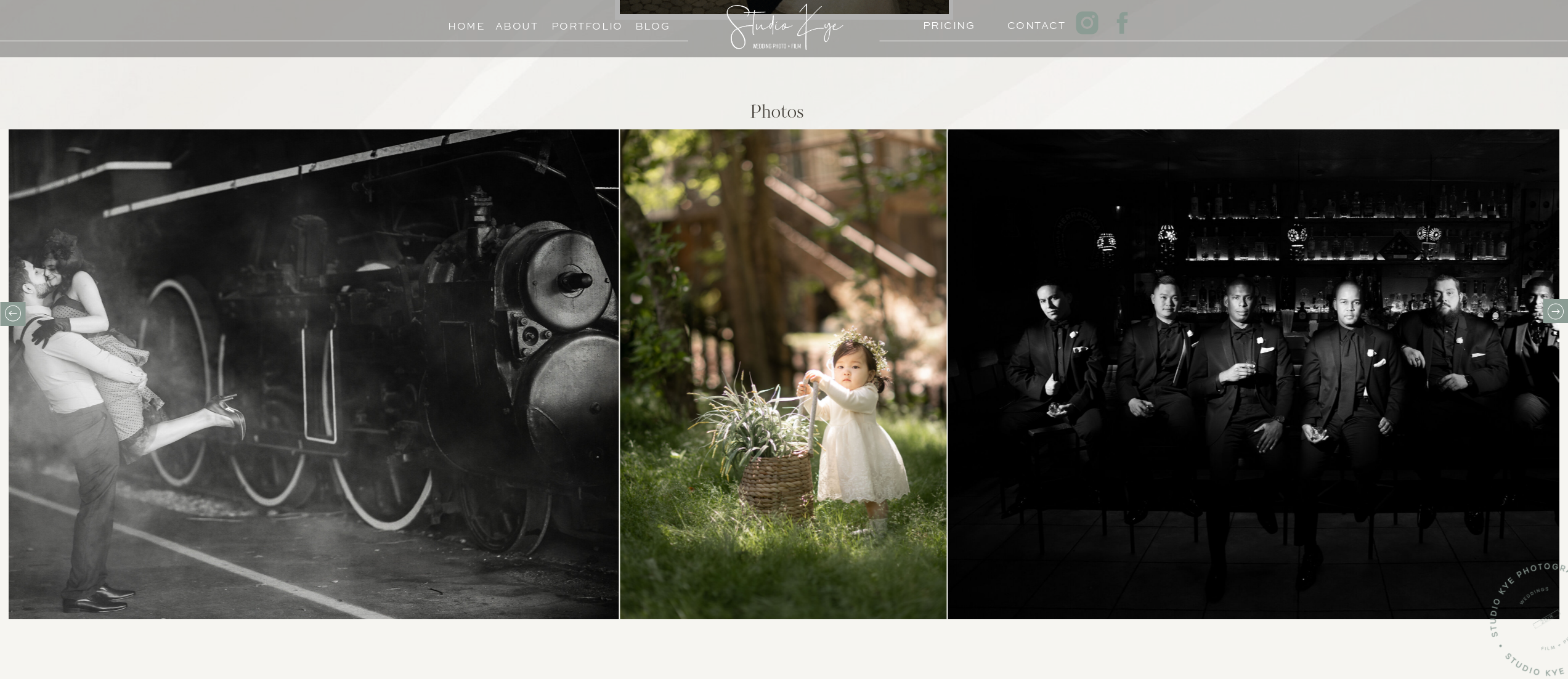
click at [1554, 310] on icon at bounding box center [1554, 311] width 19 height 19
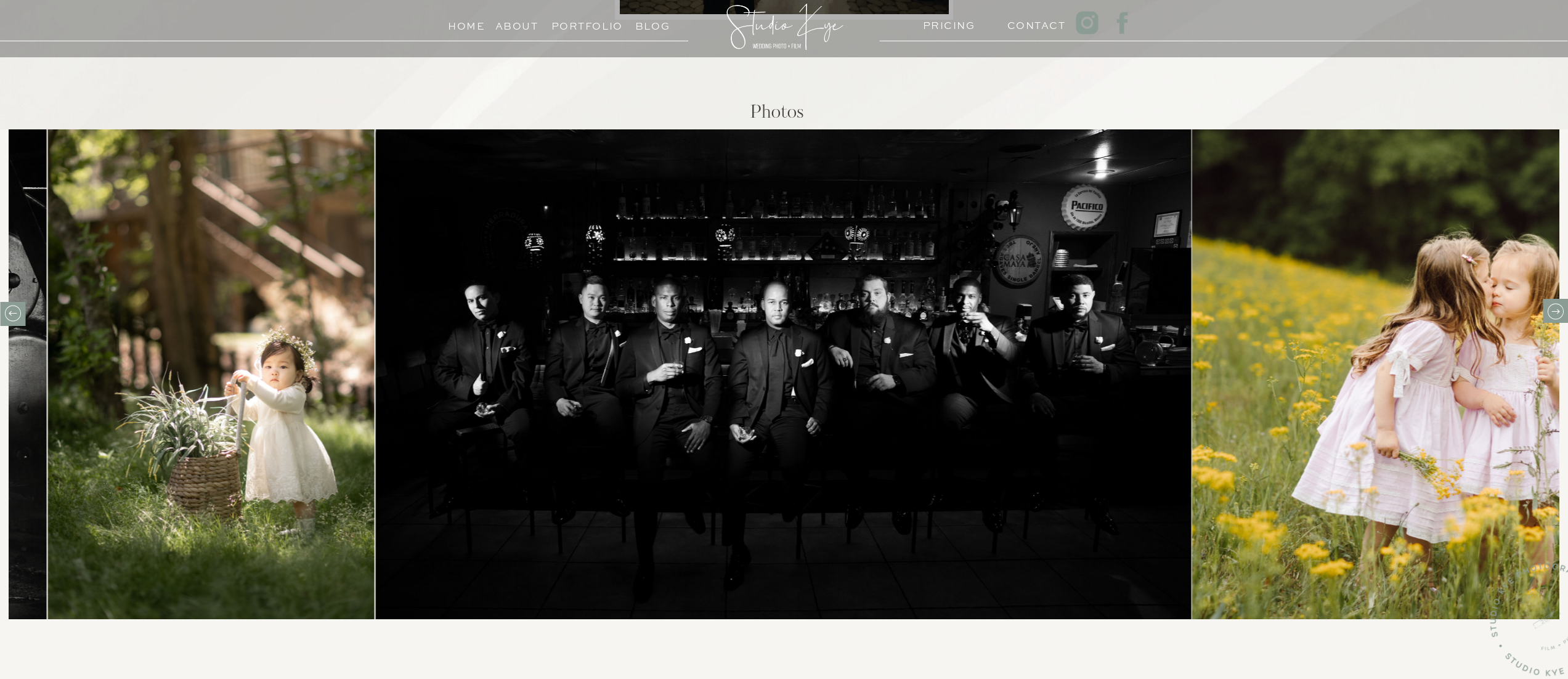
click at [1554, 310] on icon at bounding box center [1554, 311] width 19 height 19
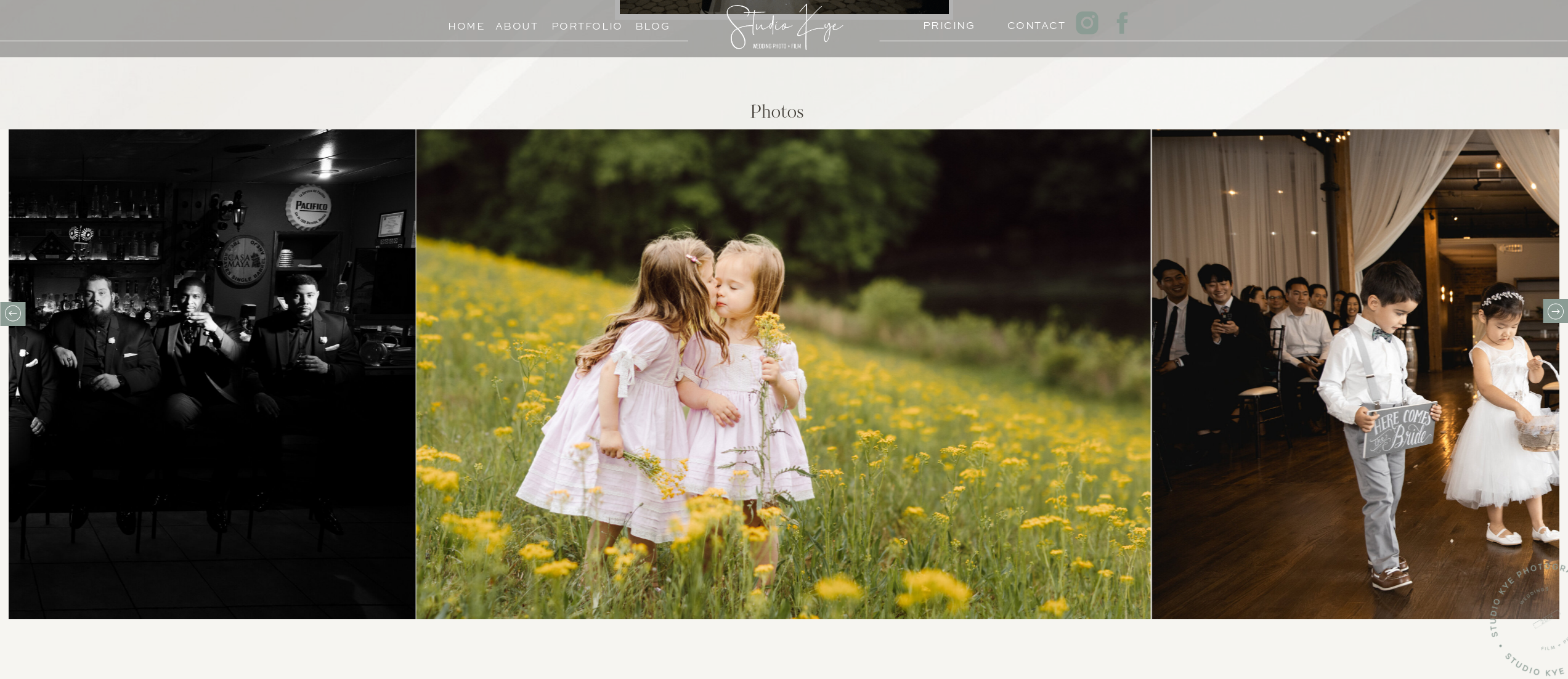
click at [1554, 310] on icon at bounding box center [1554, 311] width 19 height 19
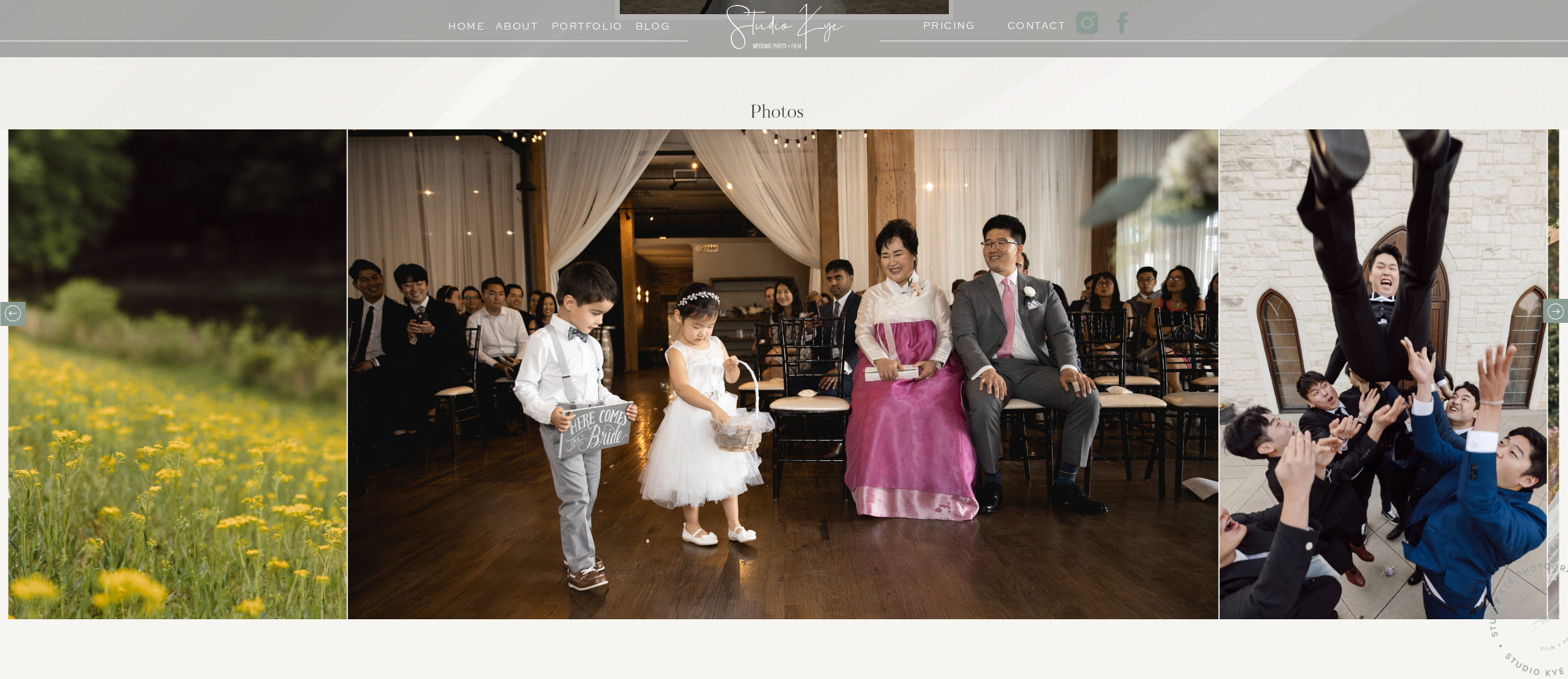
click at [1554, 310] on icon at bounding box center [1554, 311] width 19 height 19
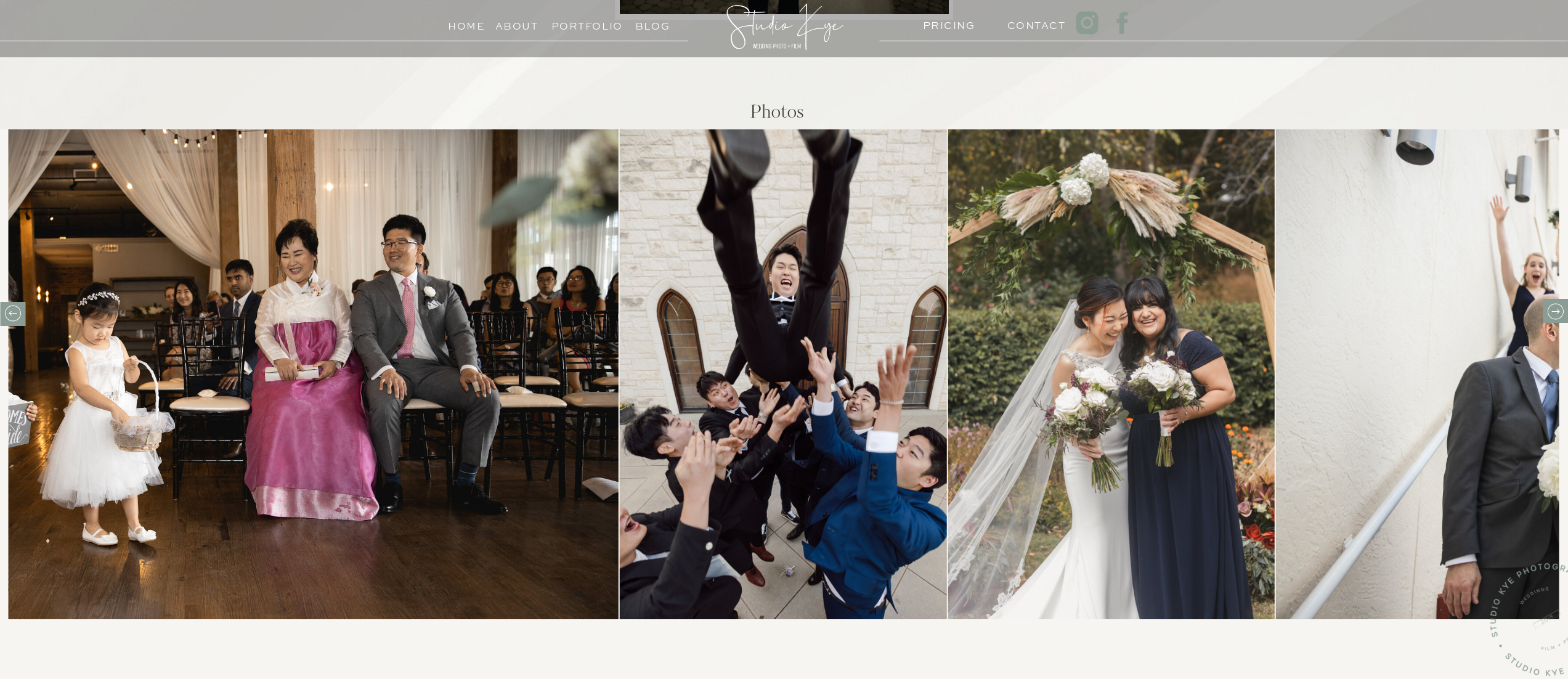
click at [1554, 310] on icon at bounding box center [1554, 311] width 19 height 19
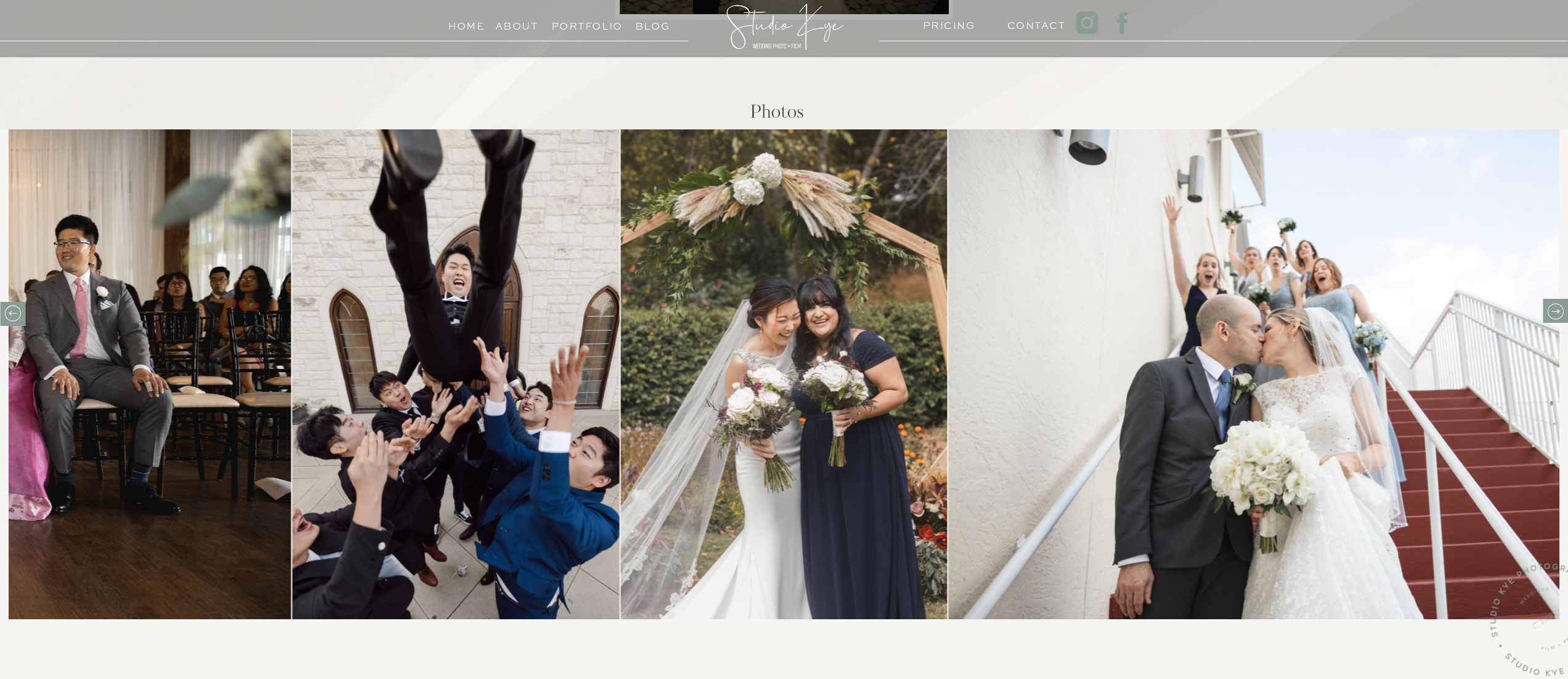
click at [1554, 310] on icon at bounding box center [1554, 311] width 19 height 19
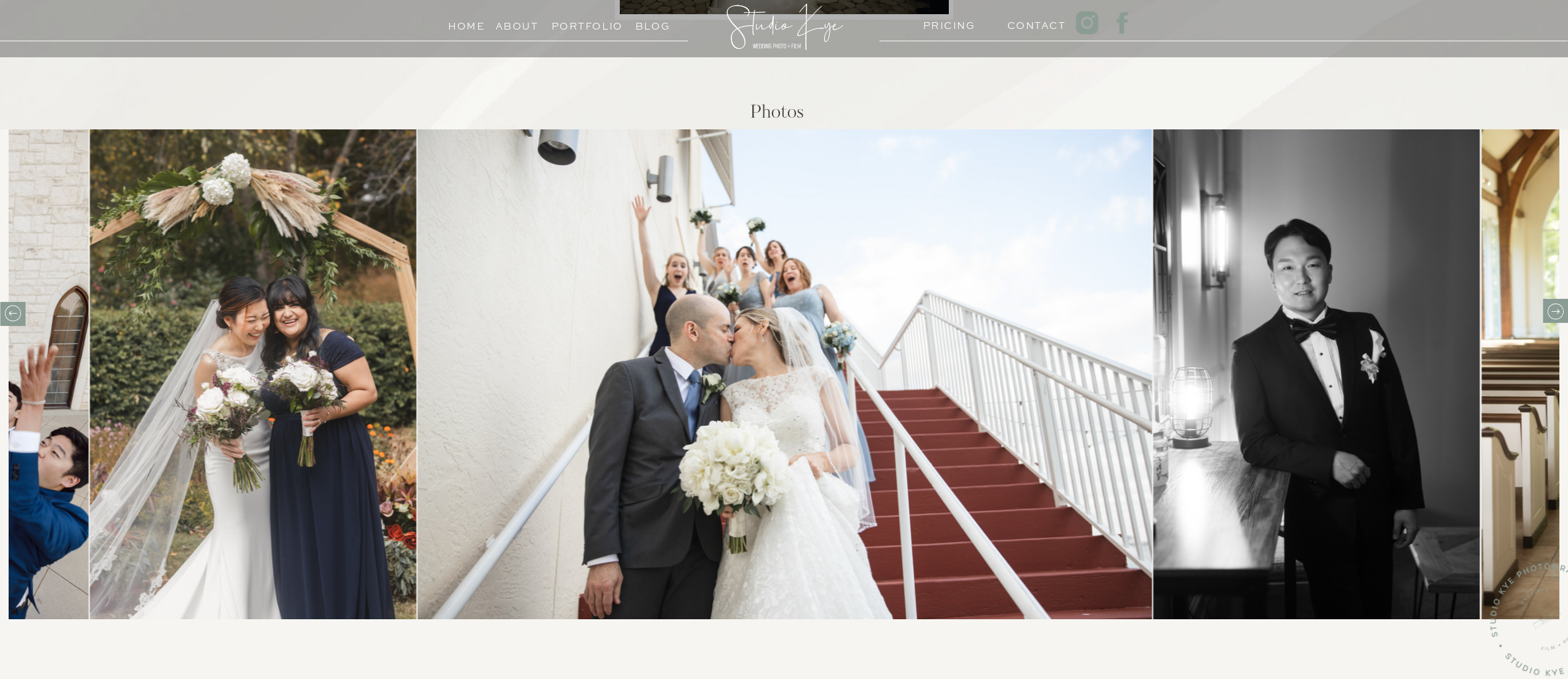
click at [1554, 308] on icon at bounding box center [1554, 311] width 19 height 19
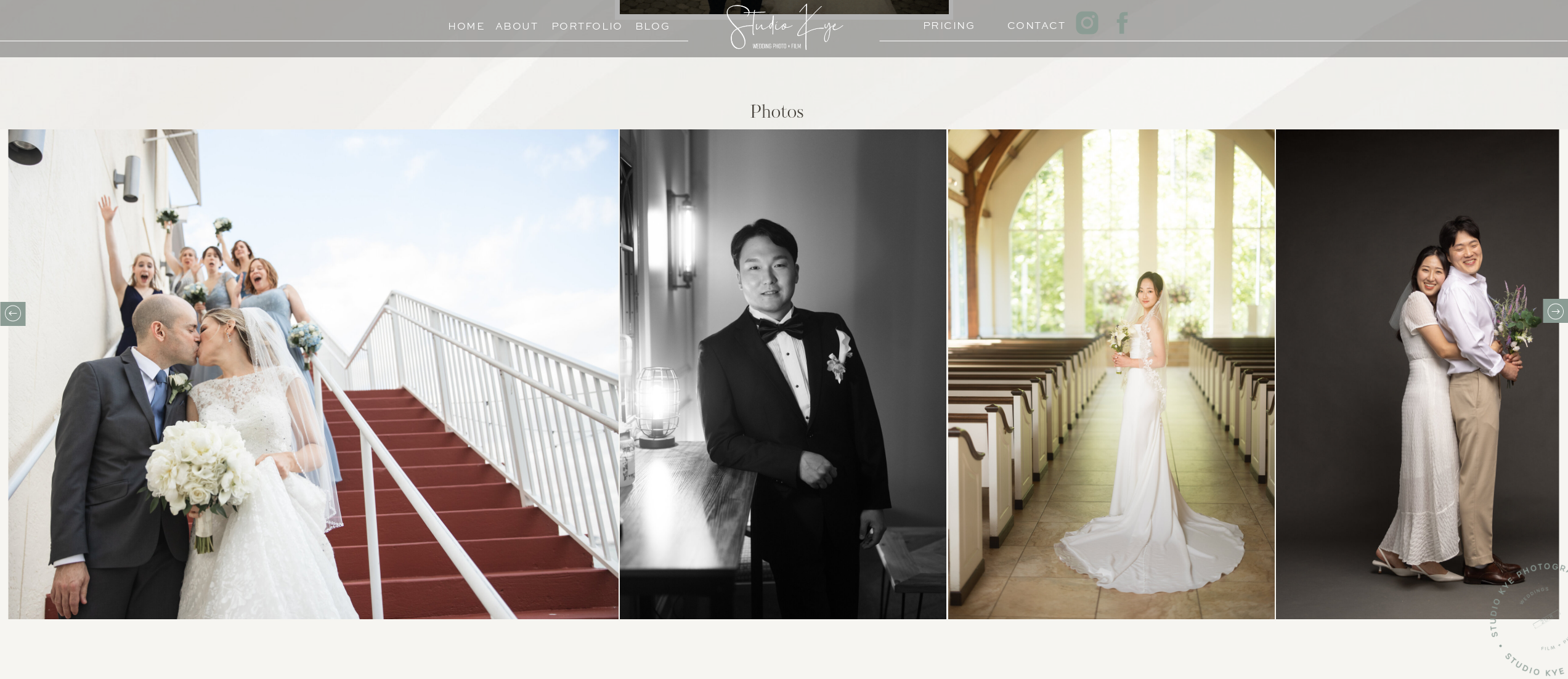
click at [1557, 304] on icon at bounding box center [1554, 311] width 19 height 19
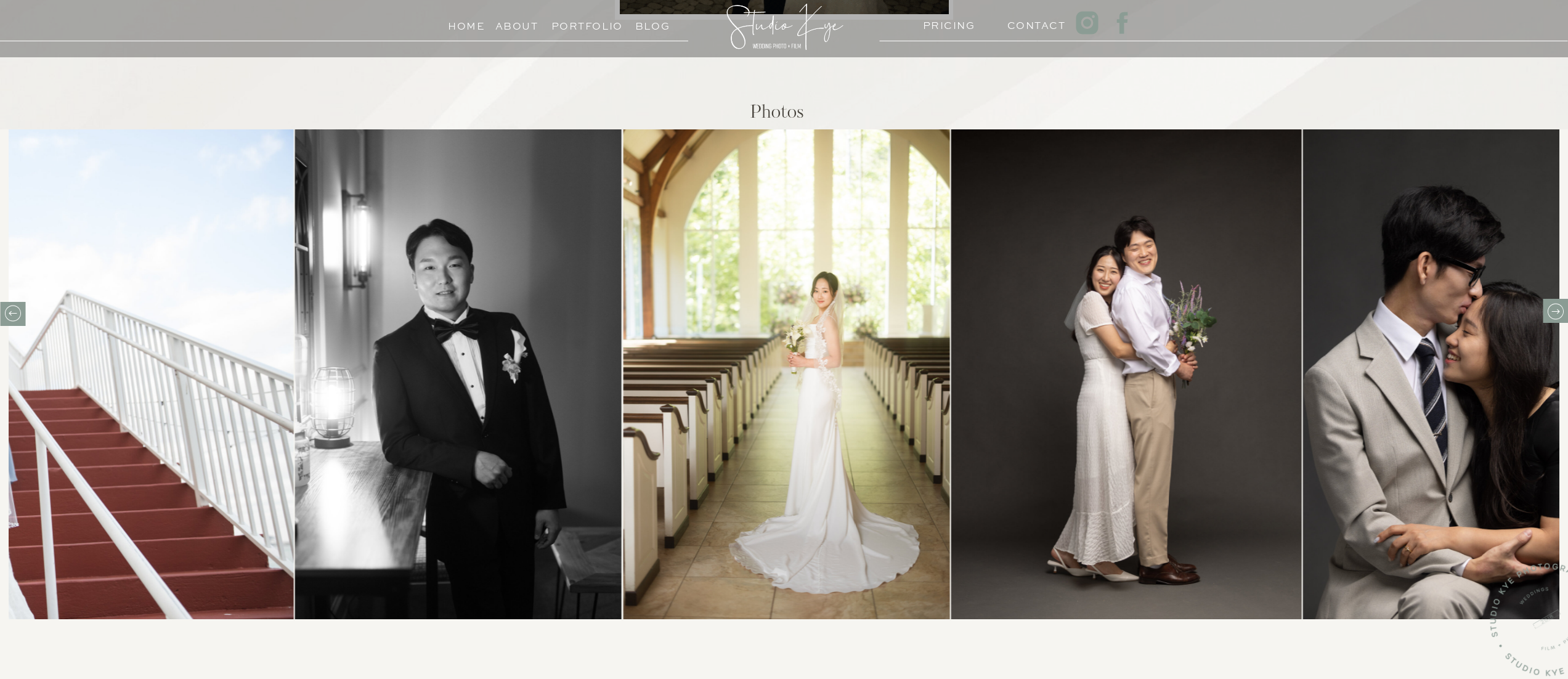
click at [1557, 304] on icon at bounding box center [1554, 311] width 19 height 19
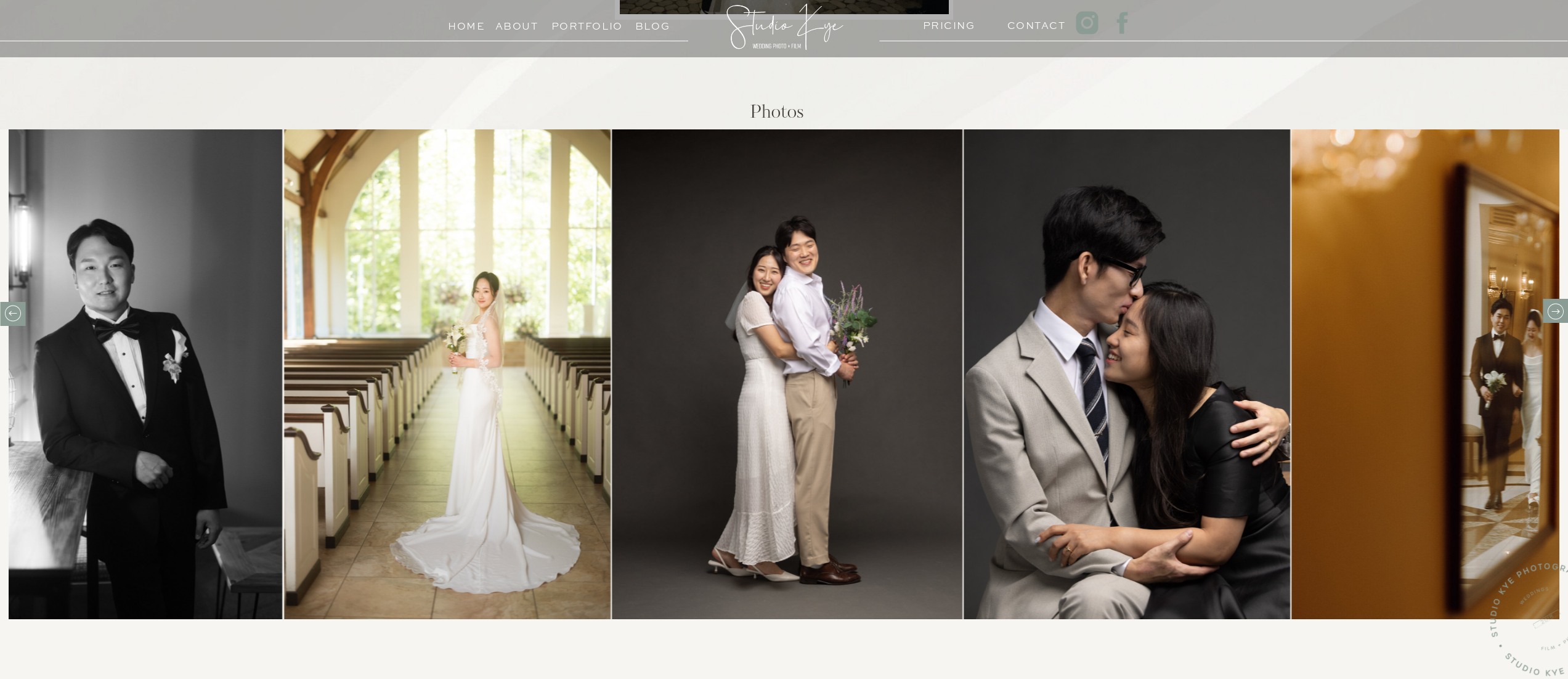
click at [1557, 304] on icon at bounding box center [1554, 311] width 19 height 19
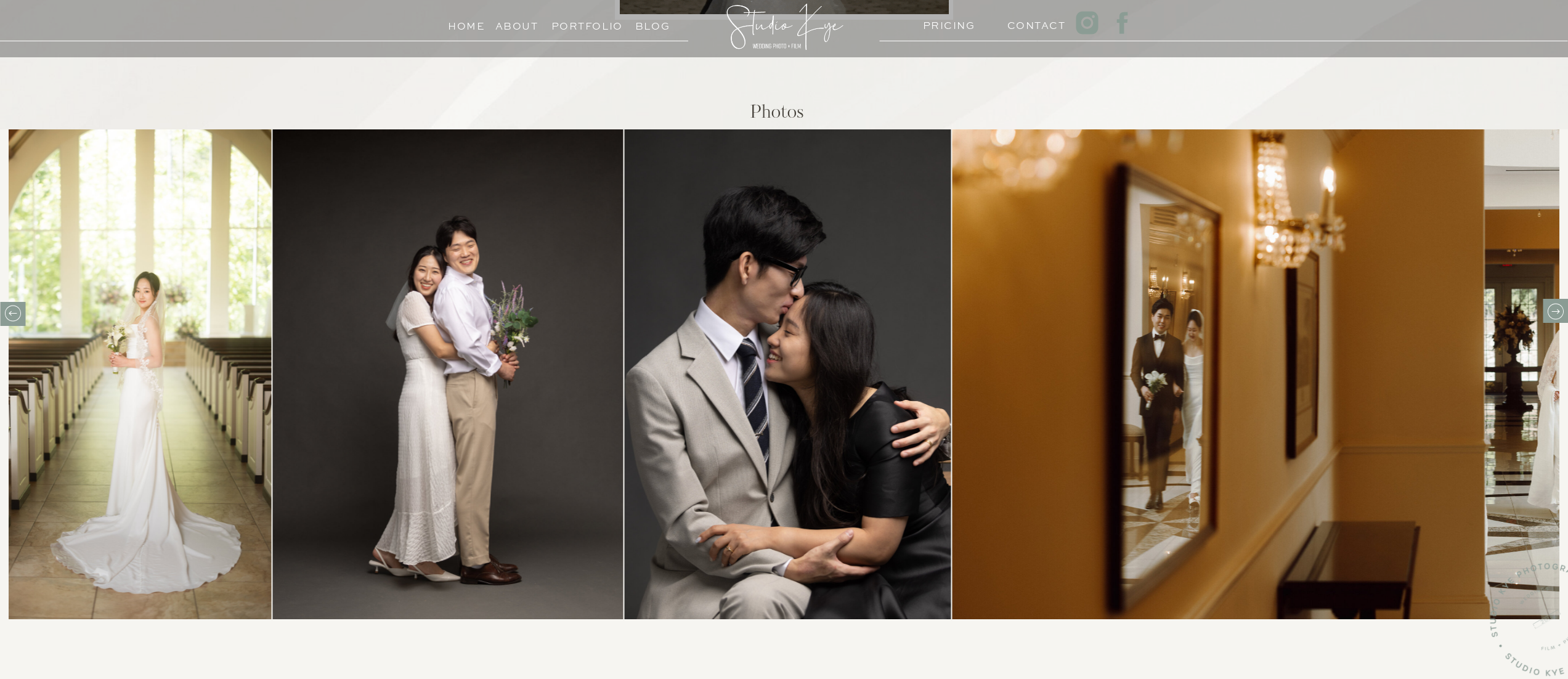
click at [1557, 304] on icon at bounding box center [1554, 311] width 19 height 19
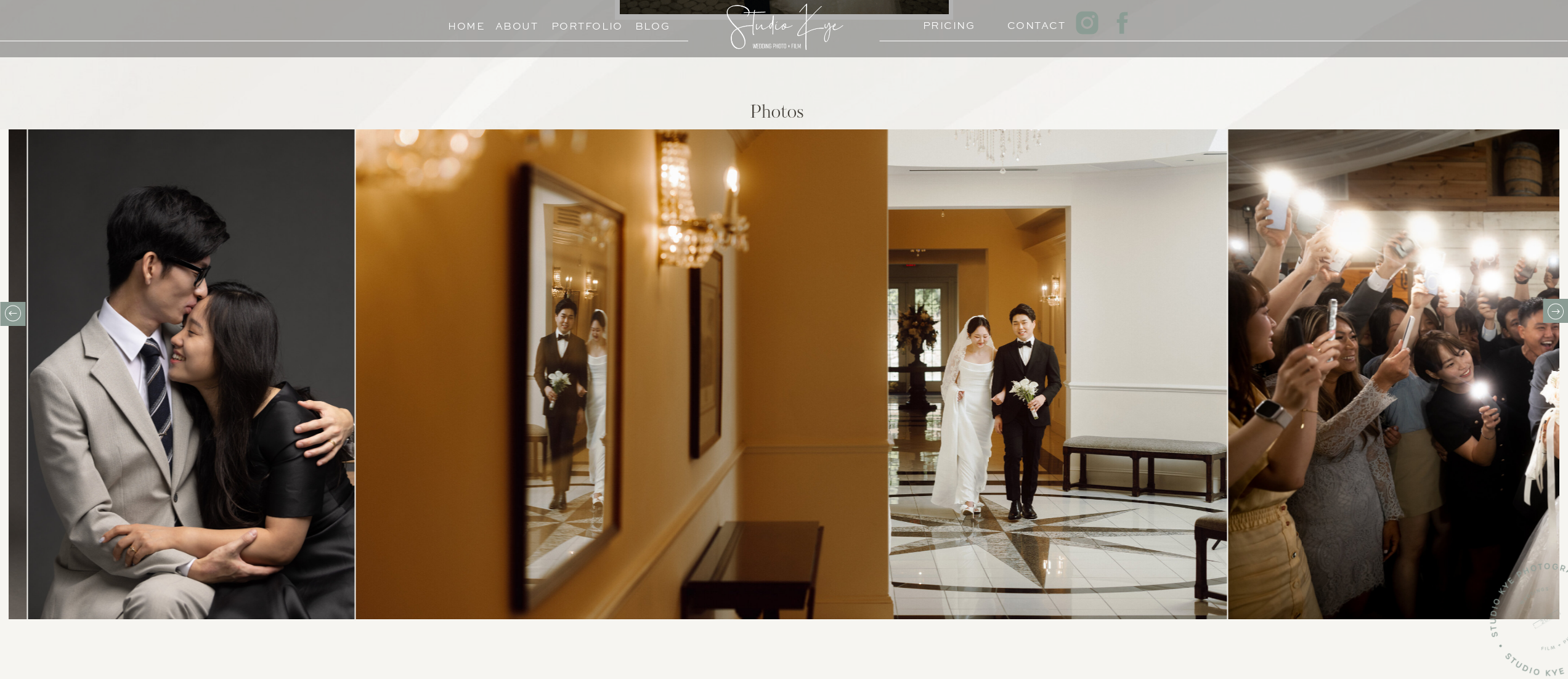
click at [1557, 304] on icon at bounding box center [1554, 311] width 19 height 19
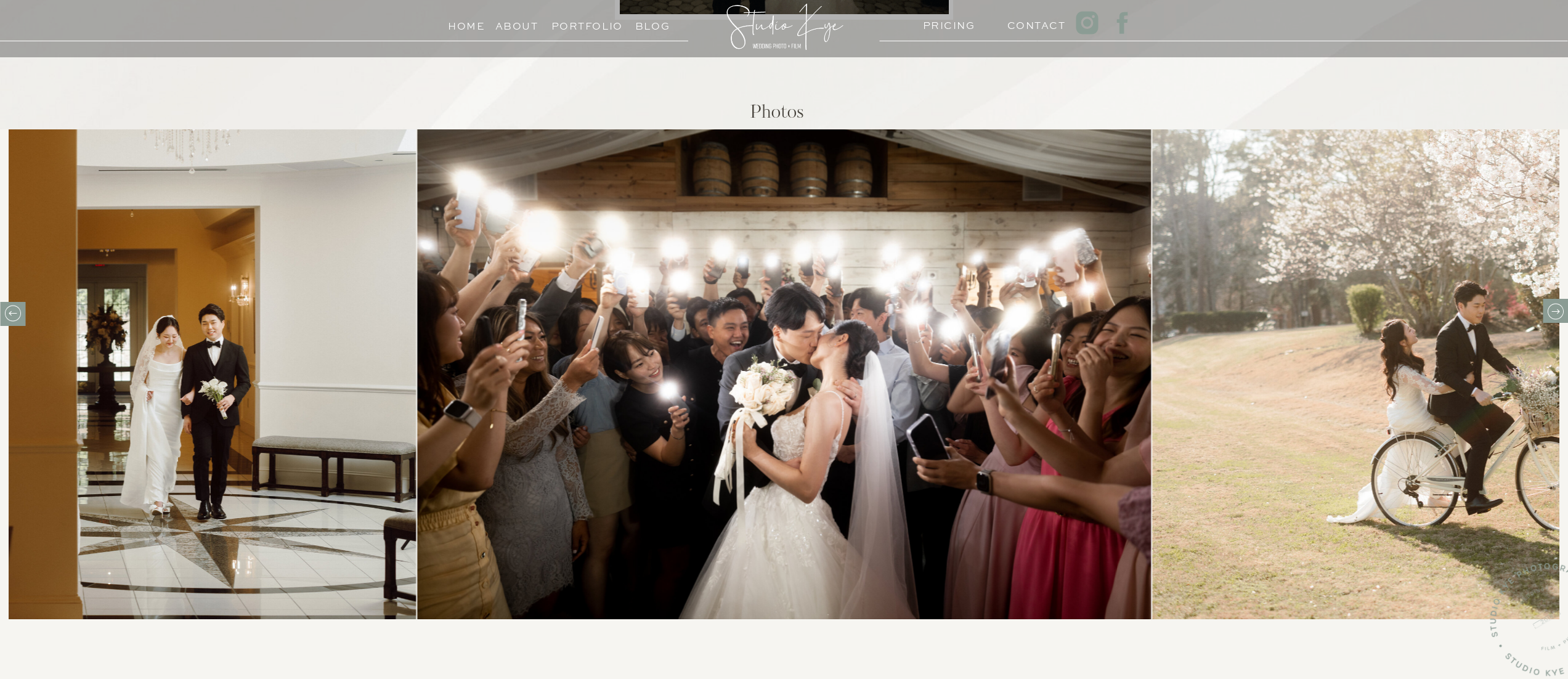
click at [1557, 304] on icon at bounding box center [1554, 311] width 19 height 19
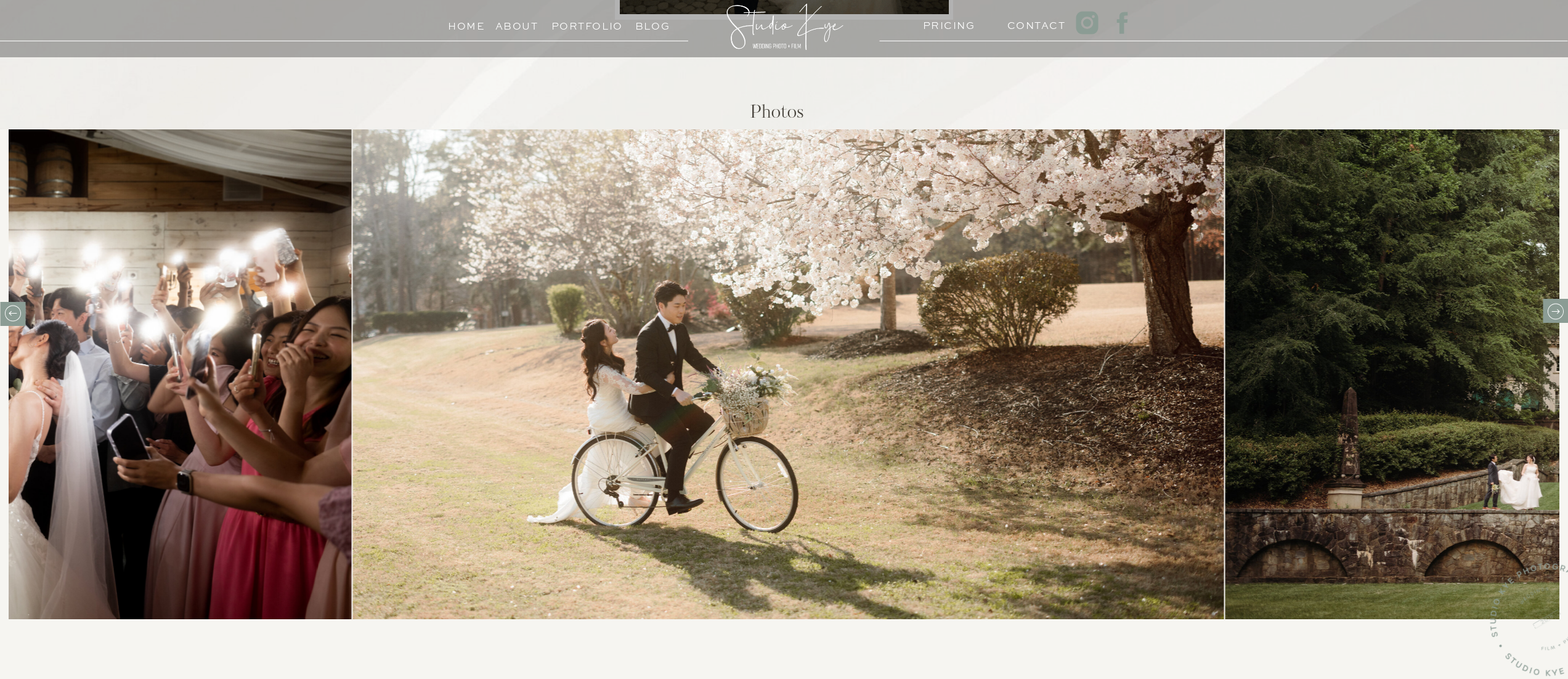
click at [1557, 304] on icon at bounding box center [1554, 311] width 19 height 19
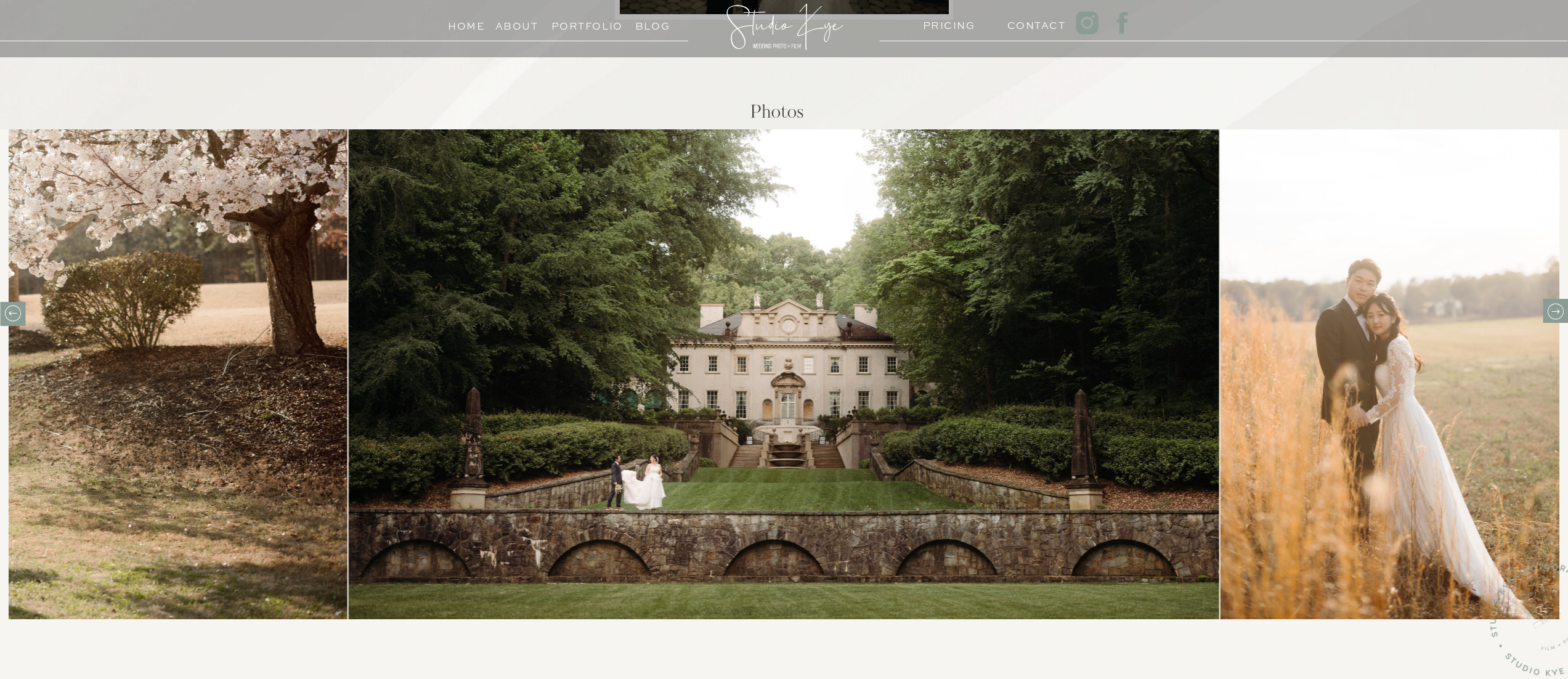
click at [1557, 304] on icon at bounding box center [1554, 311] width 19 height 19
